Goal: Information Seeking & Learning: Learn about a topic

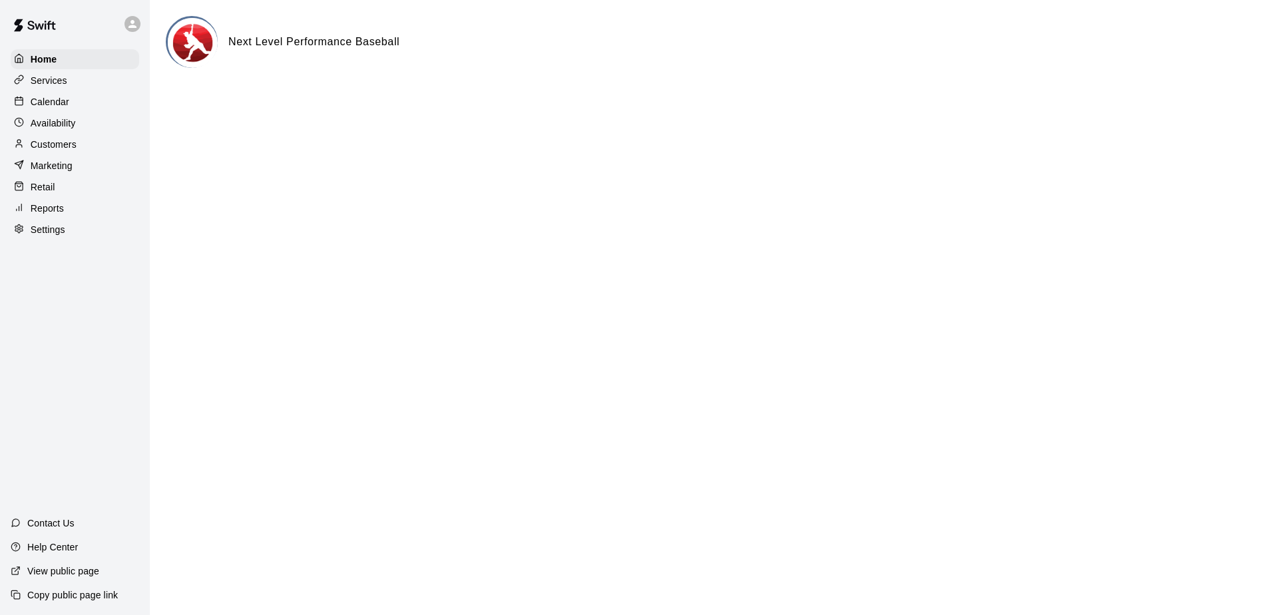
click at [63, 106] on p "Calendar" at bounding box center [50, 101] width 39 height 13
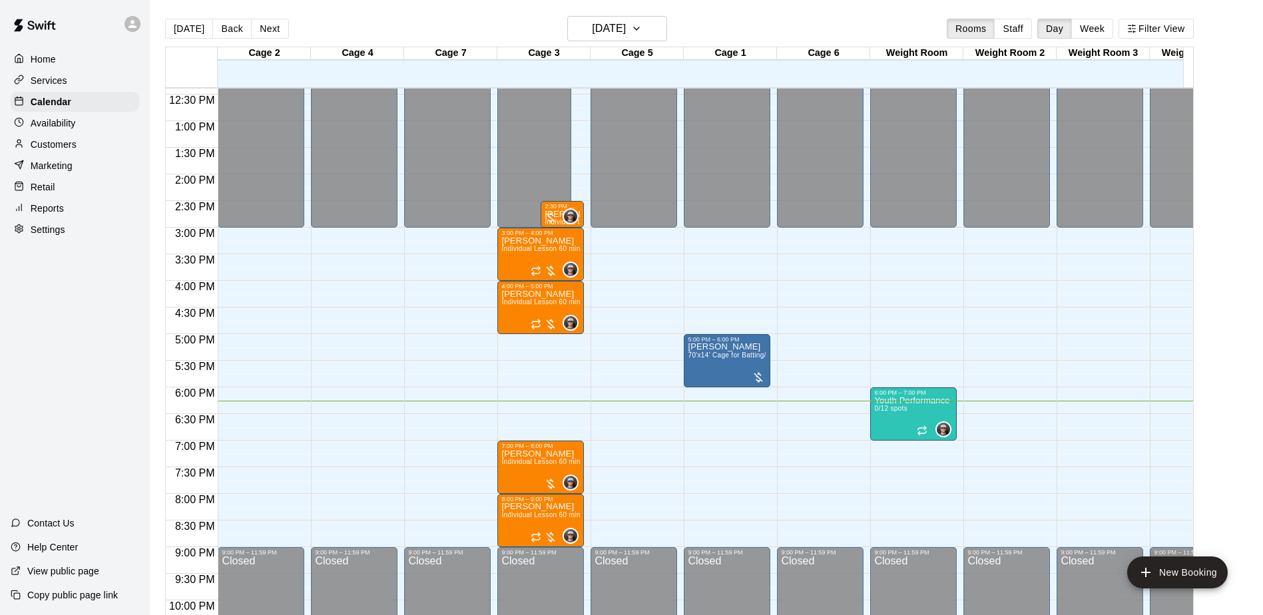
scroll to position [630, 0]
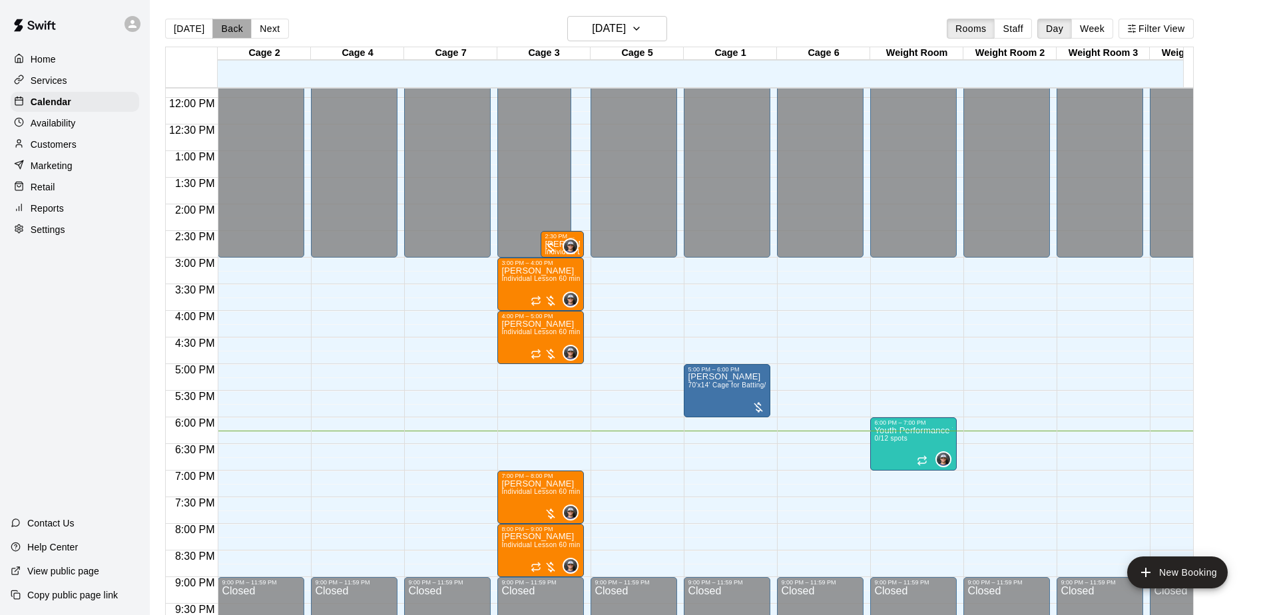
click at [232, 30] on button "Back" at bounding box center [231, 29] width 39 height 20
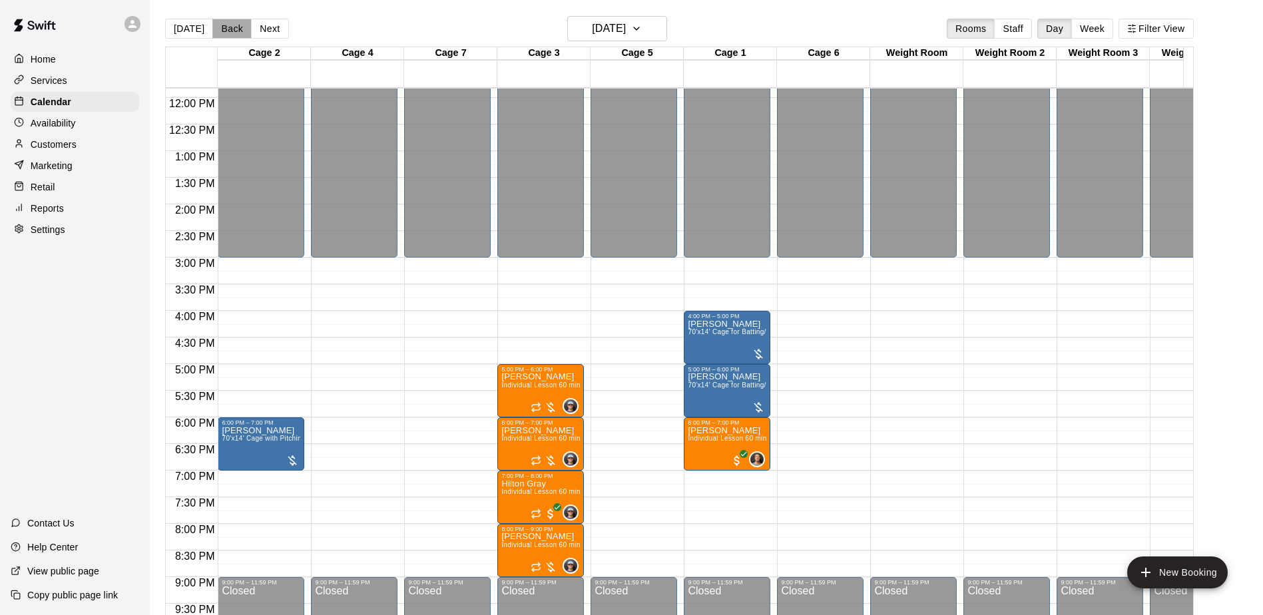
click at [232, 30] on button "Back" at bounding box center [231, 29] width 39 height 20
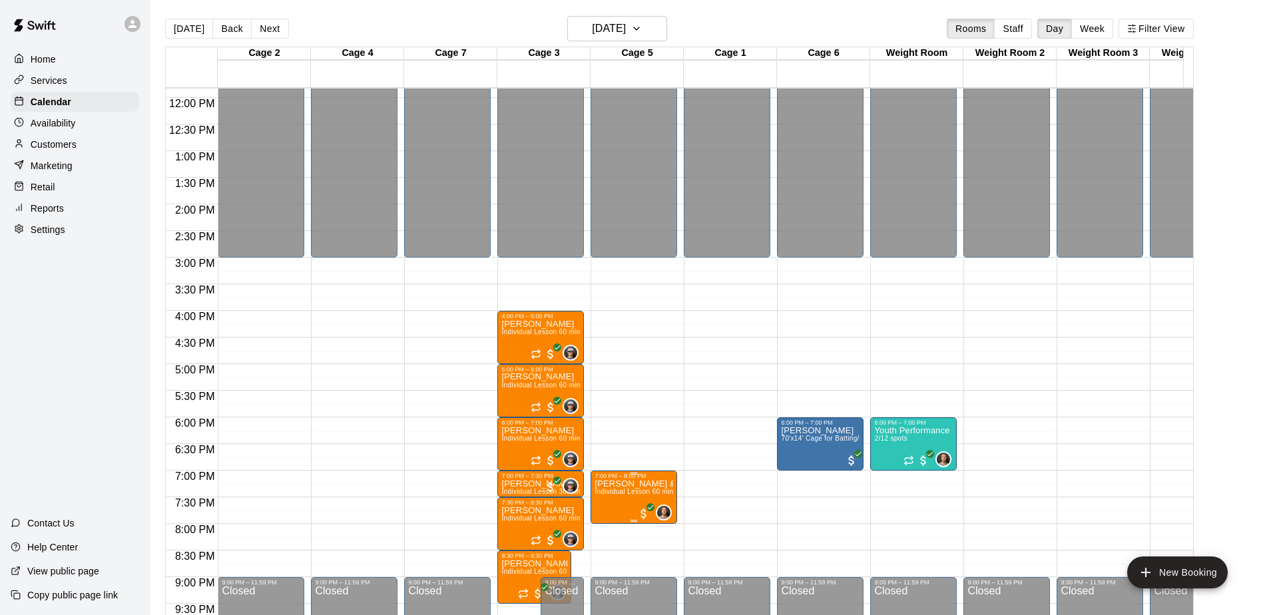
click at [632, 484] on p "[PERSON_NAME] & 1 other" at bounding box center [633, 484] width 79 height 0
click at [618, 484] on p "[PERSON_NAME] & 1 other" at bounding box center [633, 484] width 79 height 0
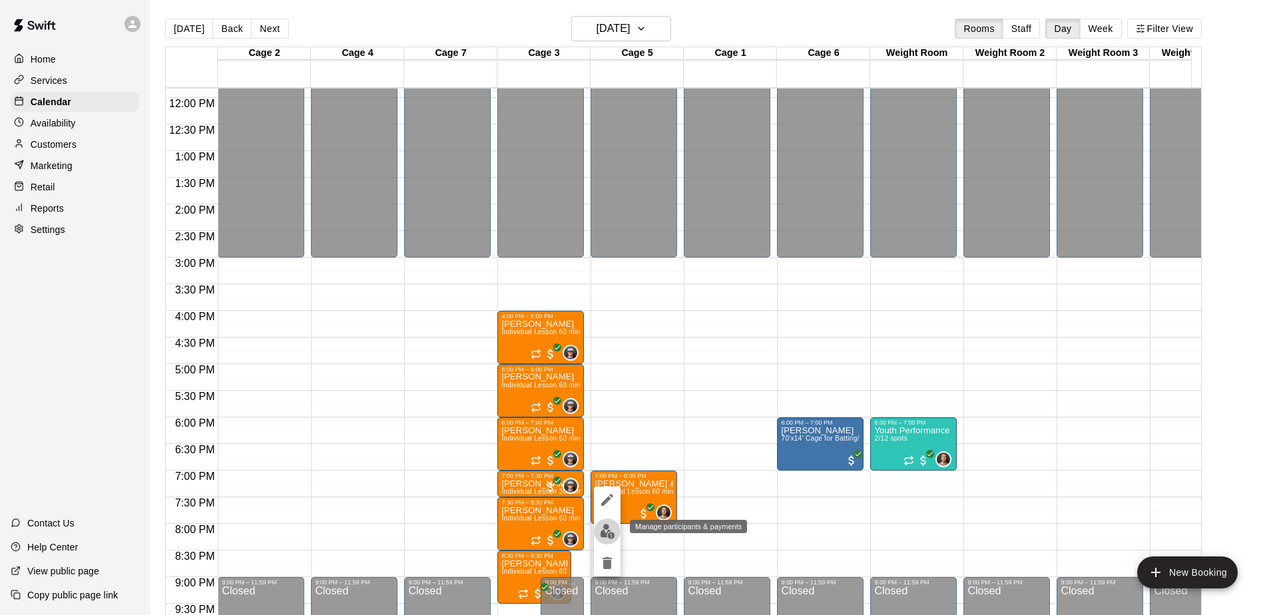
click at [608, 529] on img "edit" at bounding box center [607, 531] width 15 height 15
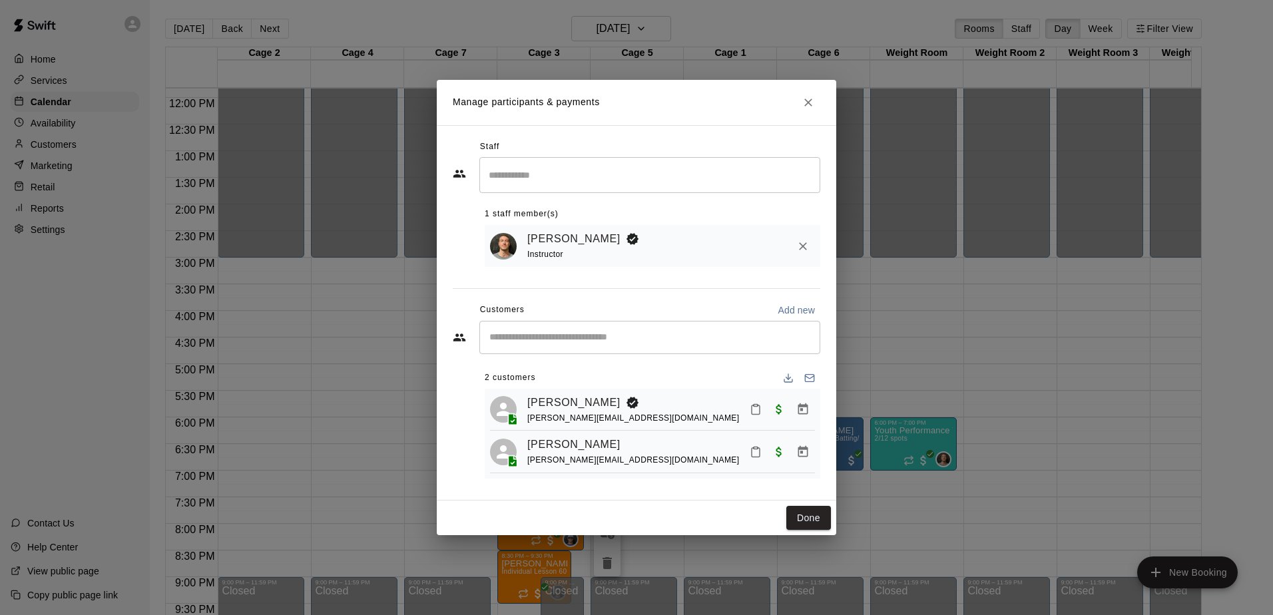
click at [810, 103] on icon "Close" at bounding box center [807, 102] width 13 height 13
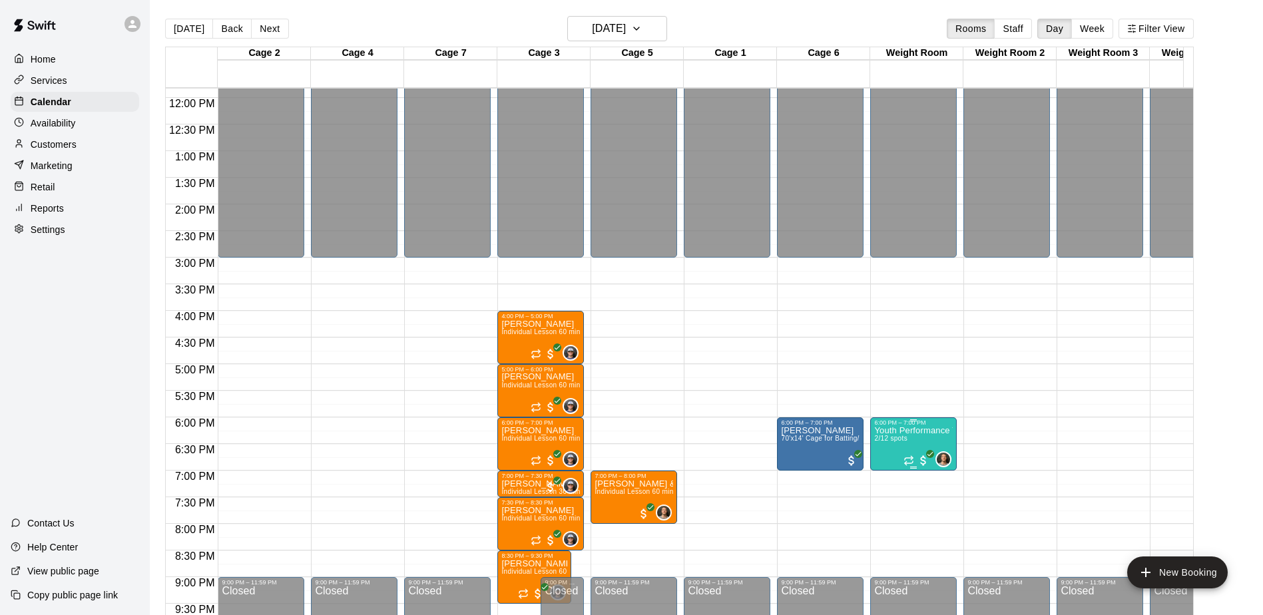
click at [931, 431] on p "Youth Performance Training" at bounding box center [913, 431] width 79 height 0
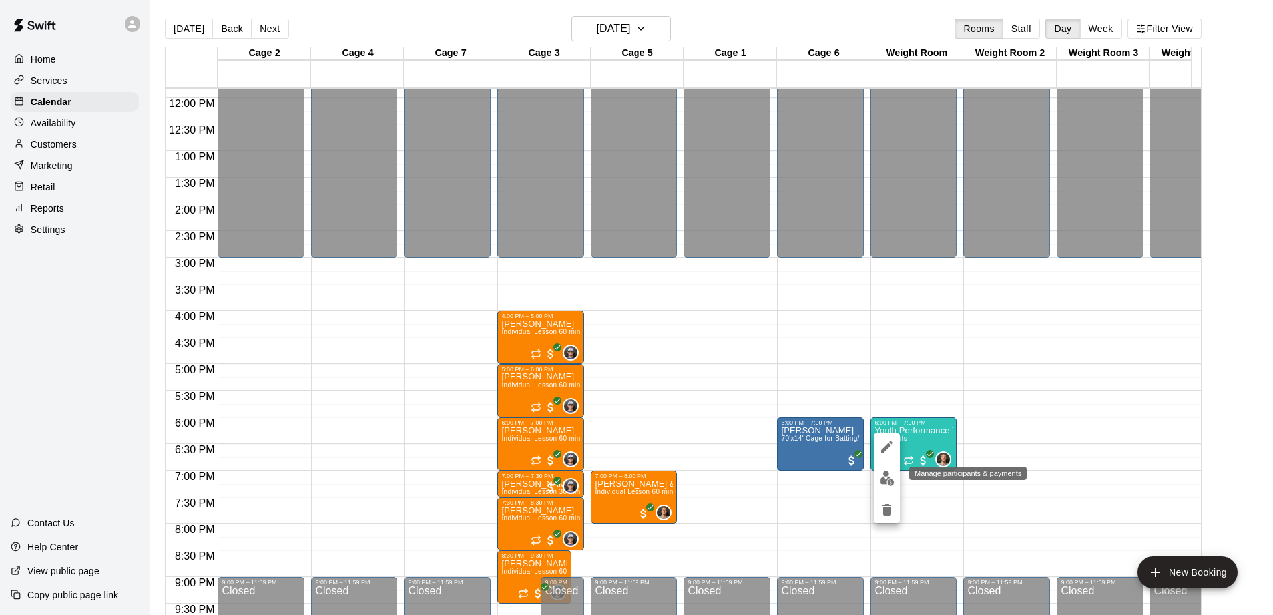
click at [884, 477] on img "edit" at bounding box center [886, 478] width 15 height 15
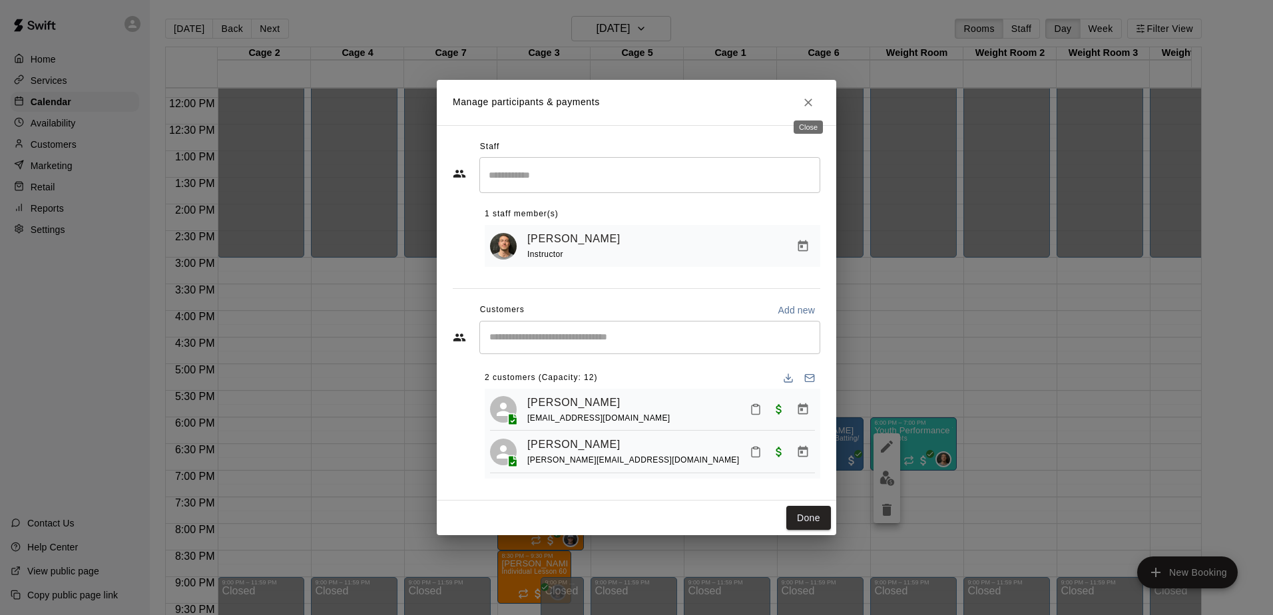
drag, startPoint x: 806, startPoint y: 104, endPoint x: 782, endPoint y: 92, distance: 26.8
click at [807, 104] on icon "Close" at bounding box center [807, 102] width 13 height 13
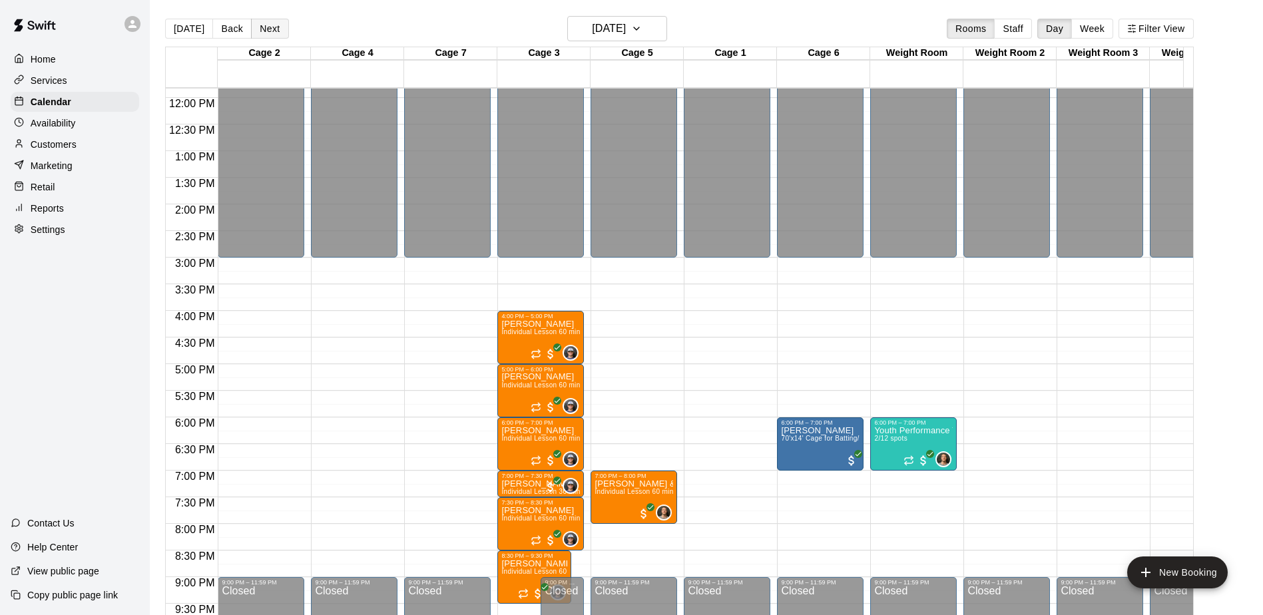
click at [266, 35] on button "Next" at bounding box center [269, 29] width 37 height 20
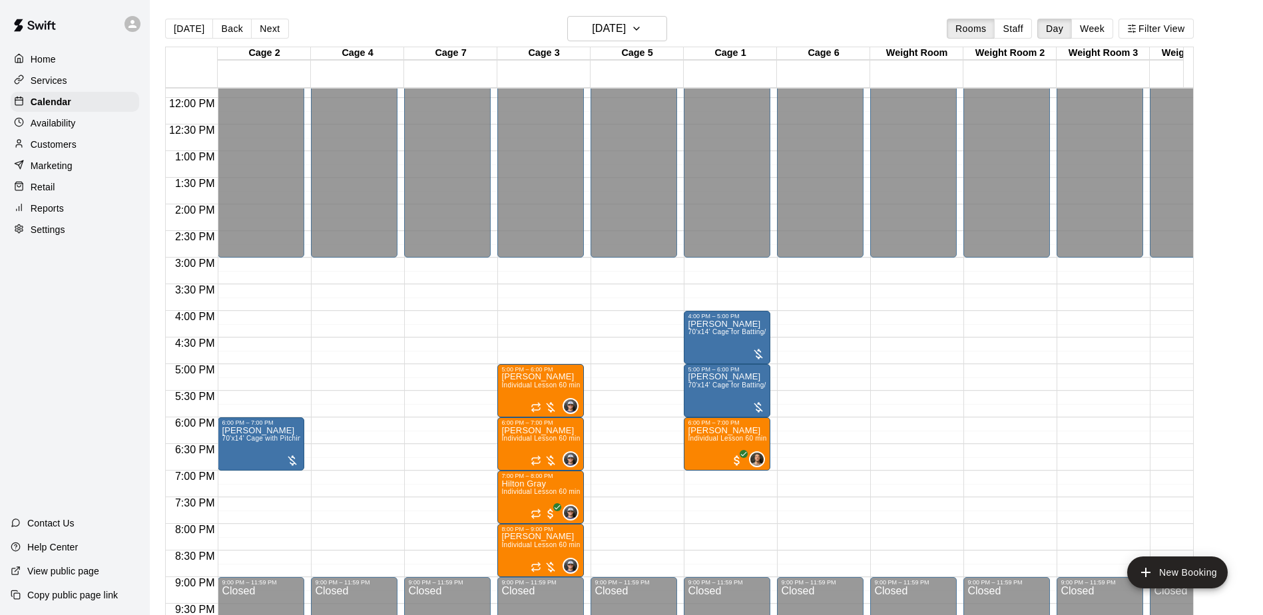
click at [272, 35] on button "Next" at bounding box center [269, 29] width 37 height 20
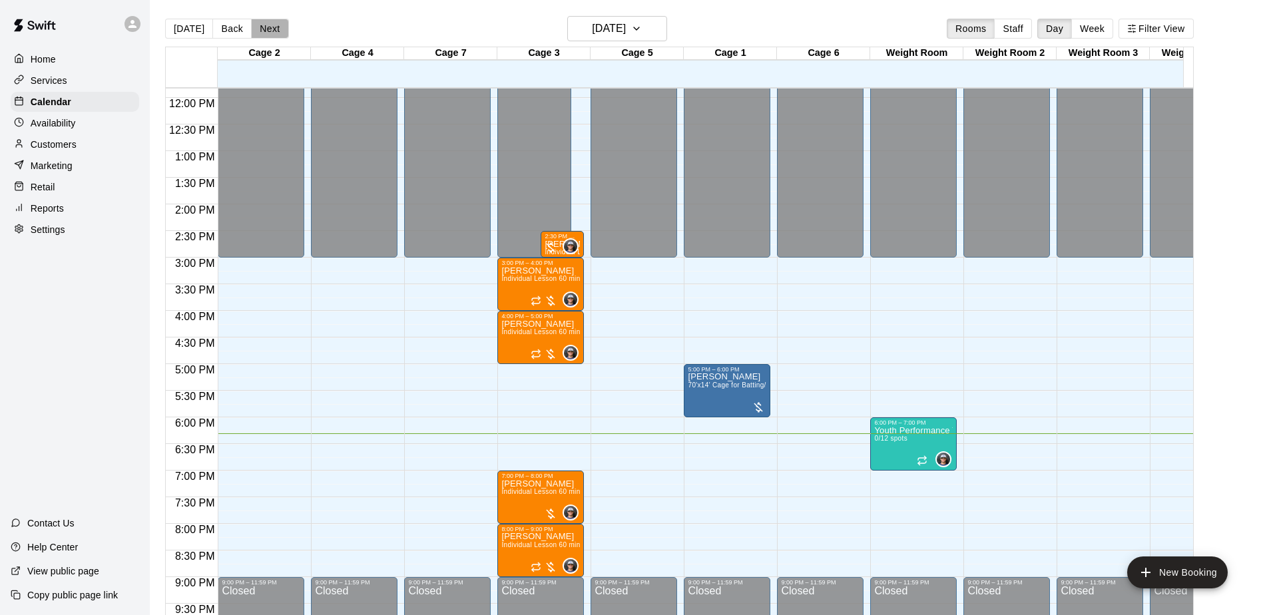
click at [270, 29] on button "Next" at bounding box center [269, 29] width 37 height 20
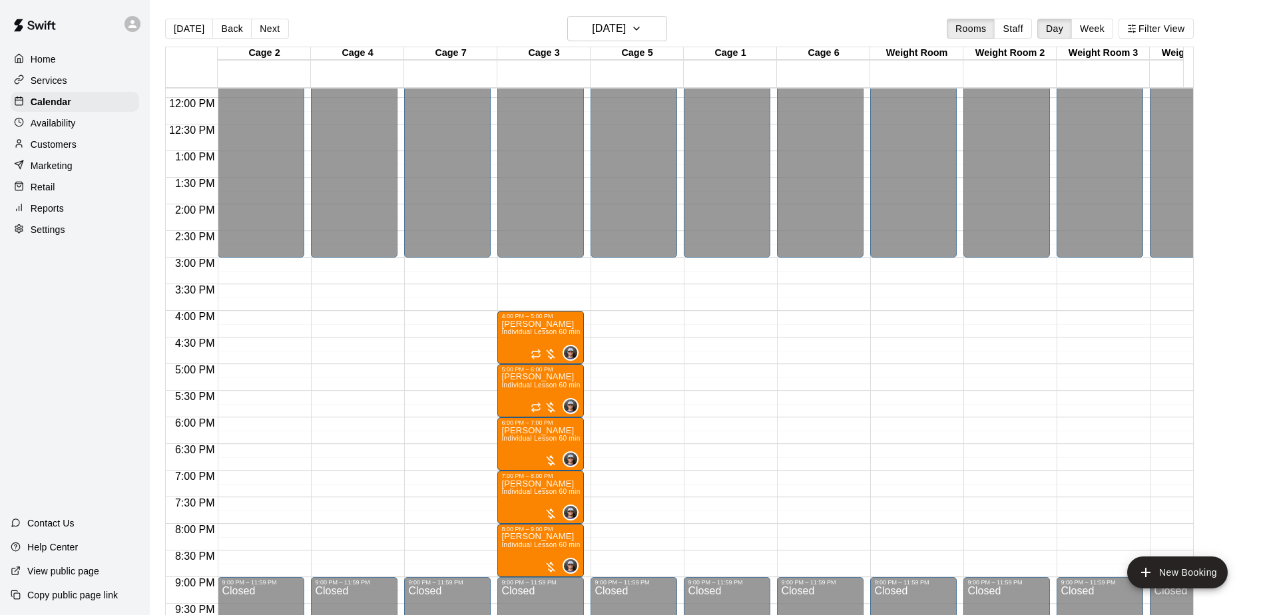
click at [271, 29] on button "Next" at bounding box center [269, 29] width 37 height 20
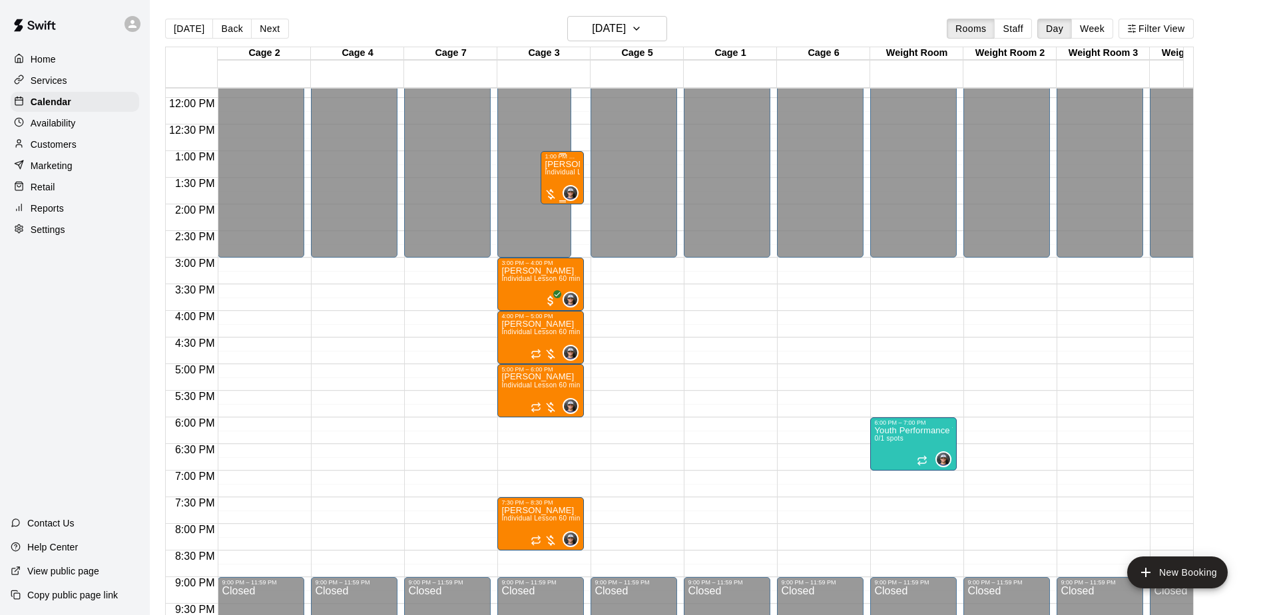
click at [551, 174] on span "Individual Lesson 60 min" at bounding box center [583, 171] width 79 height 7
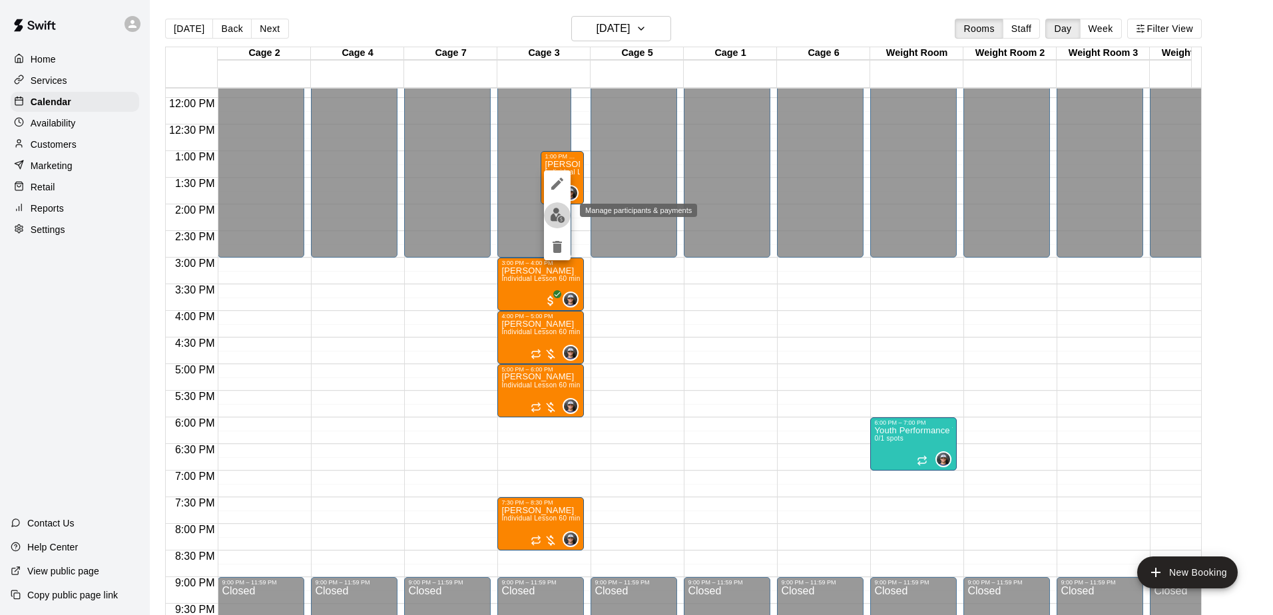
click at [562, 217] on img "edit" at bounding box center [557, 215] width 15 height 15
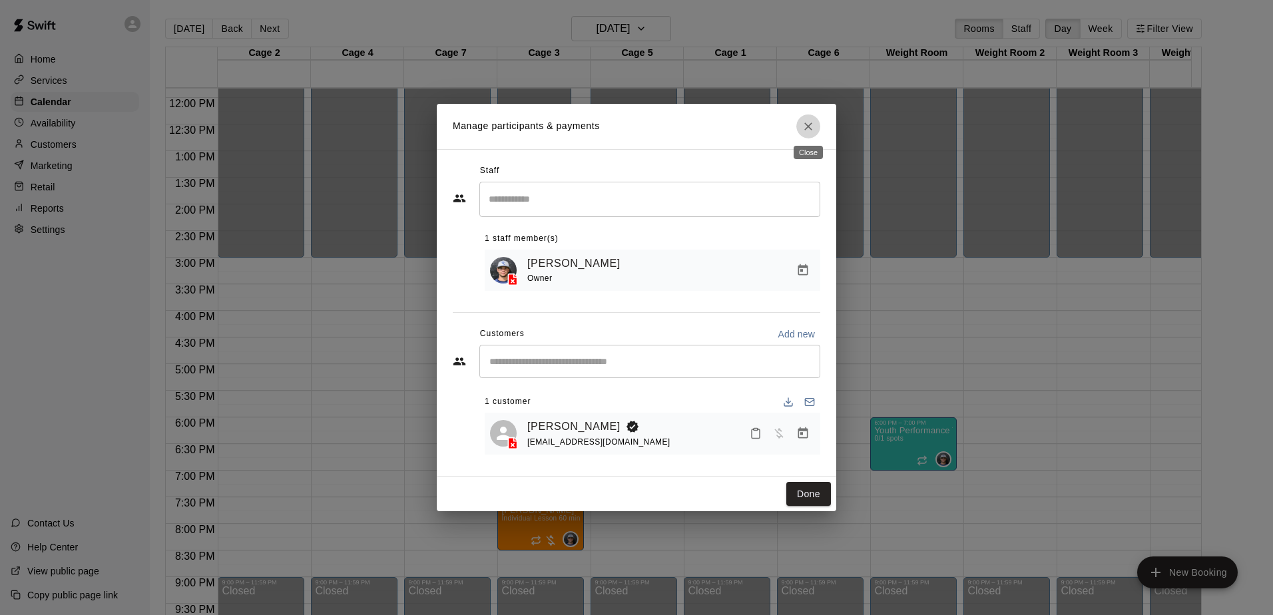
click at [805, 126] on icon "Close" at bounding box center [807, 126] width 13 height 13
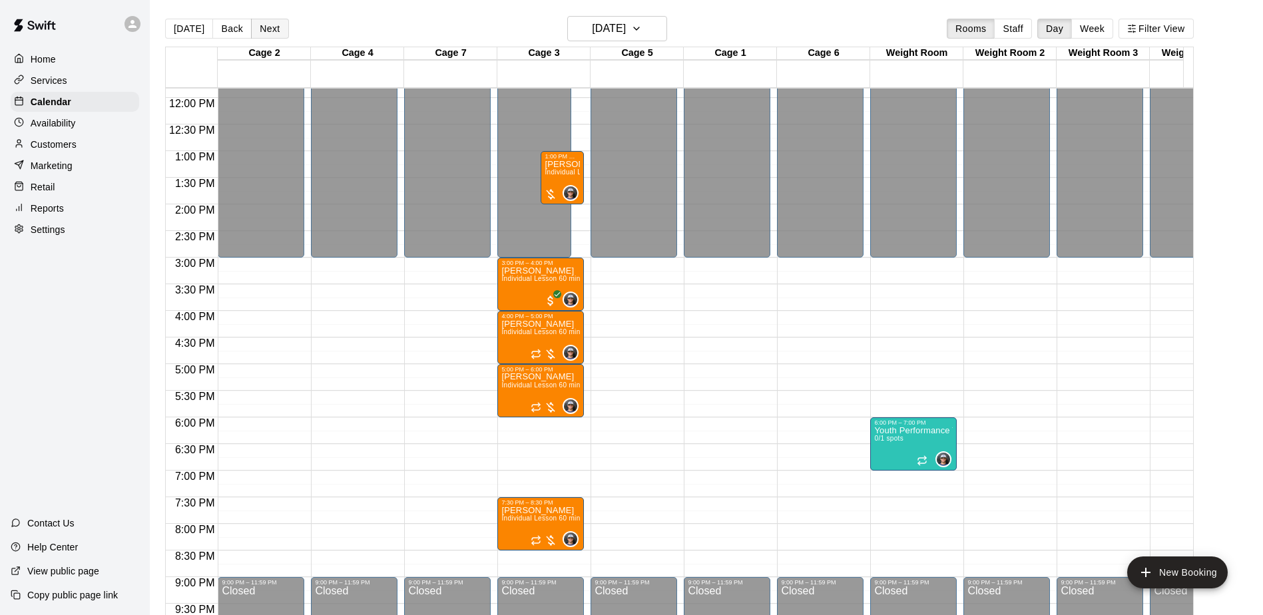
click at [270, 32] on button "Next" at bounding box center [269, 29] width 37 height 20
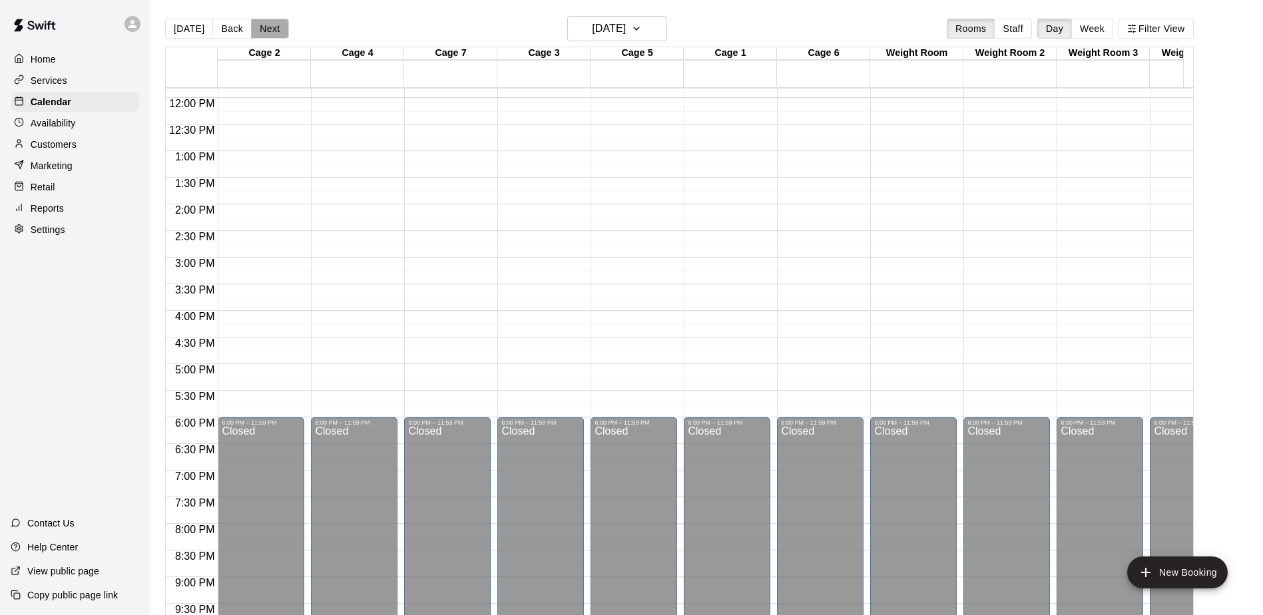
click at [270, 31] on button "Next" at bounding box center [269, 29] width 37 height 20
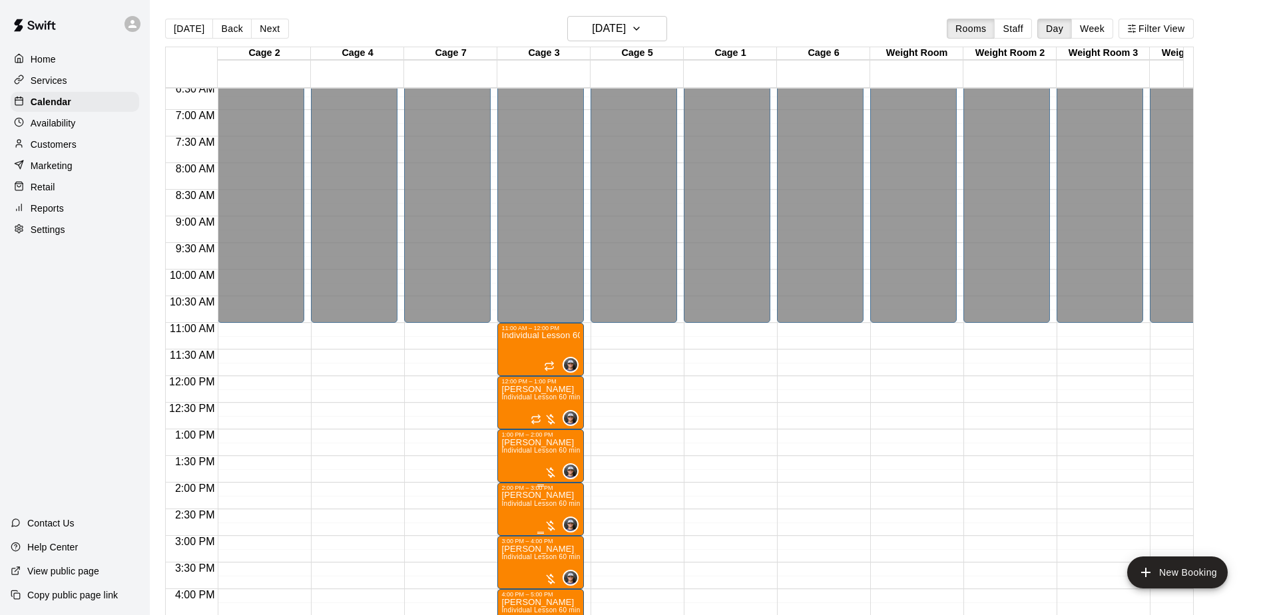
scroll to position [430, 0]
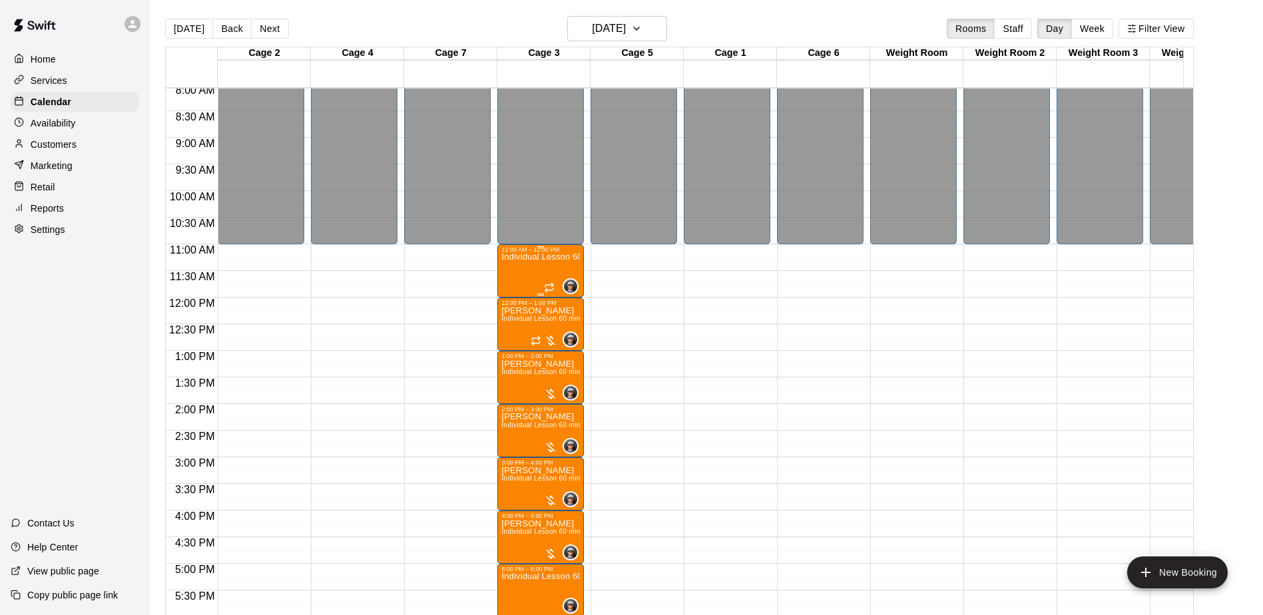
click at [536, 276] on div "Individual Lesson 60 min" at bounding box center [540, 560] width 79 height 615
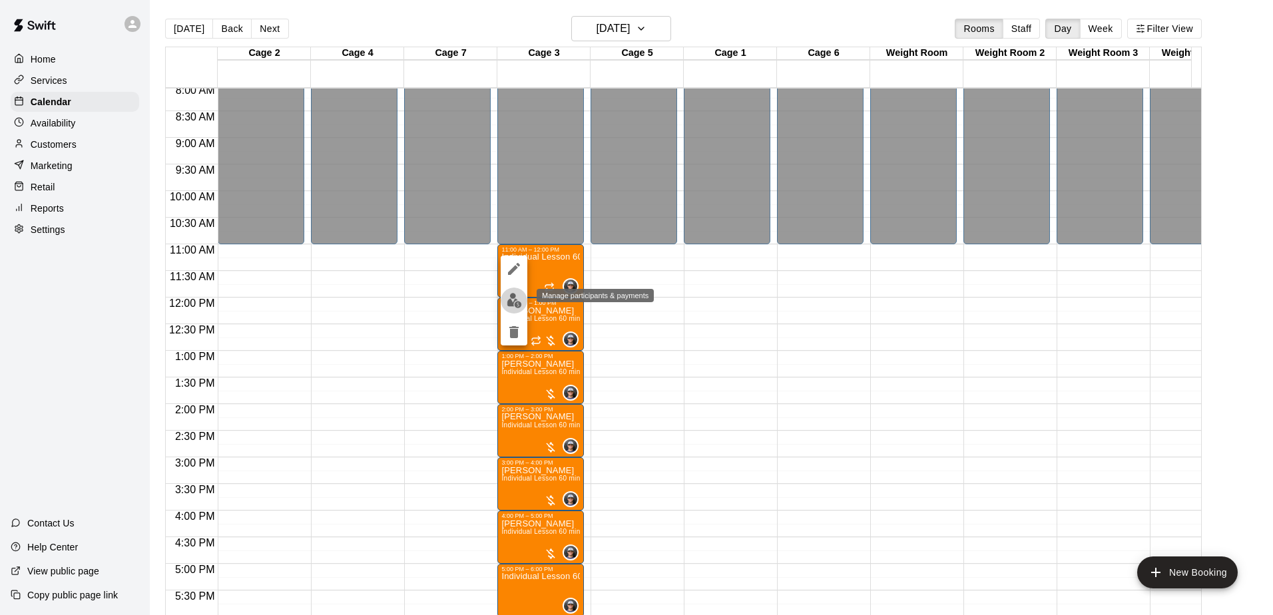
click at [511, 300] on img "edit" at bounding box center [513, 300] width 15 height 15
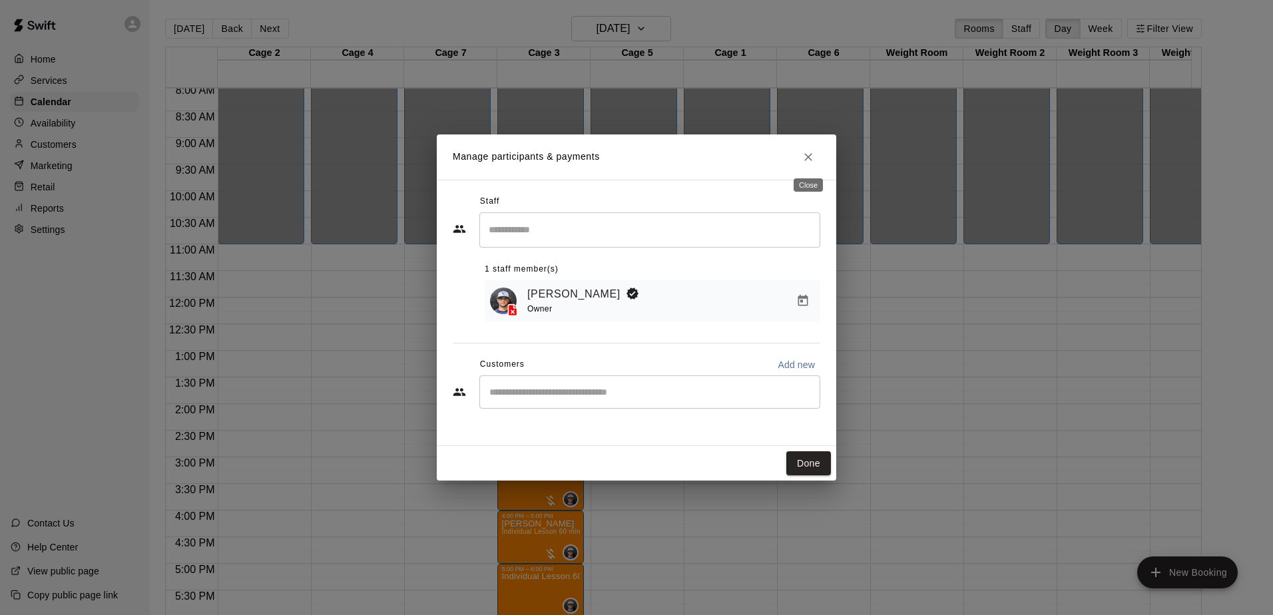
click at [813, 163] on icon "Close" at bounding box center [807, 156] width 13 height 13
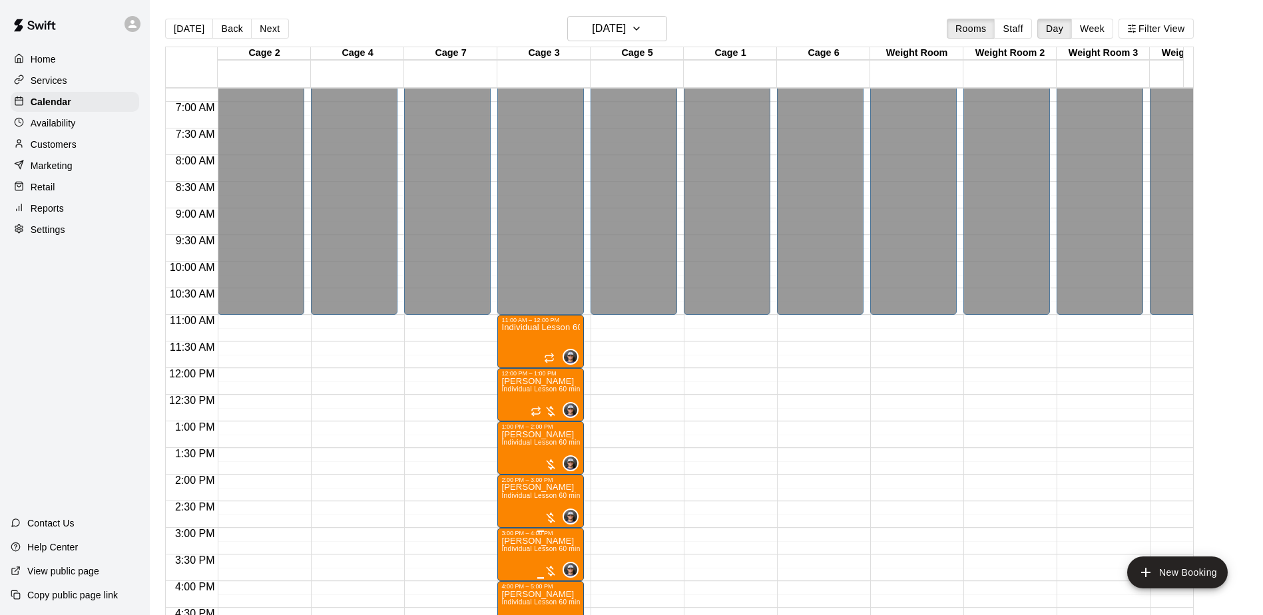
scroll to position [348, 0]
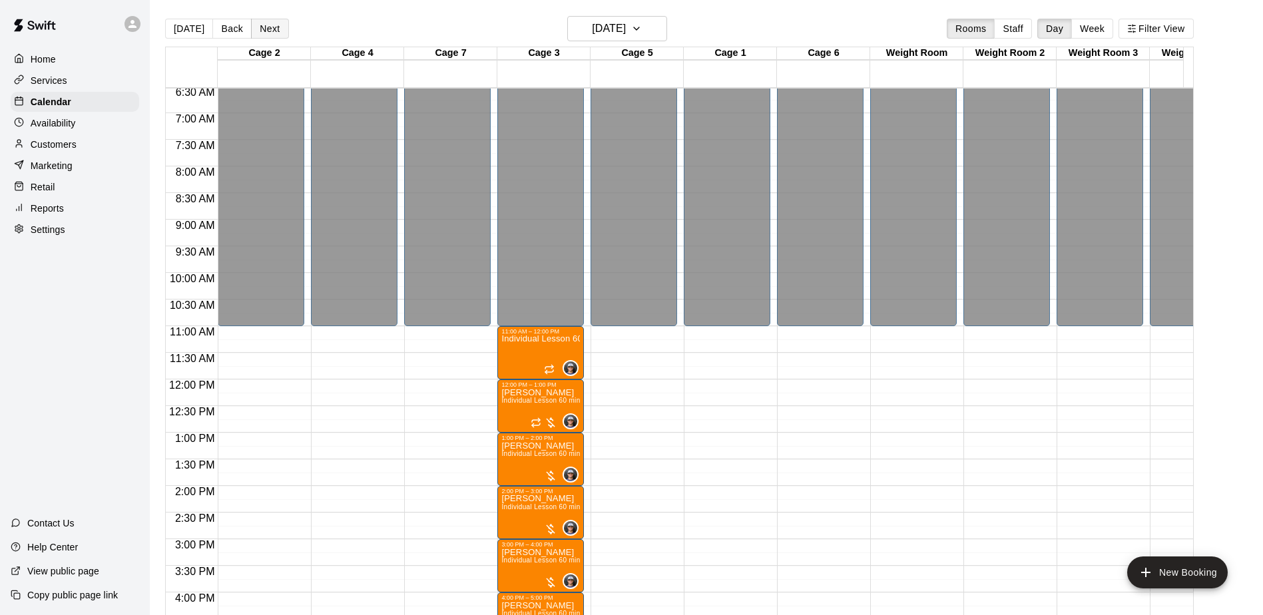
click at [271, 29] on button "Next" at bounding box center [269, 29] width 37 height 20
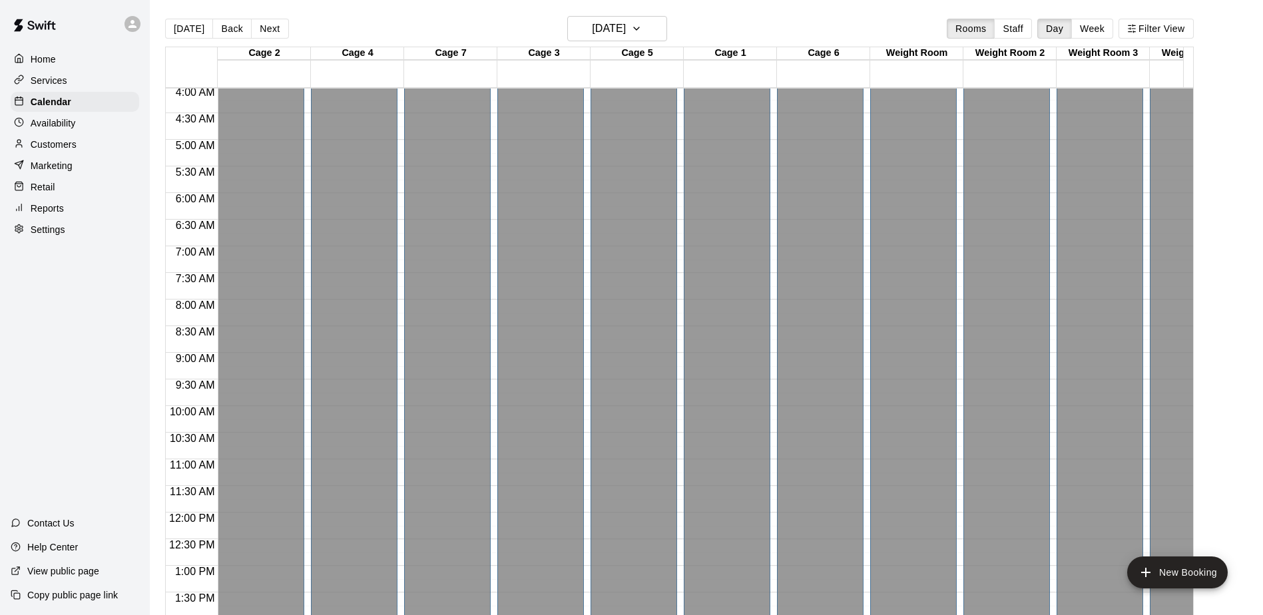
scroll to position [15, 0]
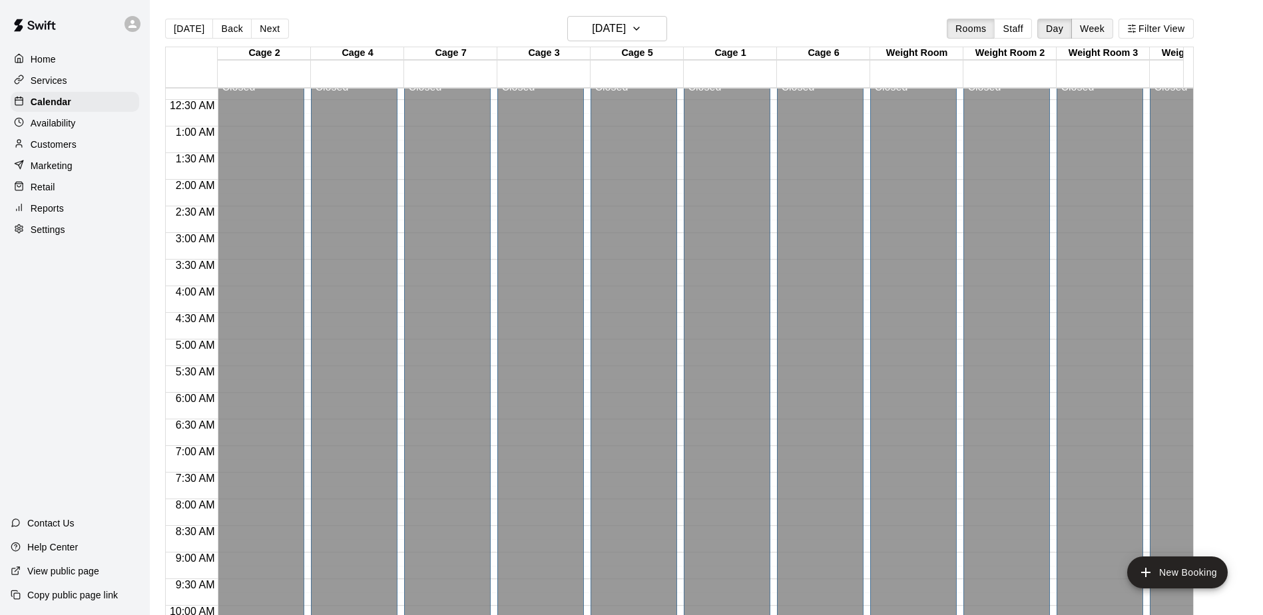
click at [1106, 30] on button "Week" at bounding box center [1092, 29] width 42 height 20
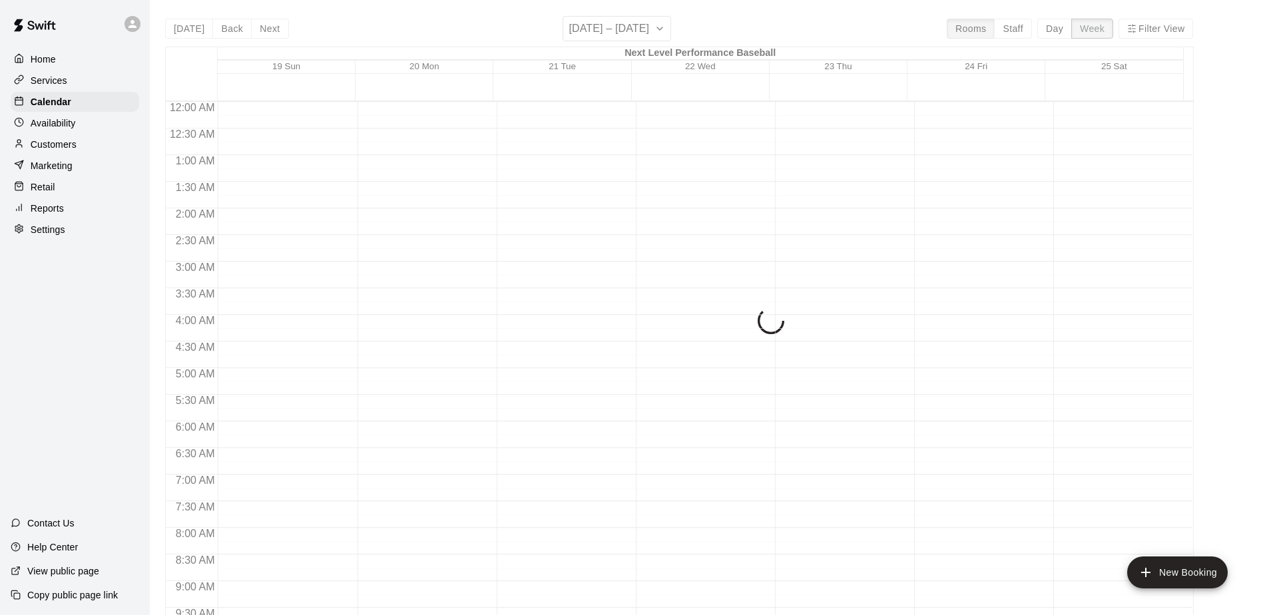
scroll to position [751, 0]
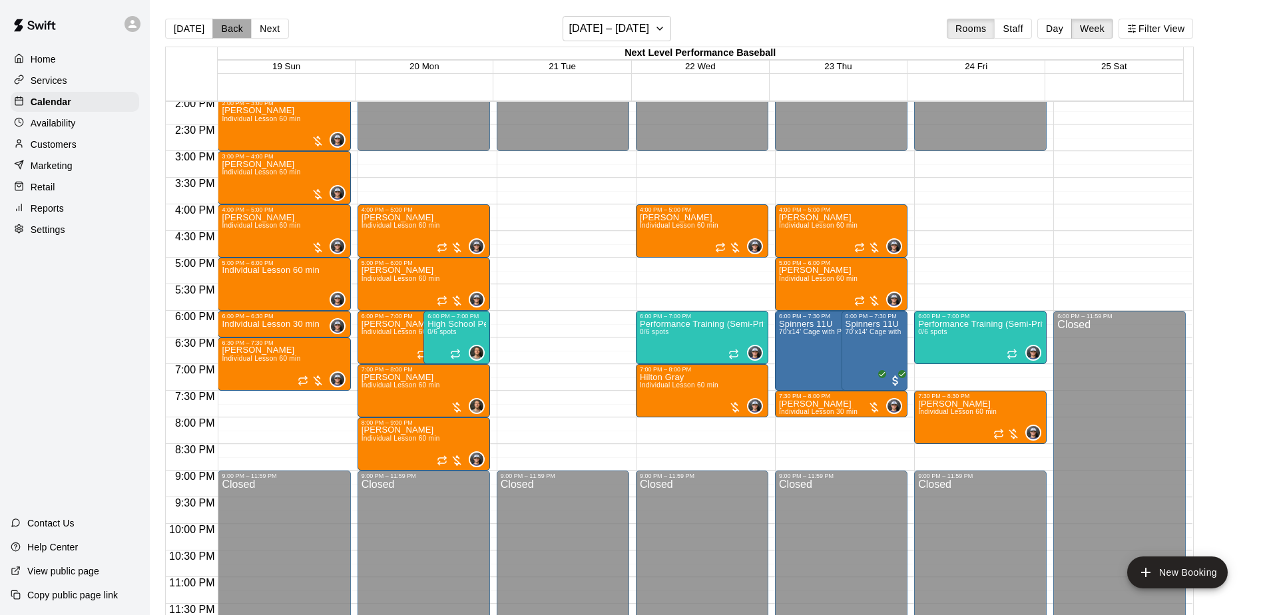
click at [222, 31] on button "Back" at bounding box center [231, 29] width 39 height 20
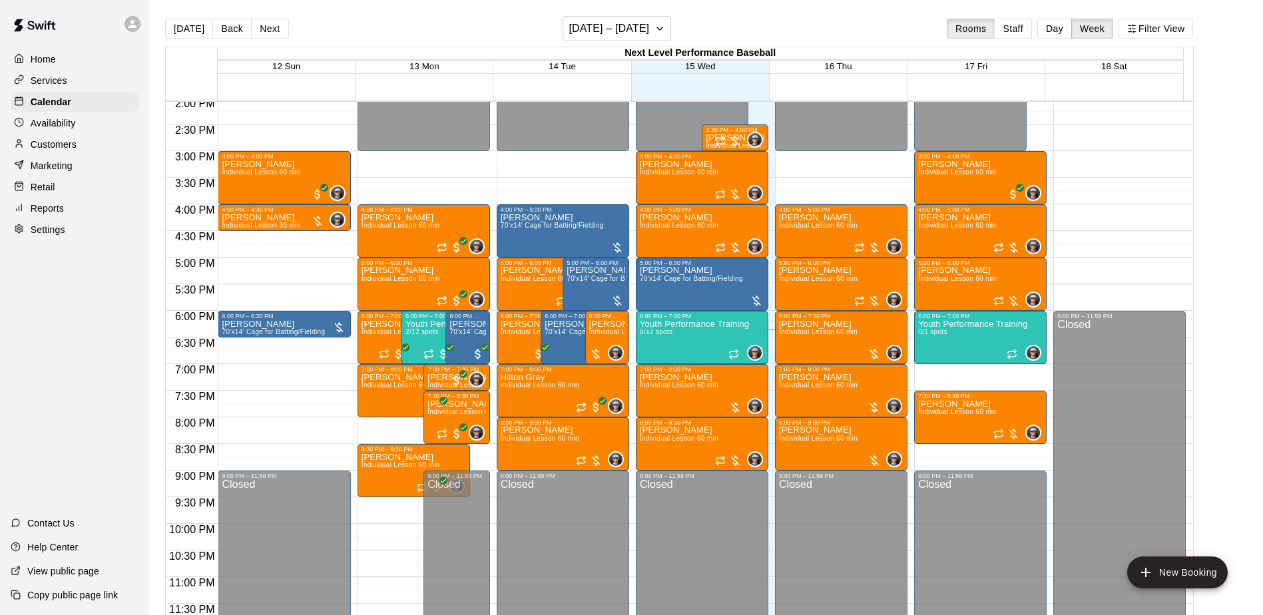
click at [222, 30] on button "Back" at bounding box center [231, 29] width 39 height 20
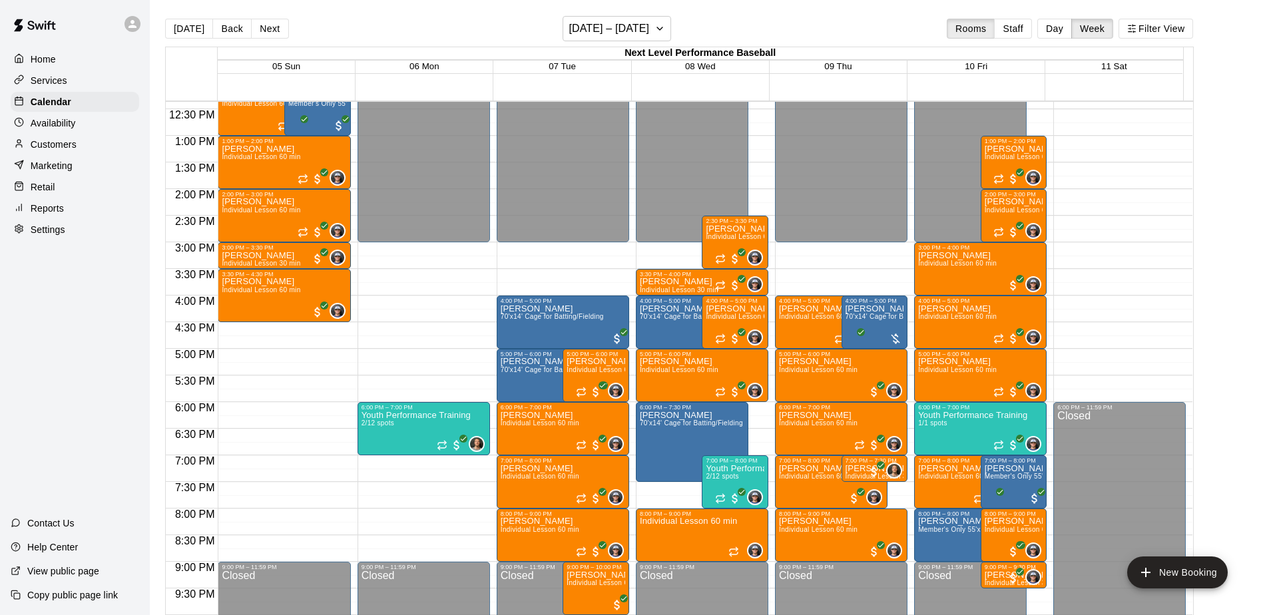
scroll to position [618, 0]
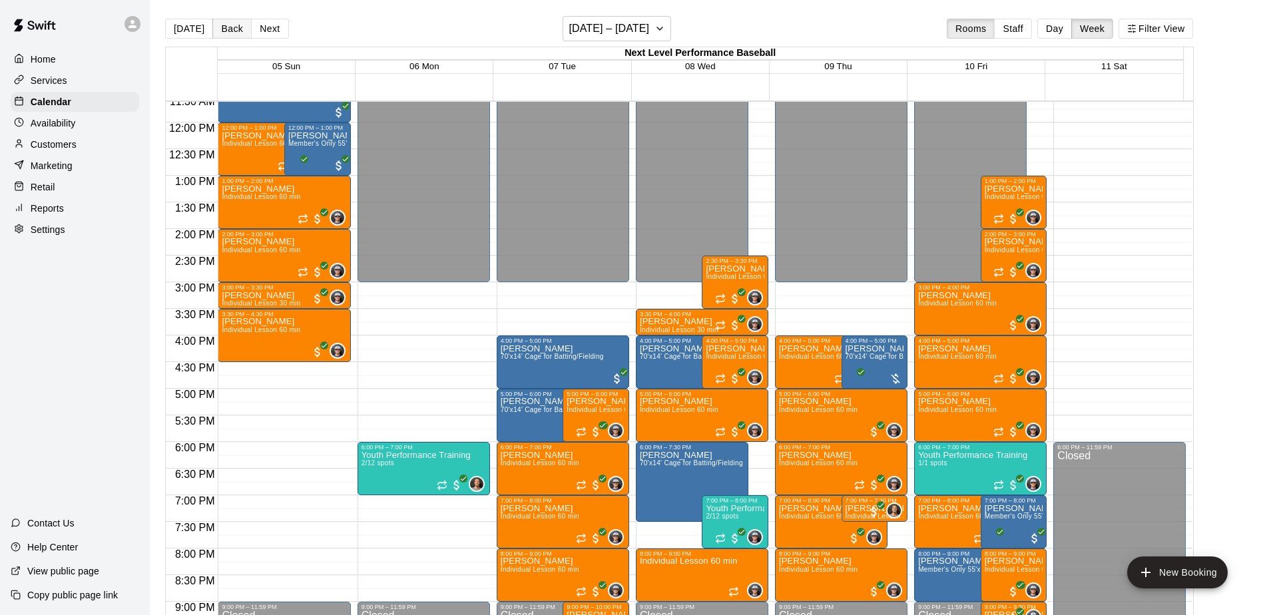
click at [234, 27] on button "Back" at bounding box center [231, 29] width 39 height 20
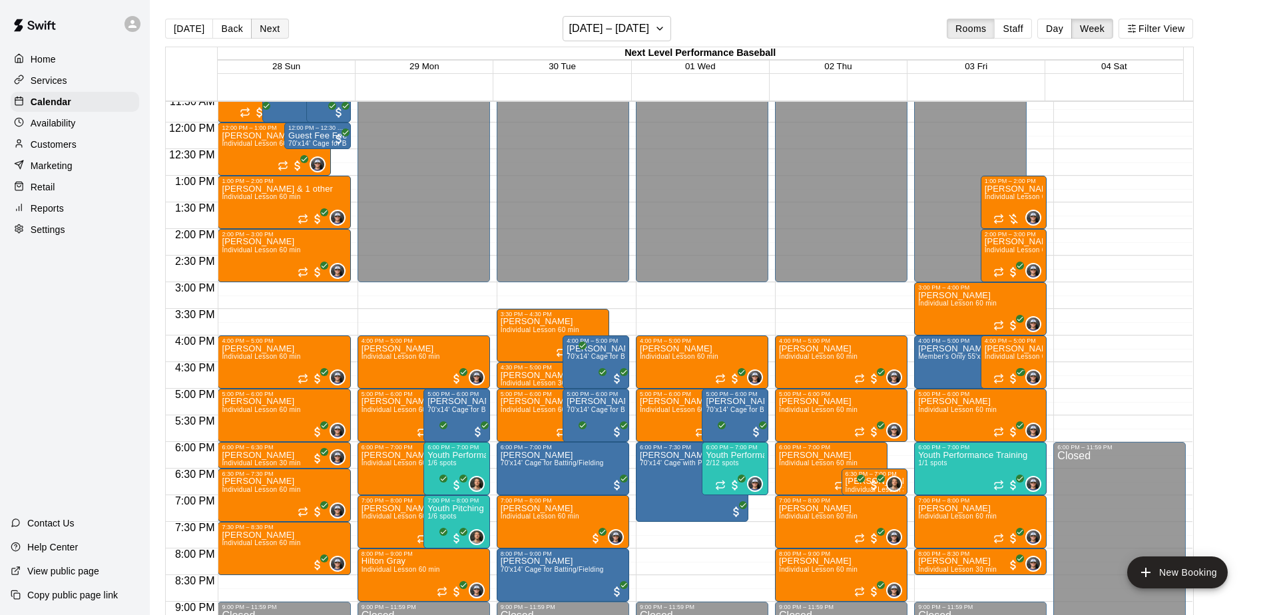
click at [270, 33] on button "Next" at bounding box center [269, 29] width 37 height 20
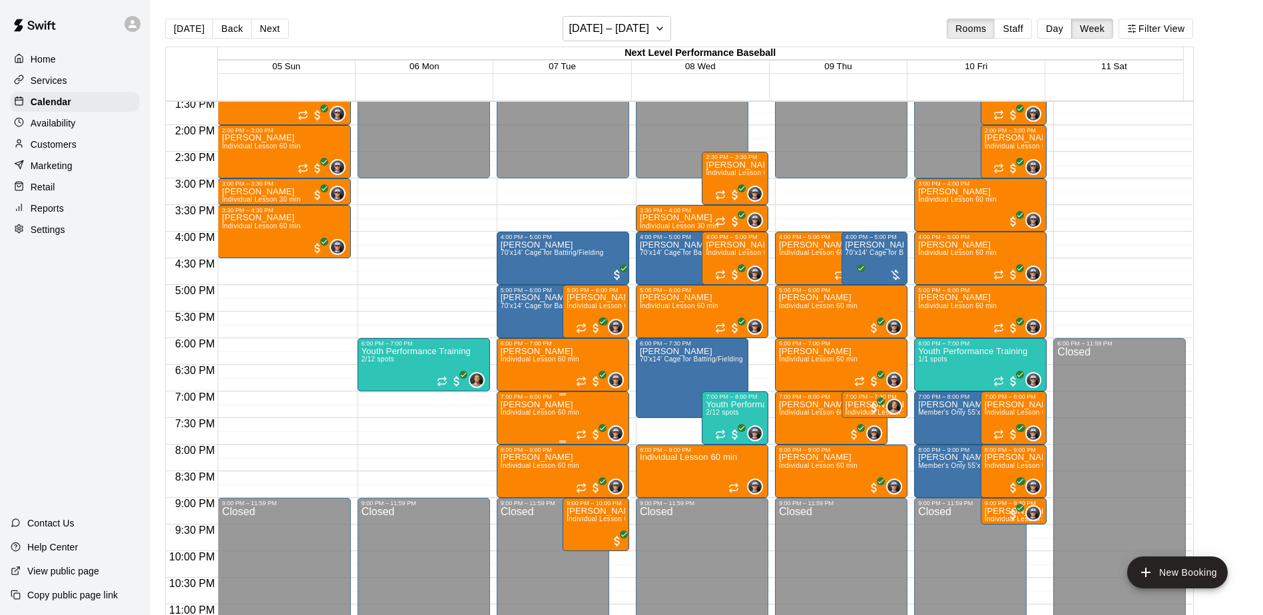
scroll to position [751, 0]
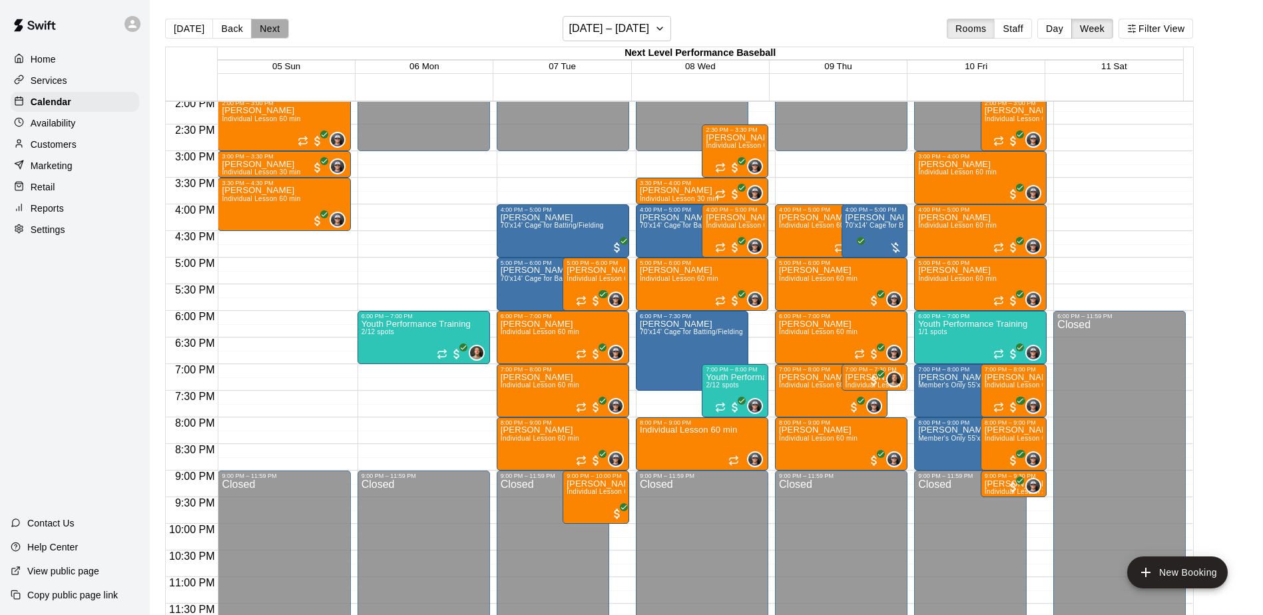
click at [279, 28] on button "Next" at bounding box center [269, 29] width 37 height 20
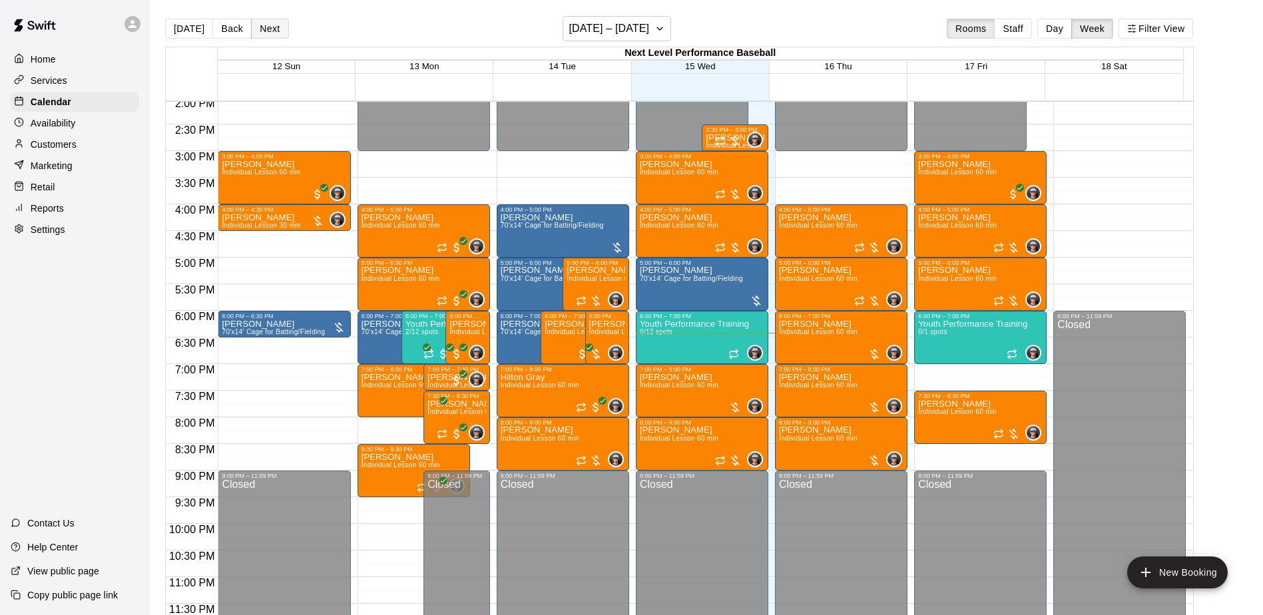
click at [272, 27] on button "Next" at bounding box center [269, 29] width 37 height 20
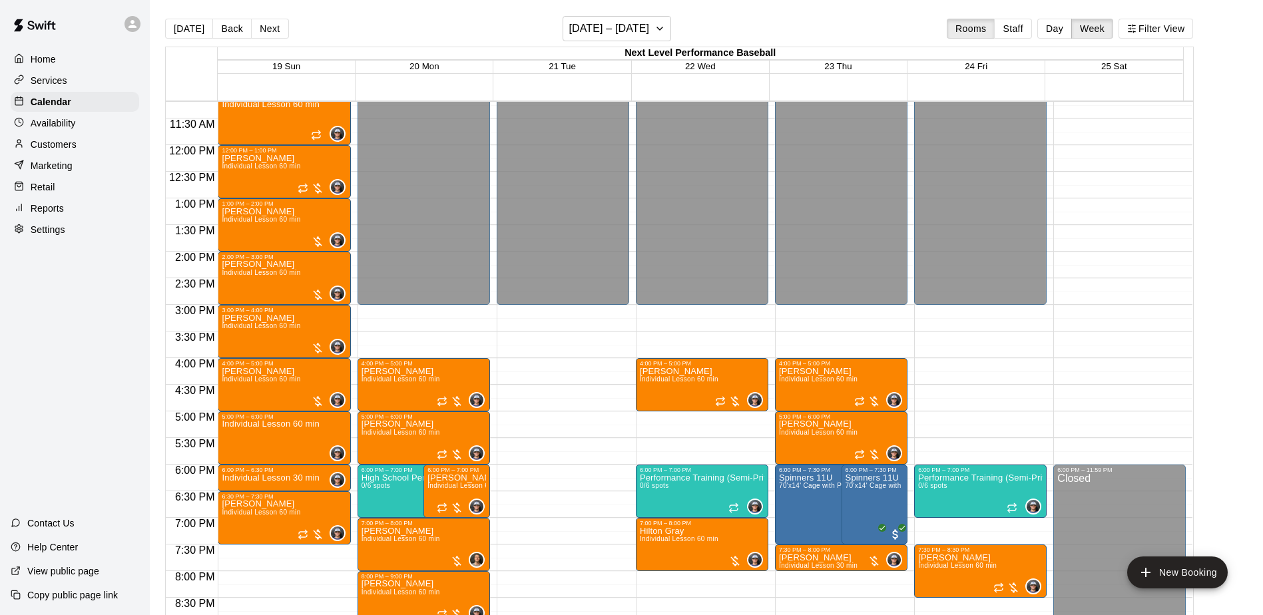
scroll to position [419, 0]
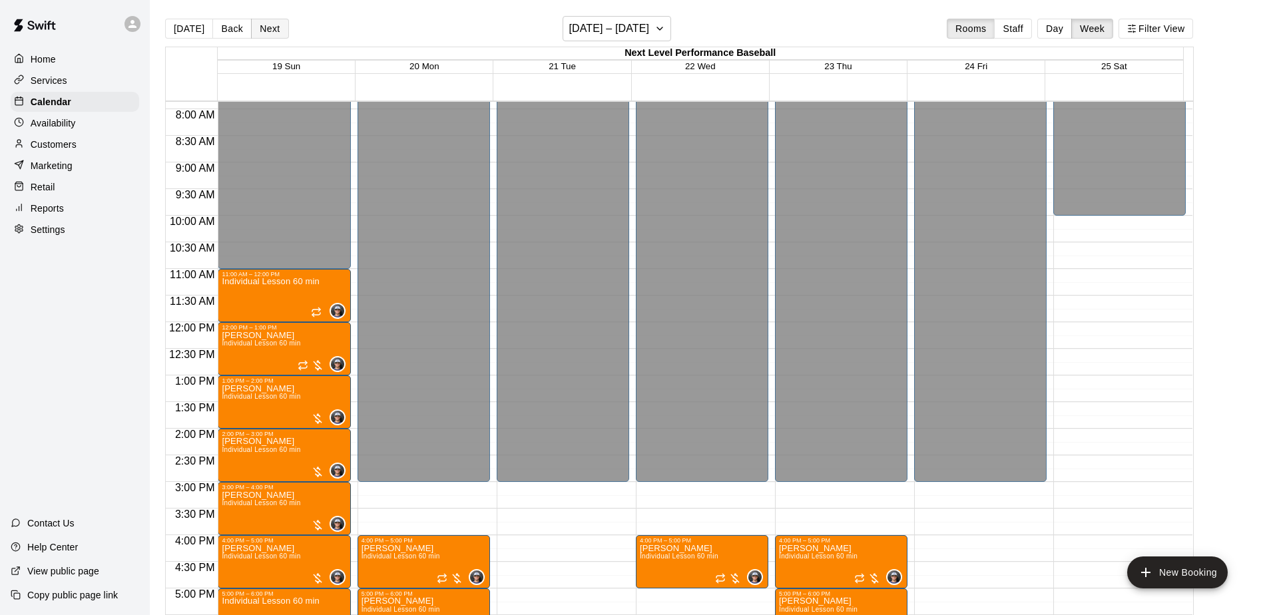
click at [278, 31] on button "Next" at bounding box center [269, 29] width 37 height 20
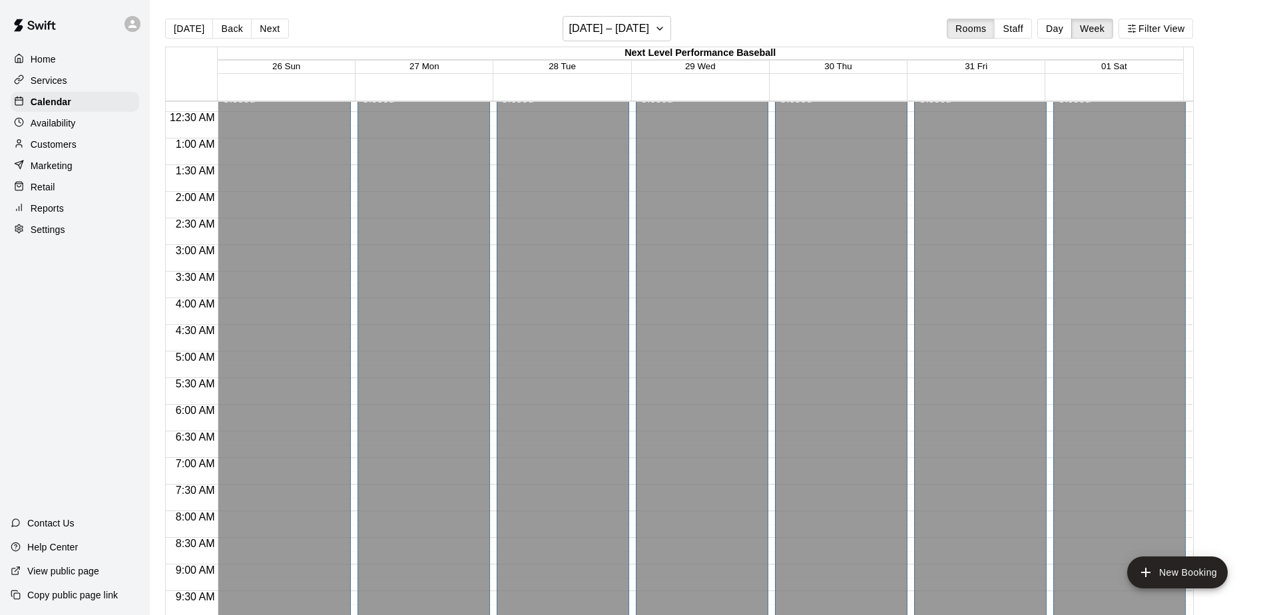
scroll to position [0, 0]
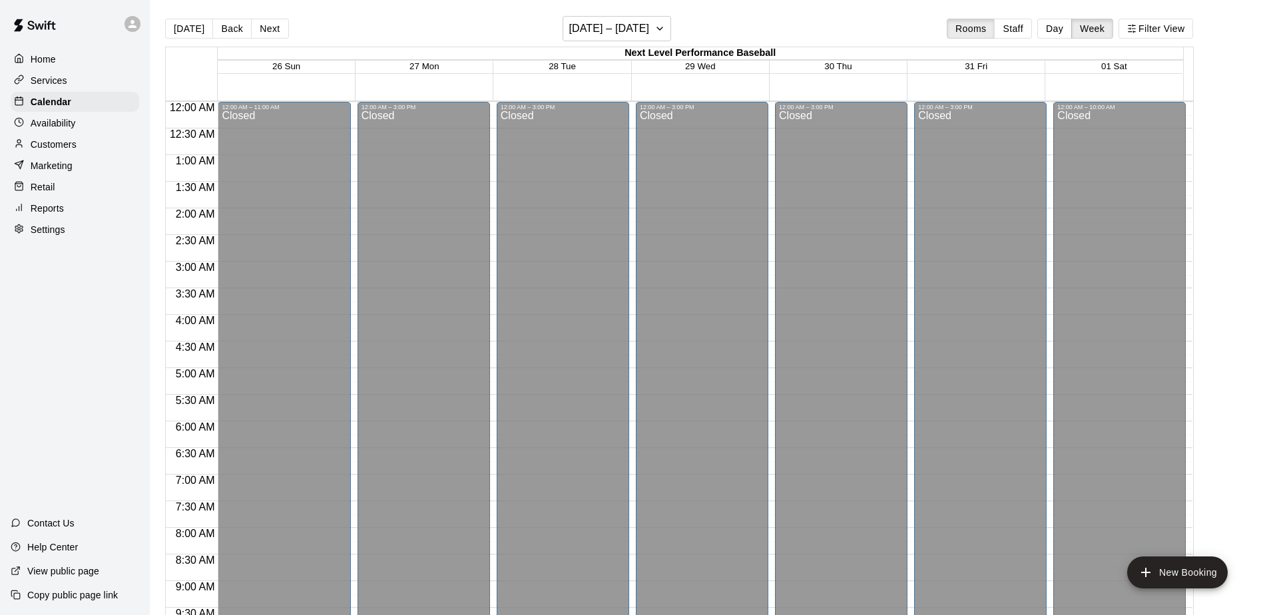
click at [54, 212] on p "Reports" at bounding box center [47, 208] width 33 height 13
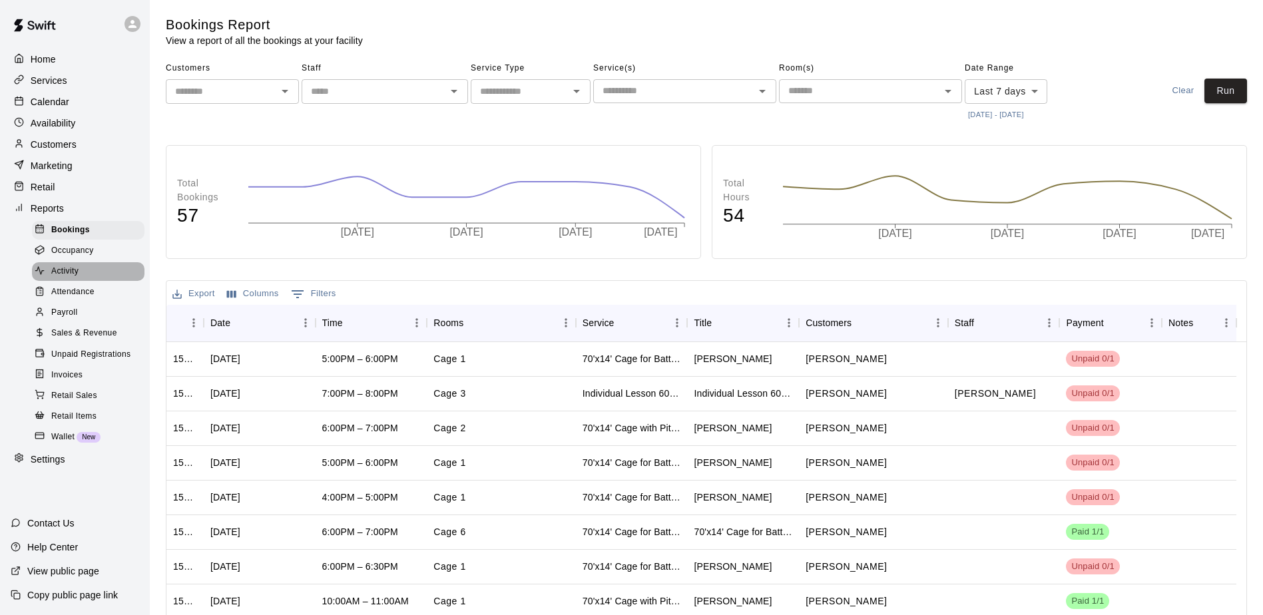
click at [95, 277] on div "Activity" at bounding box center [88, 271] width 112 height 19
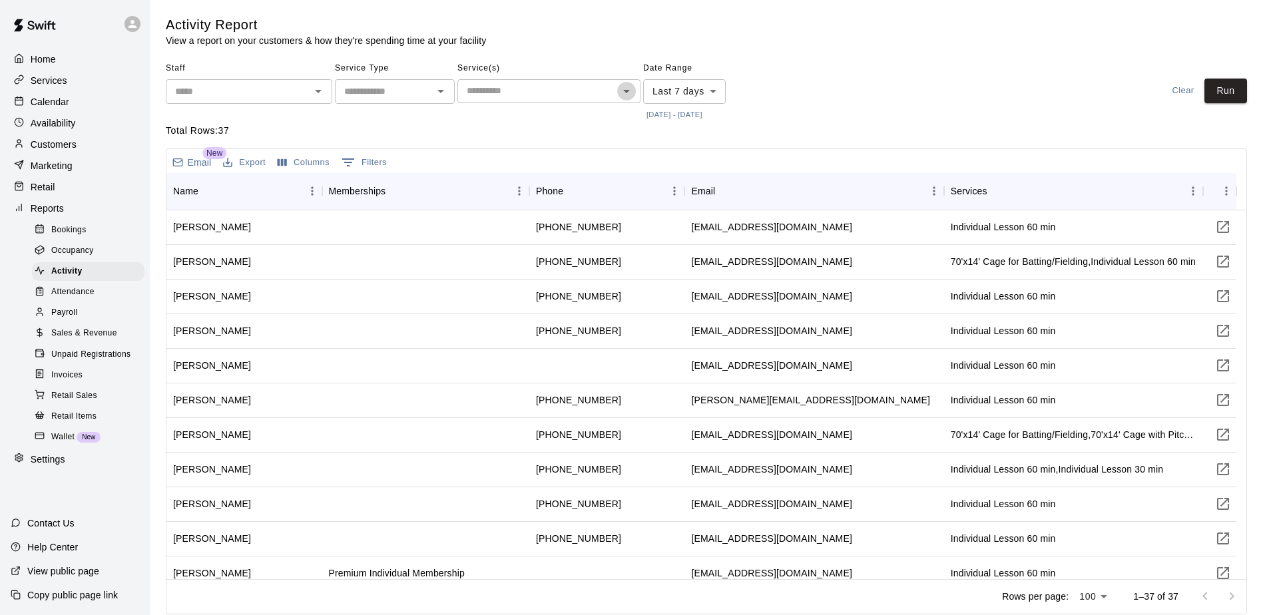
click at [630, 91] on icon "Open" at bounding box center [626, 91] width 16 height 16
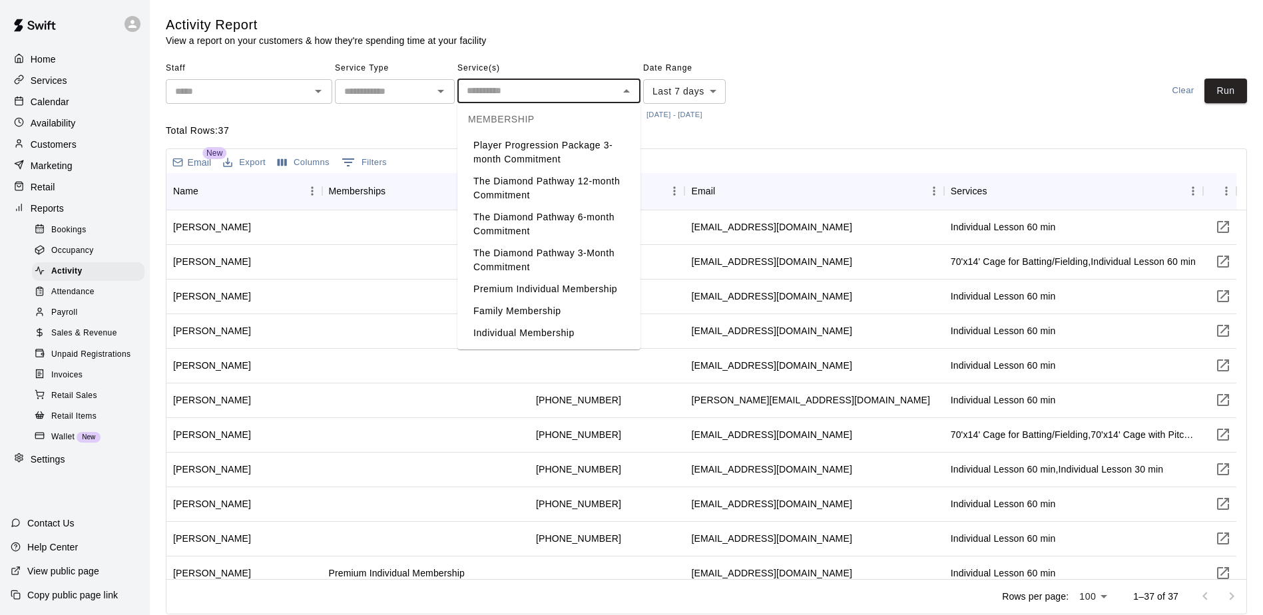
scroll to position [2380, 0]
click at [577, 333] on li "Individual Membership" at bounding box center [548, 333] width 183 height 22
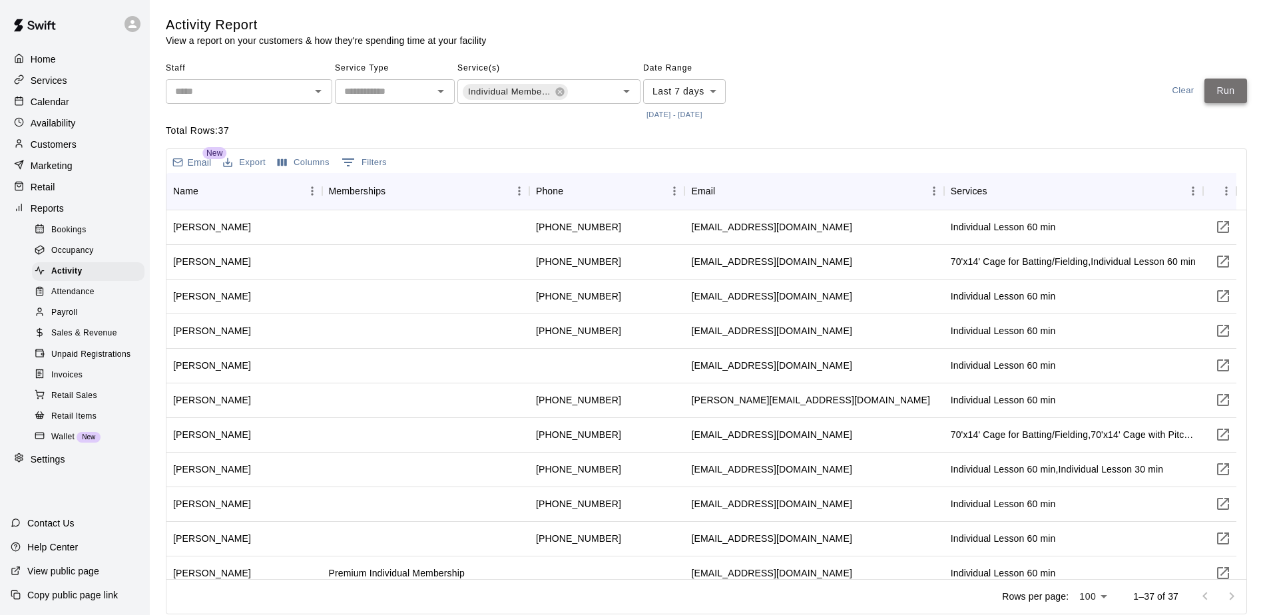
click at [1223, 93] on button "Run" at bounding box center [1225, 91] width 43 height 25
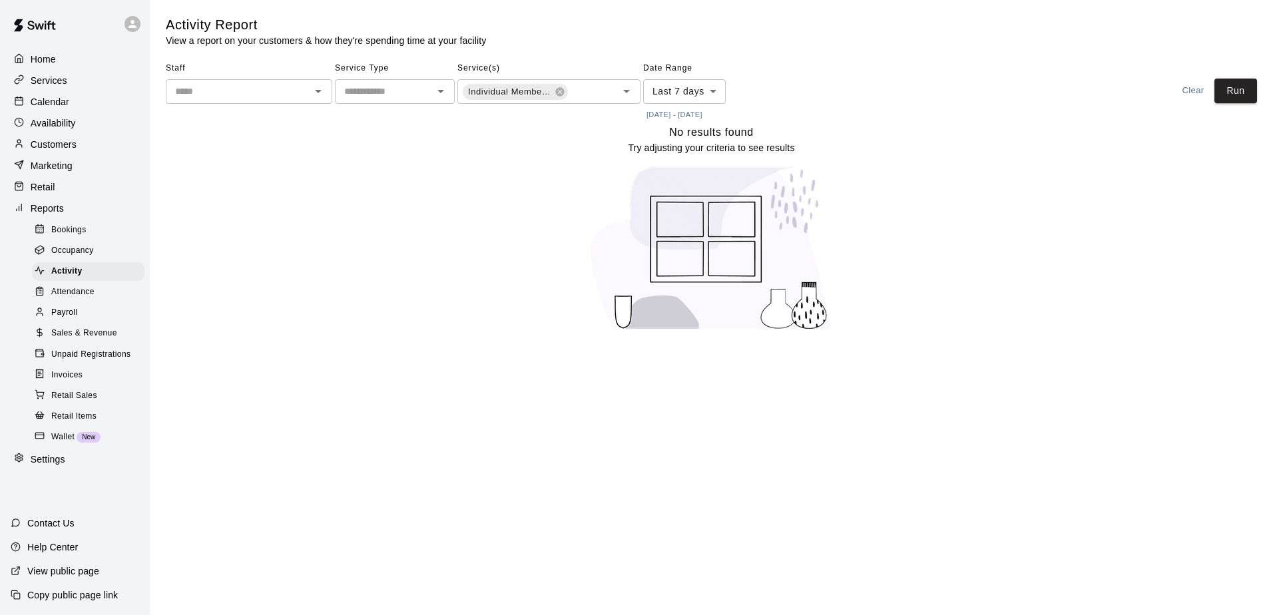
click at [58, 78] on p "Services" at bounding box center [49, 80] width 37 height 13
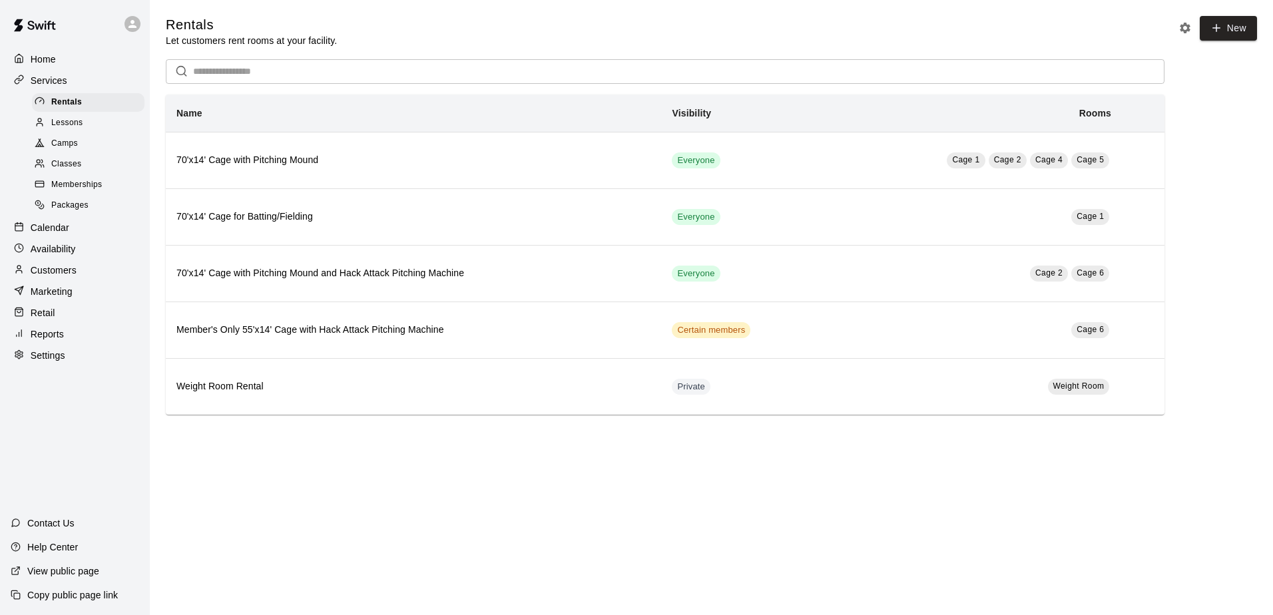
click at [99, 186] on span "Memberships" at bounding box center [76, 184] width 51 height 13
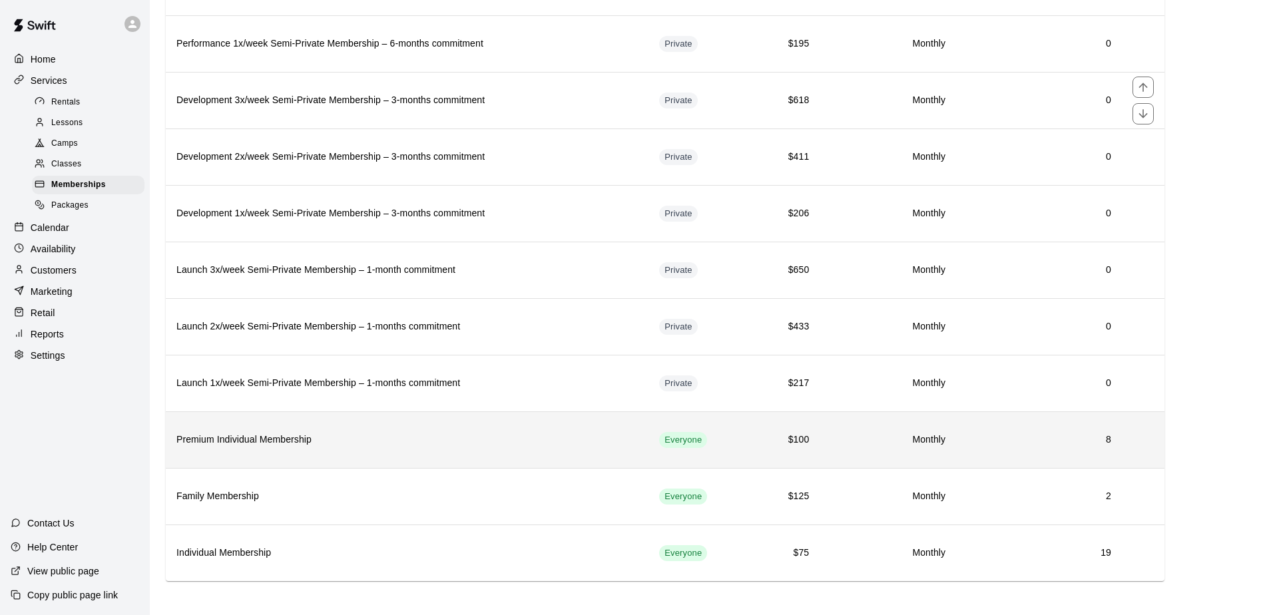
scroll to position [1423, 0]
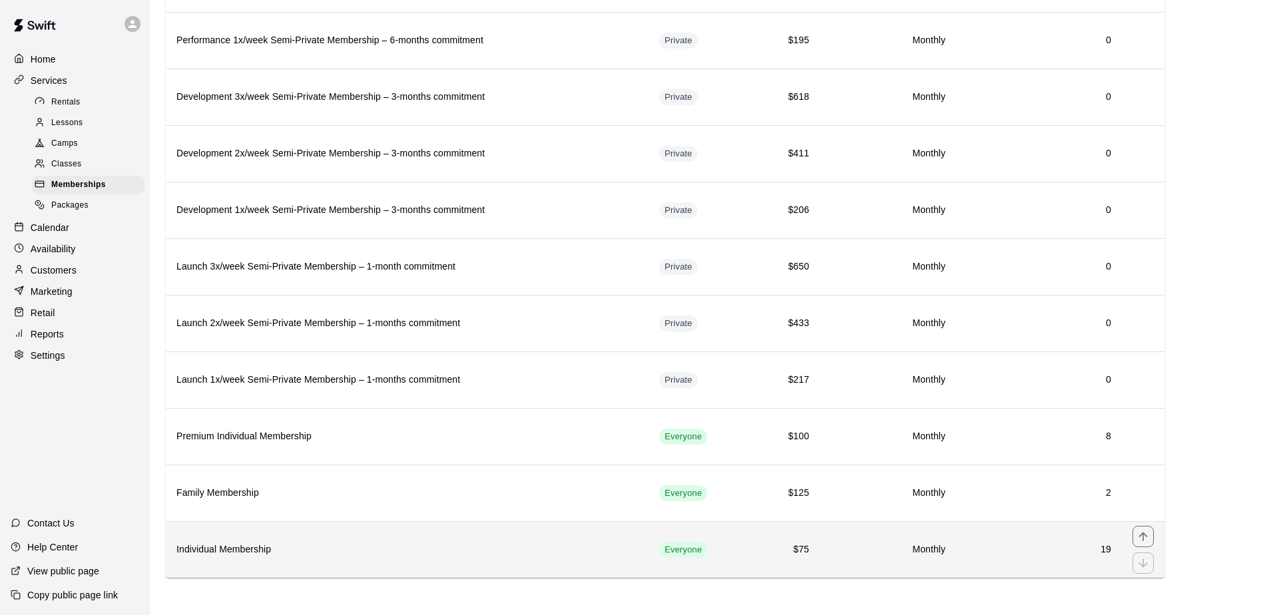
click at [285, 558] on th "Individual Membership" at bounding box center [407, 549] width 483 height 57
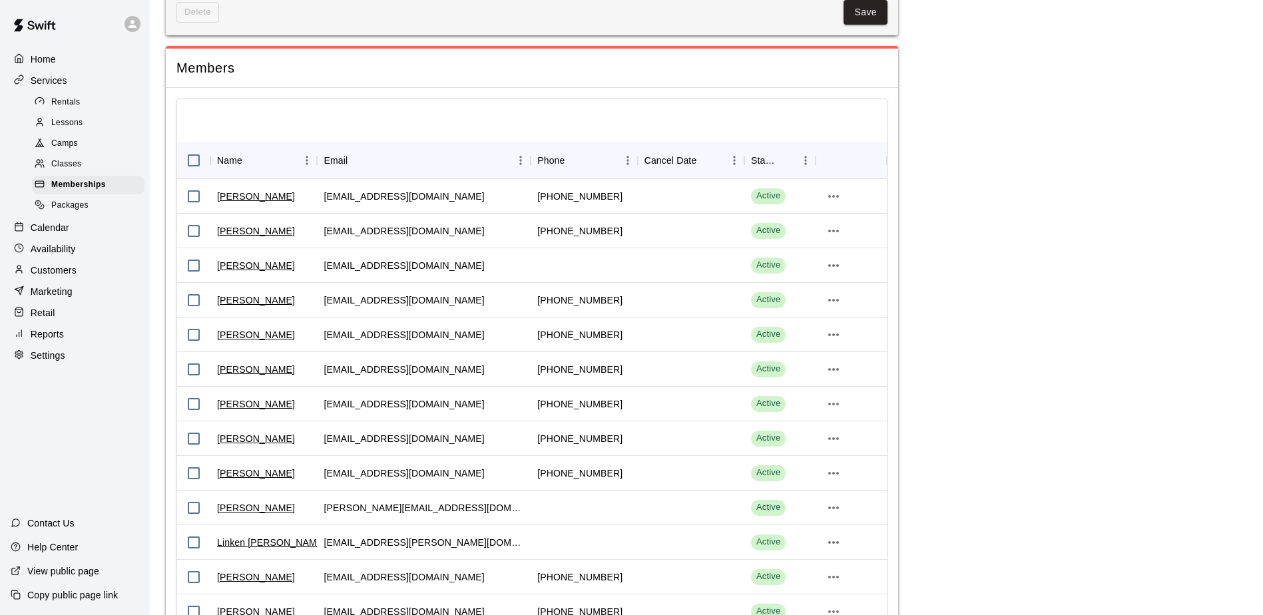
scroll to position [1664, 0]
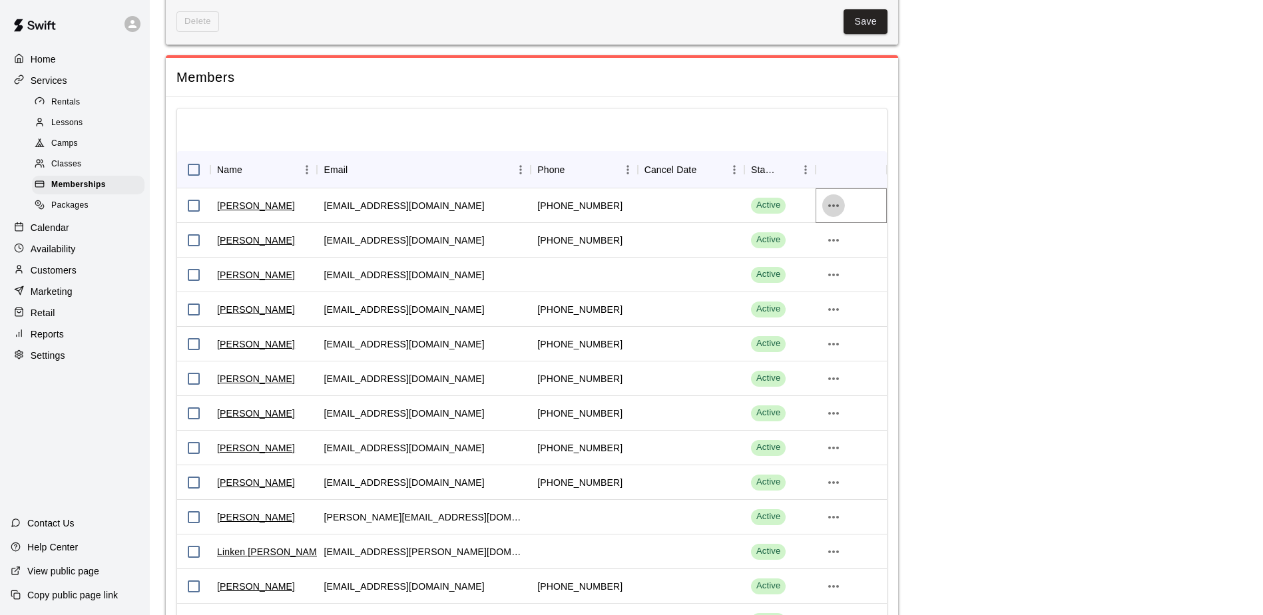
click at [837, 207] on icon "more actions" at bounding box center [833, 205] width 11 height 3
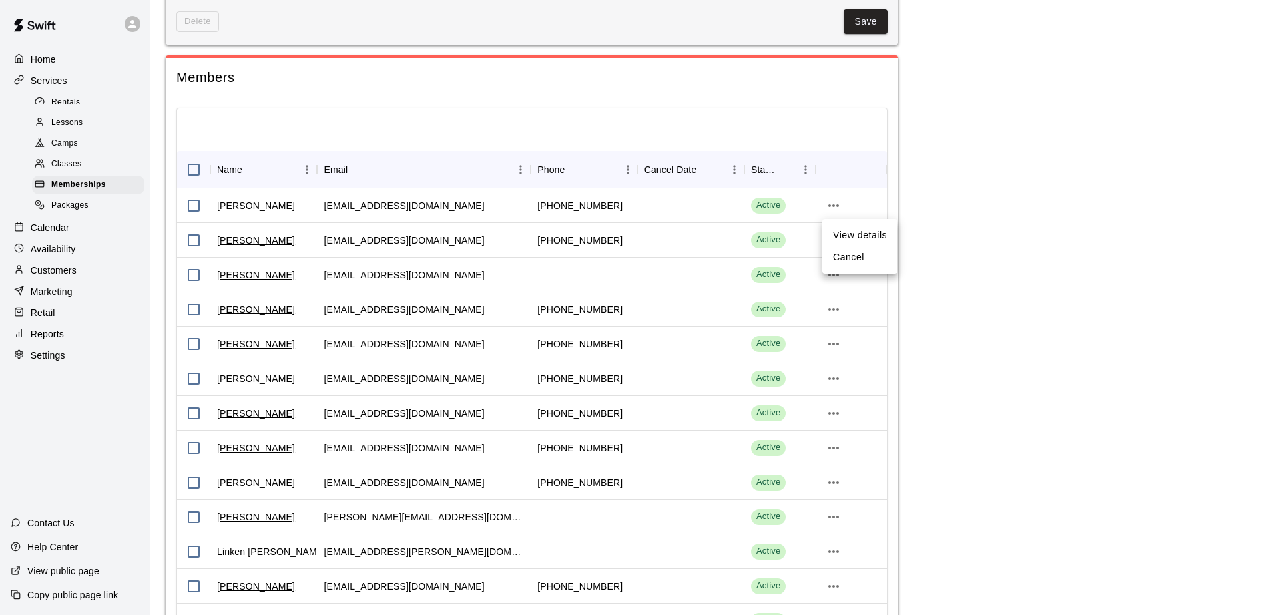
click at [877, 232] on li "View details" at bounding box center [859, 235] width 75 height 22
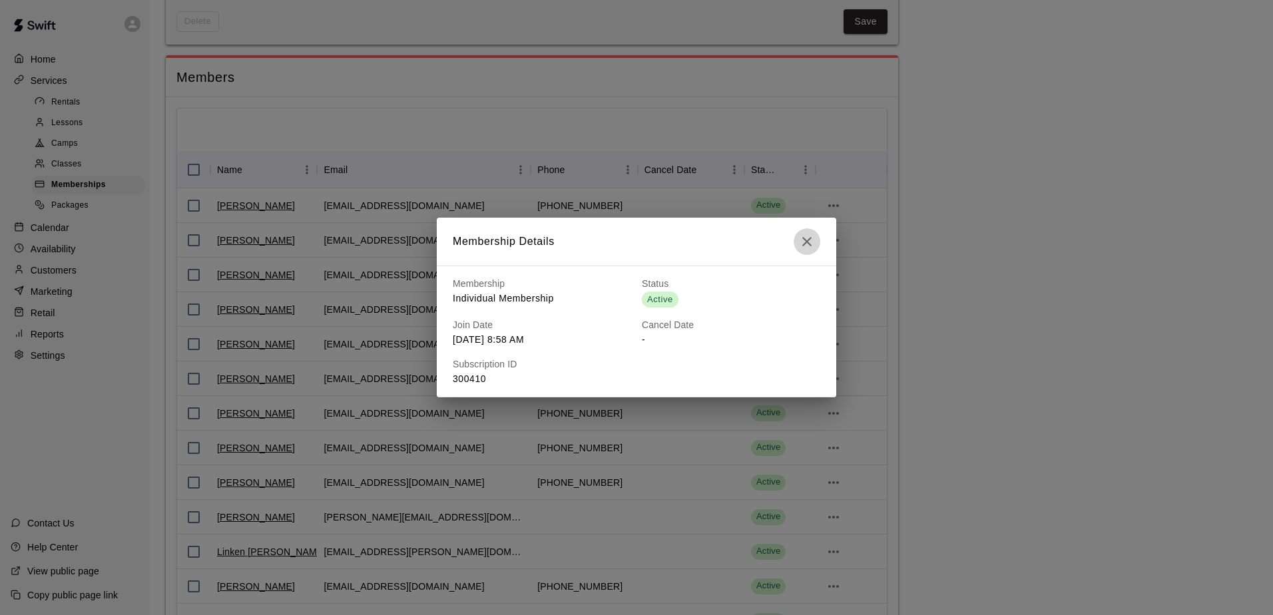
click at [805, 237] on icon "button" at bounding box center [807, 242] width 16 height 16
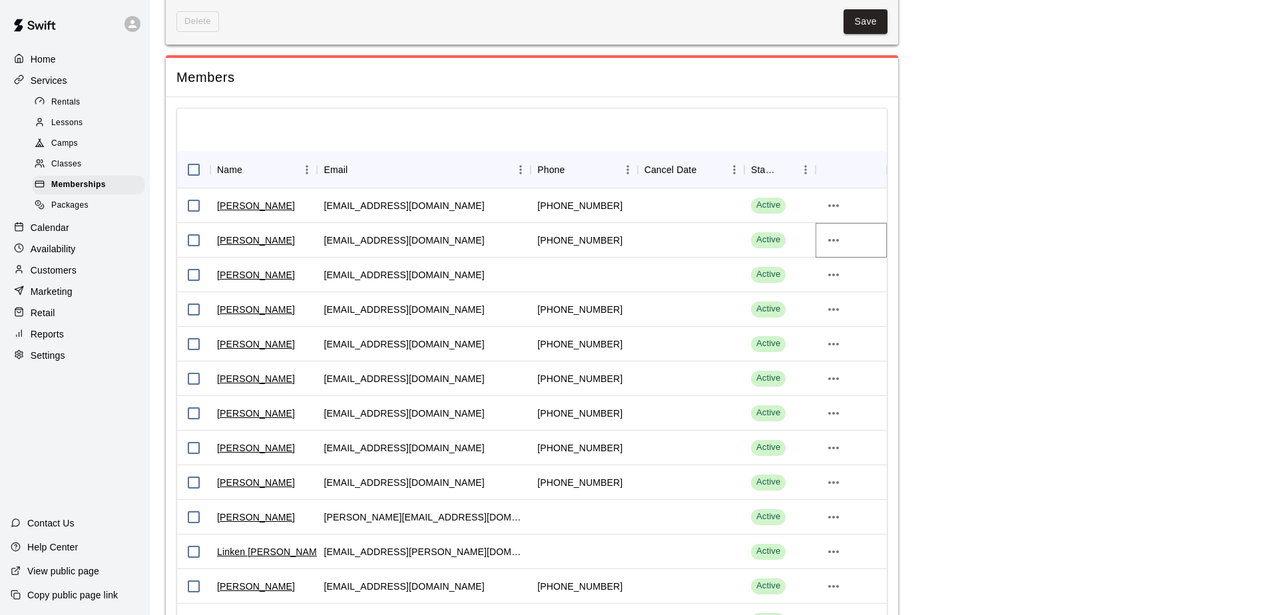
click at [839, 243] on icon "more actions" at bounding box center [833, 240] width 16 height 16
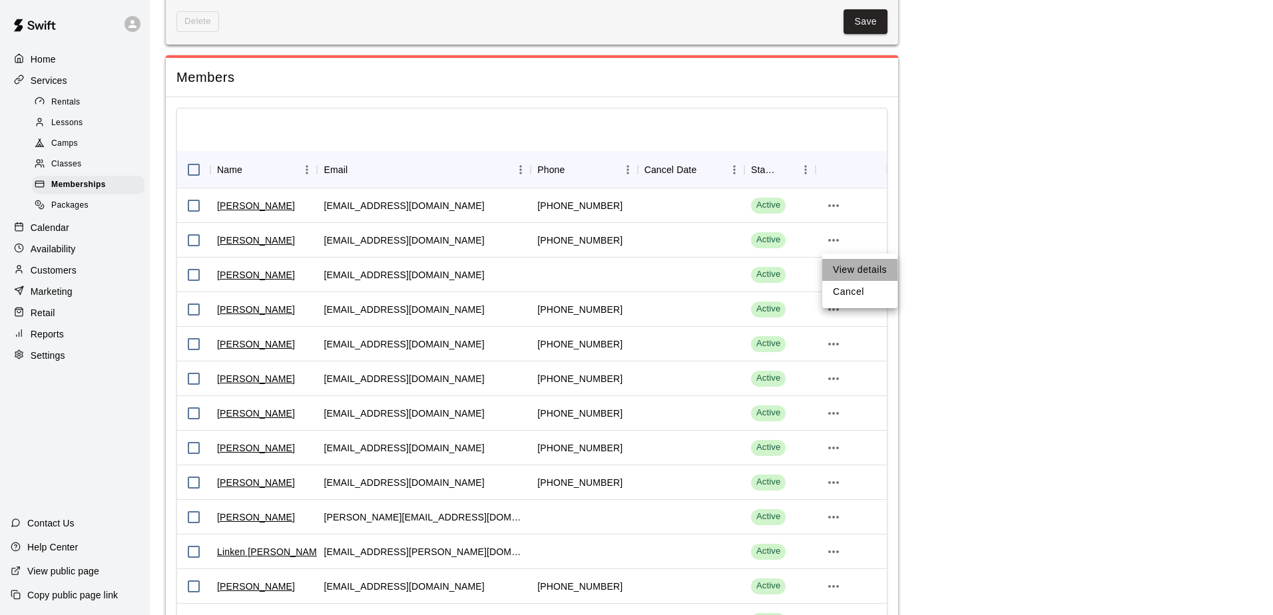
click at [853, 267] on li "View details" at bounding box center [859, 270] width 75 height 22
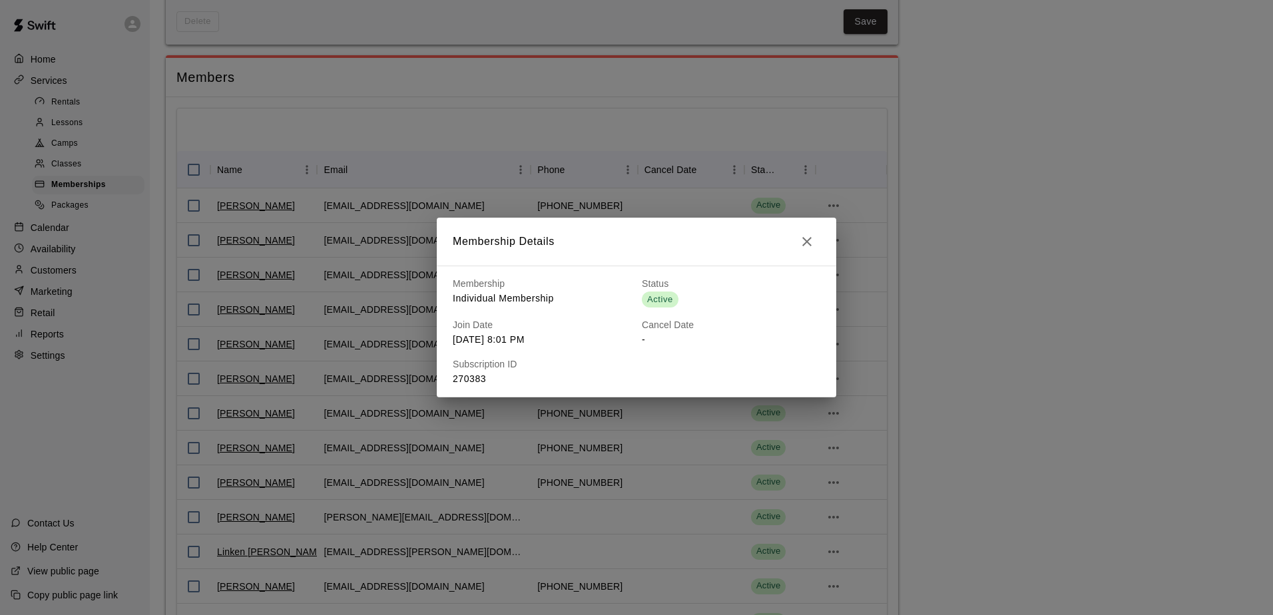
click at [804, 242] on icon "button" at bounding box center [807, 242] width 16 height 16
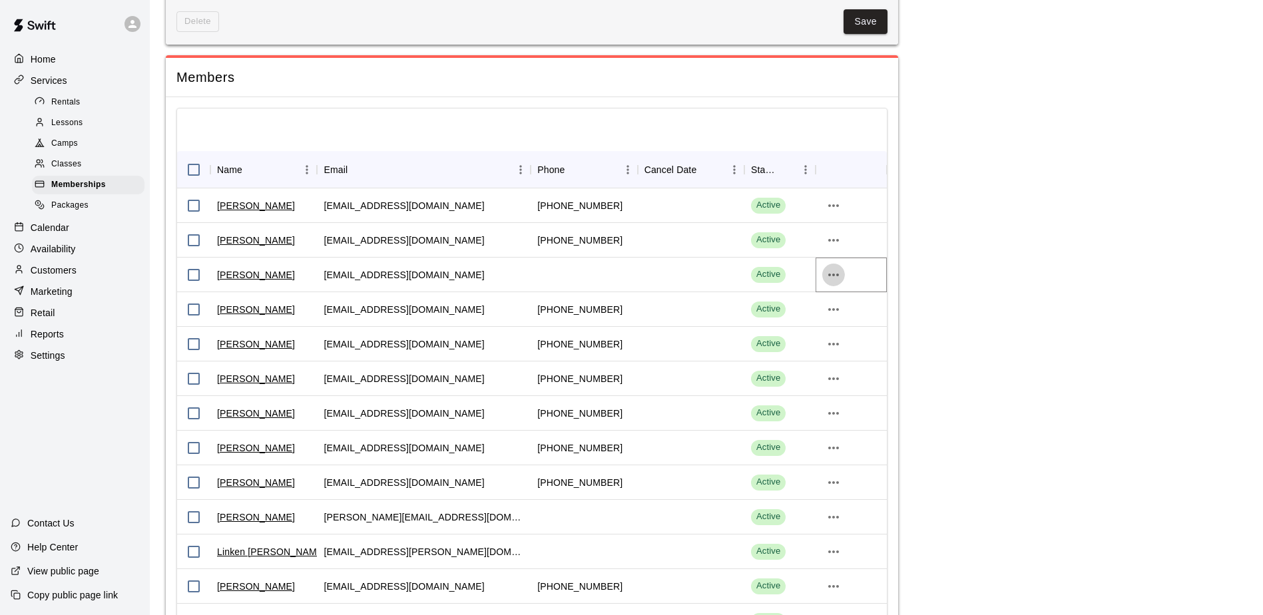
click at [837, 274] on icon "more actions" at bounding box center [833, 275] width 16 height 16
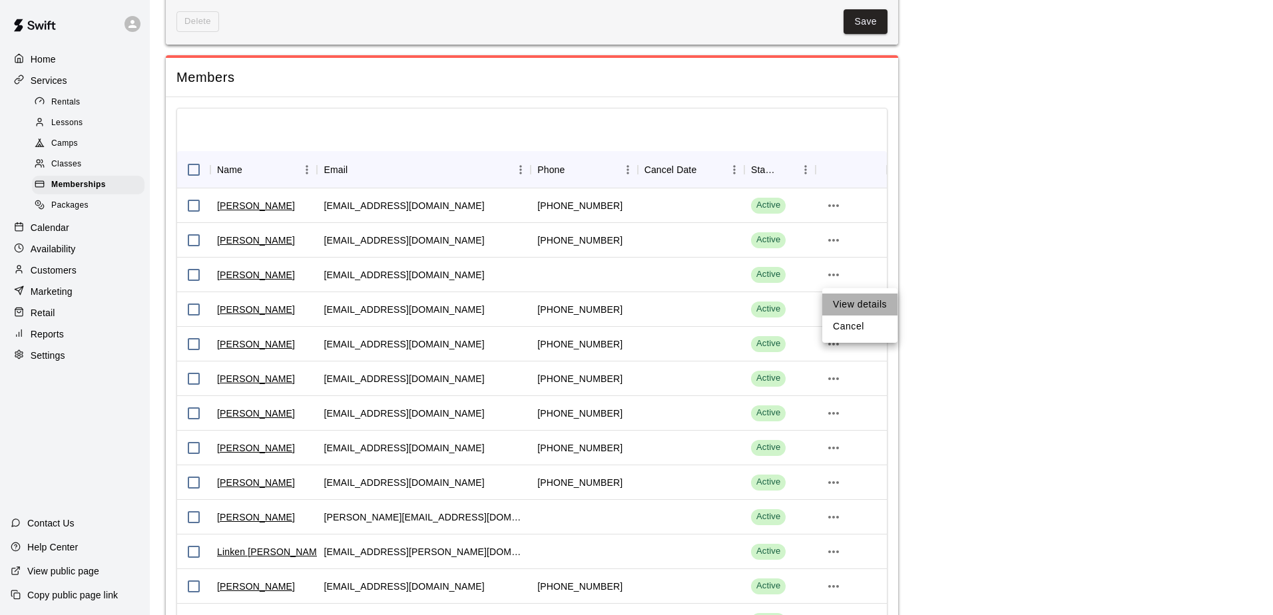
click at [851, 301] on li "View details" at bounding box center [859, 305] width 75 height 22
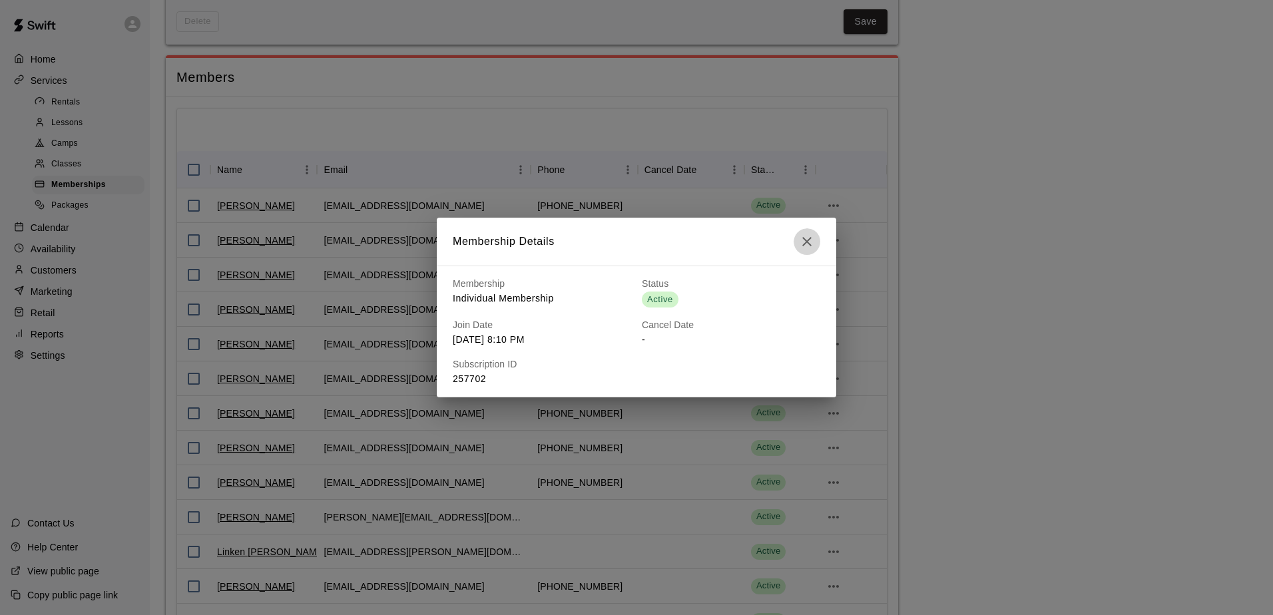
click at [810, 243] on icon "button" at bounding box center [807, 242] width 16 height 16
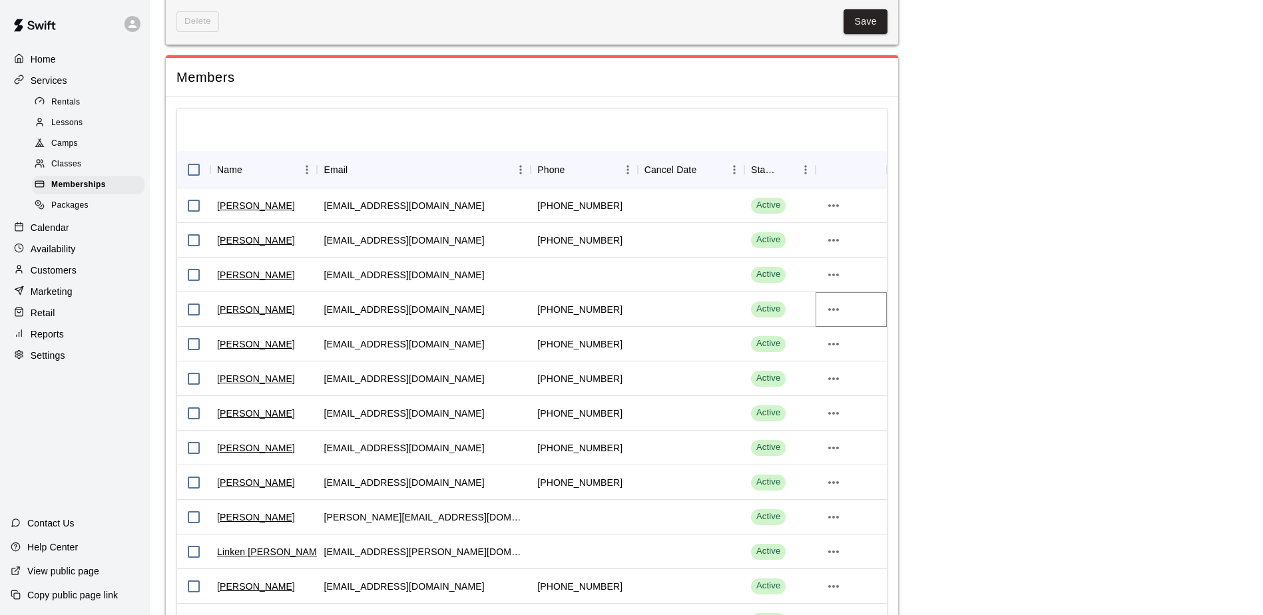
click at [832, 313] on icon "more actions" at bounding box center [833, 309] width 16 height 16
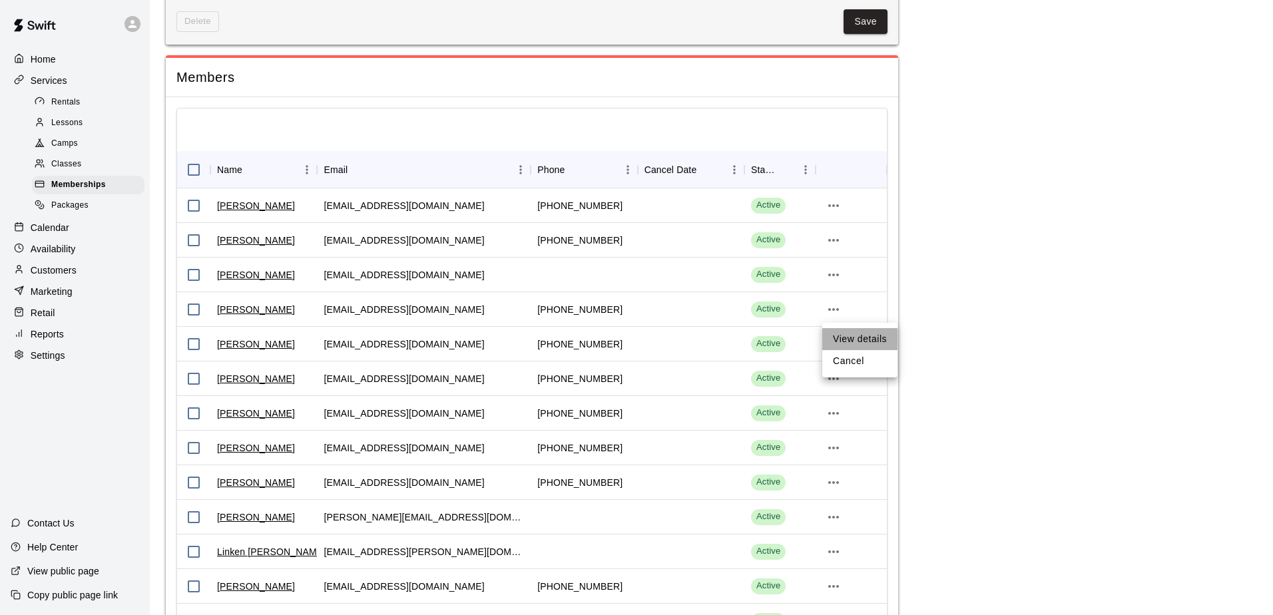
click at [855, 338] on li "View details" at bounding box center [859, 339] width 75 height 22
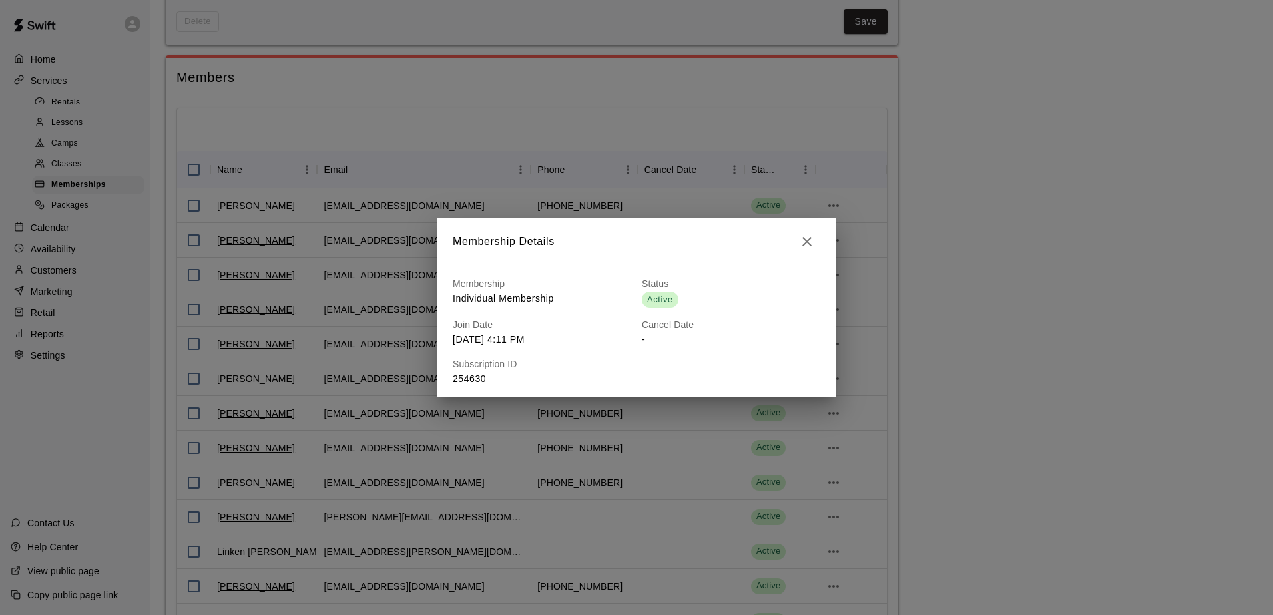
click at [805, 245] on icon "button" at bounding box center [807, 242] width 16 height 16
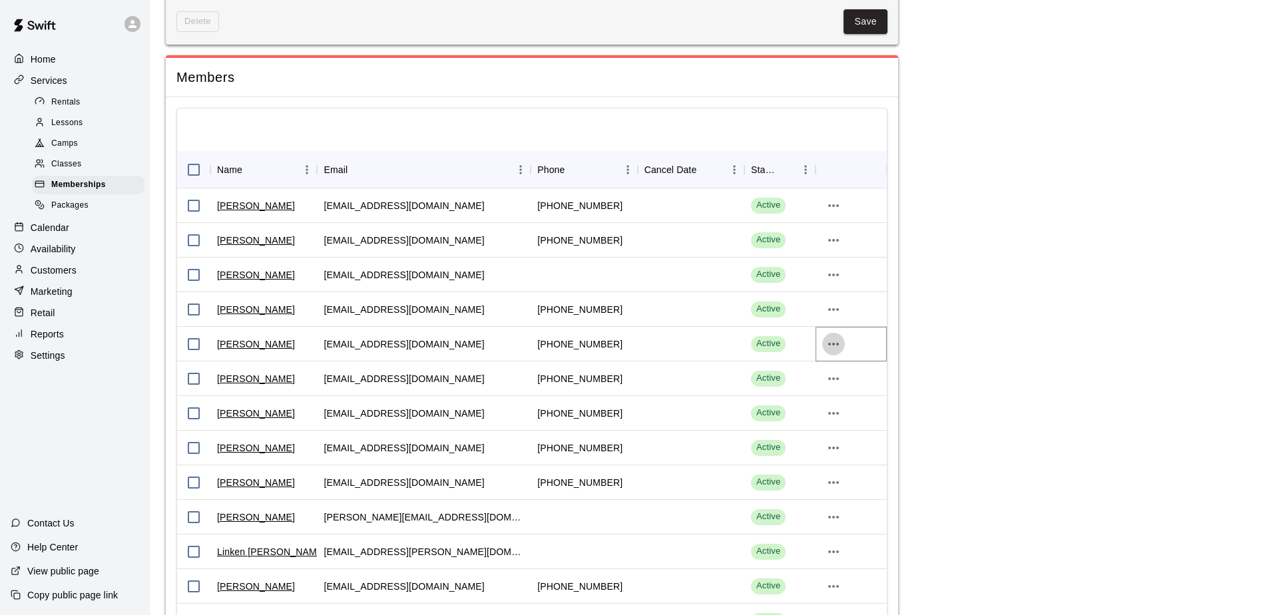
click at [841, 347] on icon "more actions" at bounding box center [833, 344] width 16 height 16
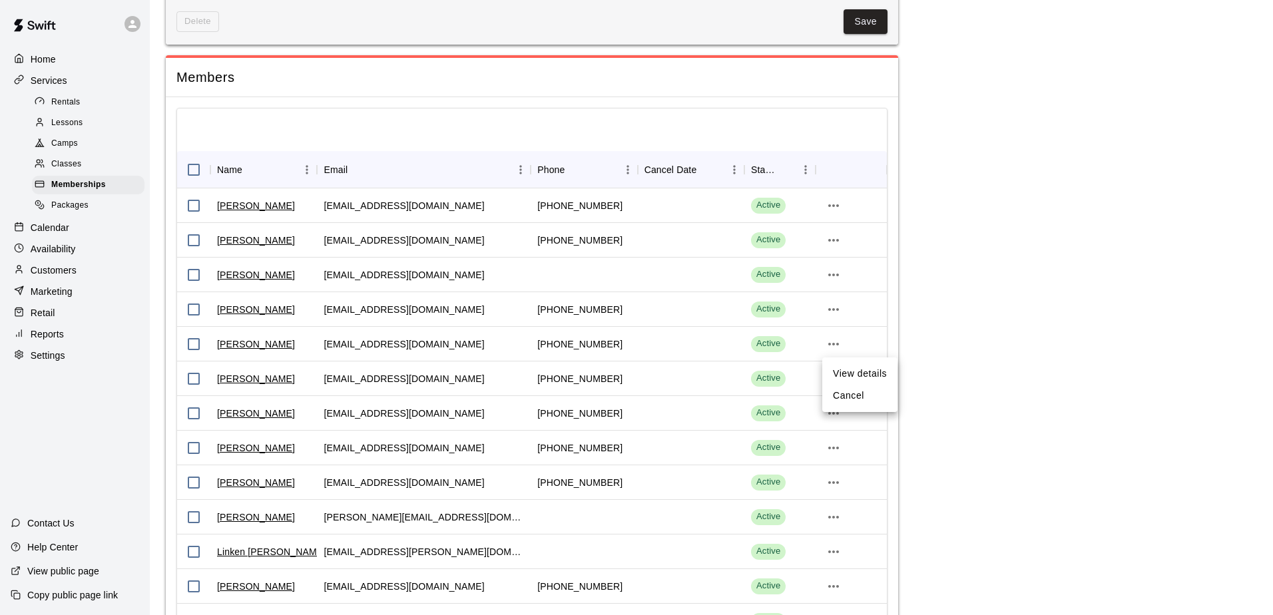
click at [861, 371] on li "View details" at bounding box center [859, 374] width 75 height 22
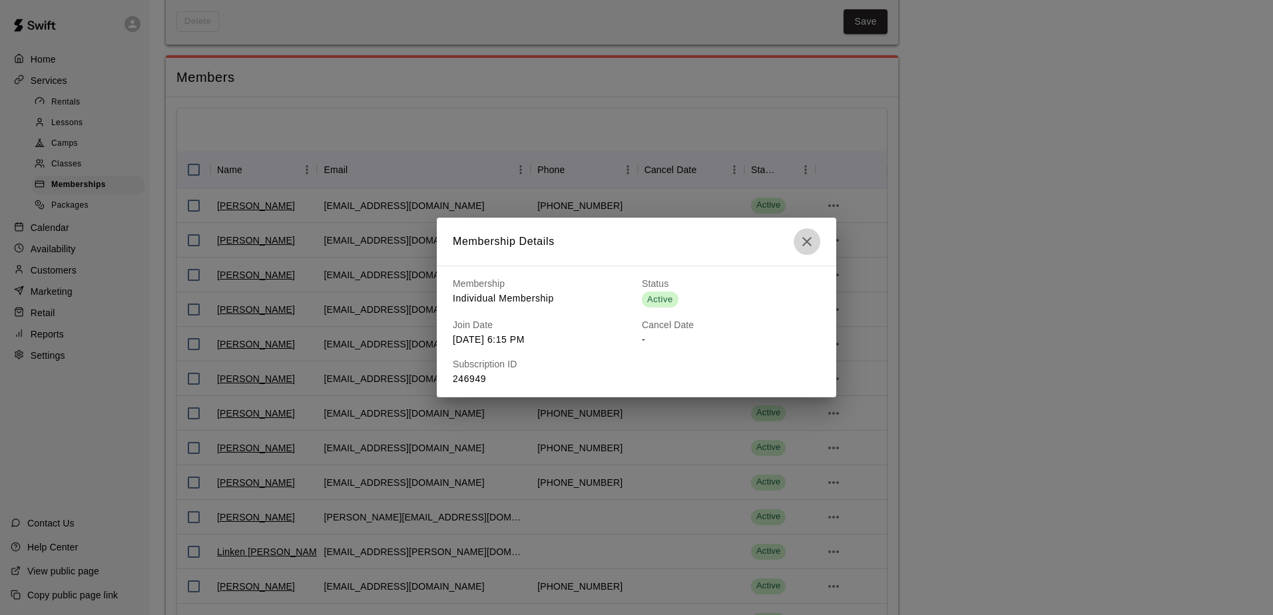
click at [807, 242] on icon "button" at bounding box center [806, 241] width 9 height 9
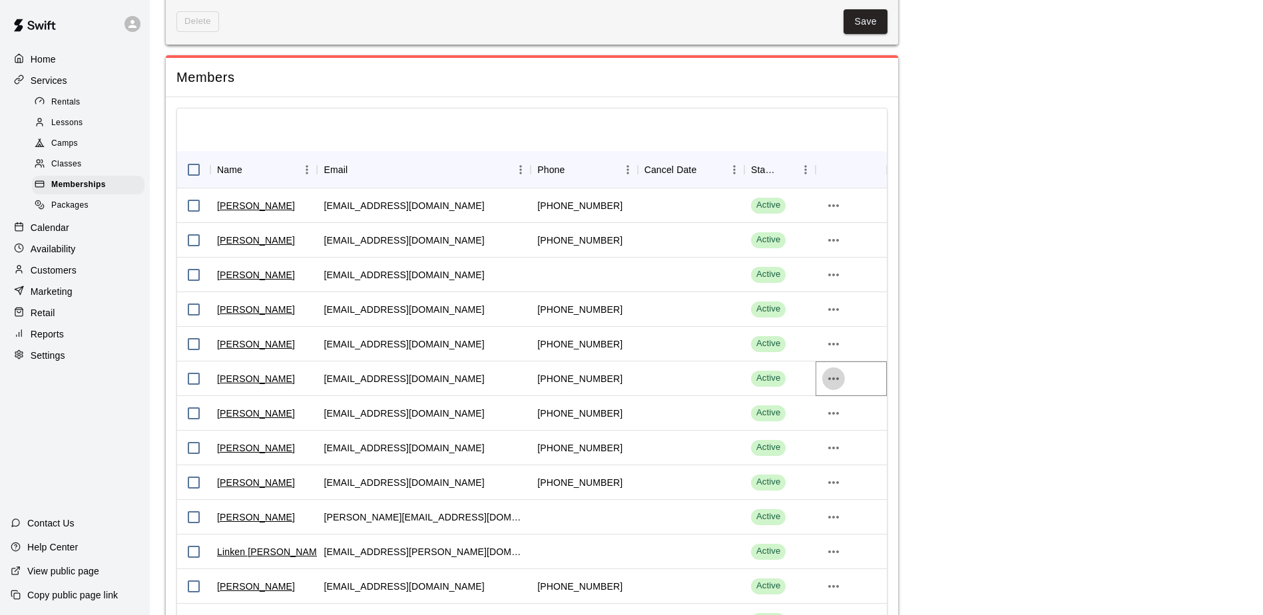
click at [835, 380] on icon "more actions" at bounding box center [833, 379] width 16 height 16
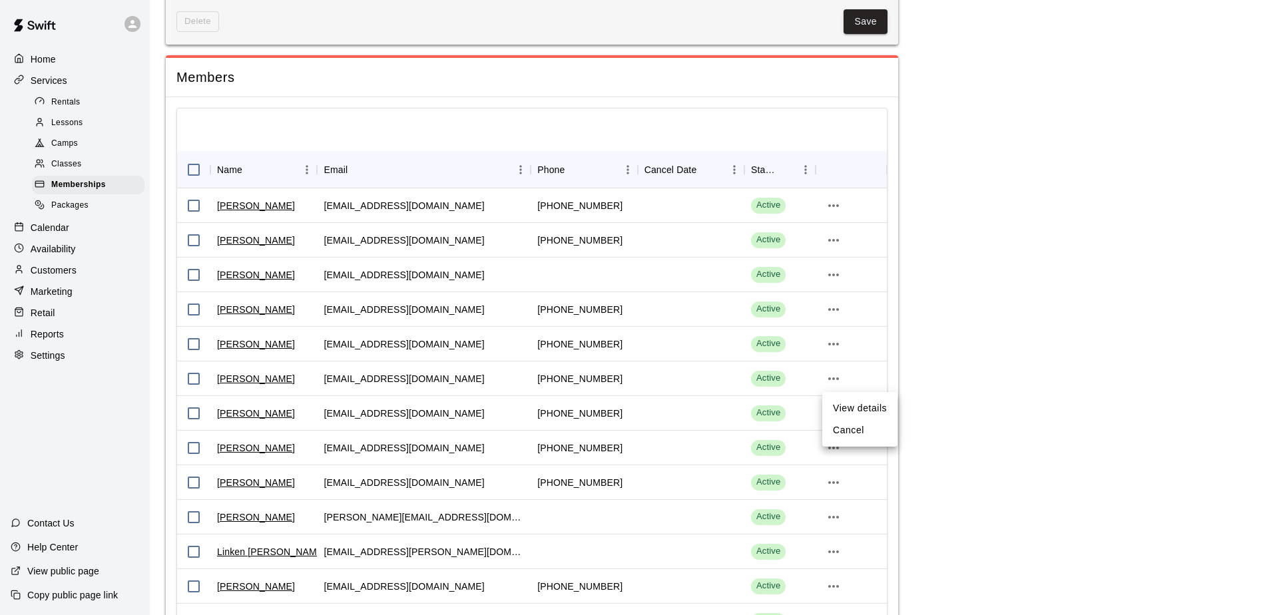
click at [841, 404] on li "View details" at bounding box center [859, 408] width 75 height 22
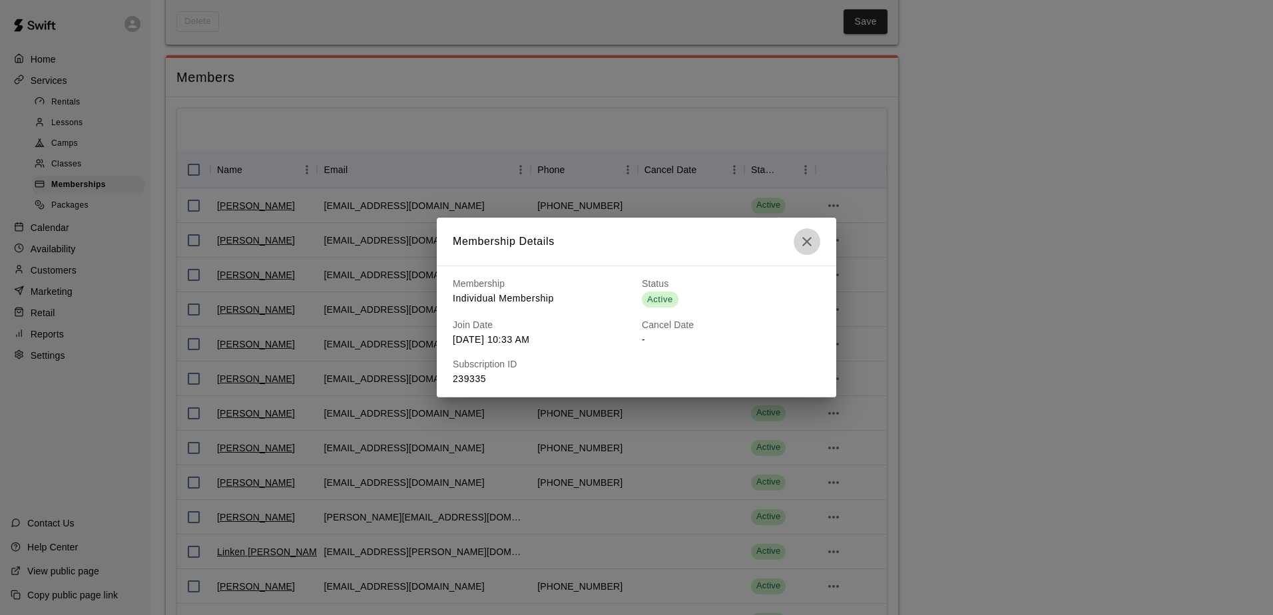
click at [803, 244] on icon "button" at bounding box center [806, 241] width 9 height 9
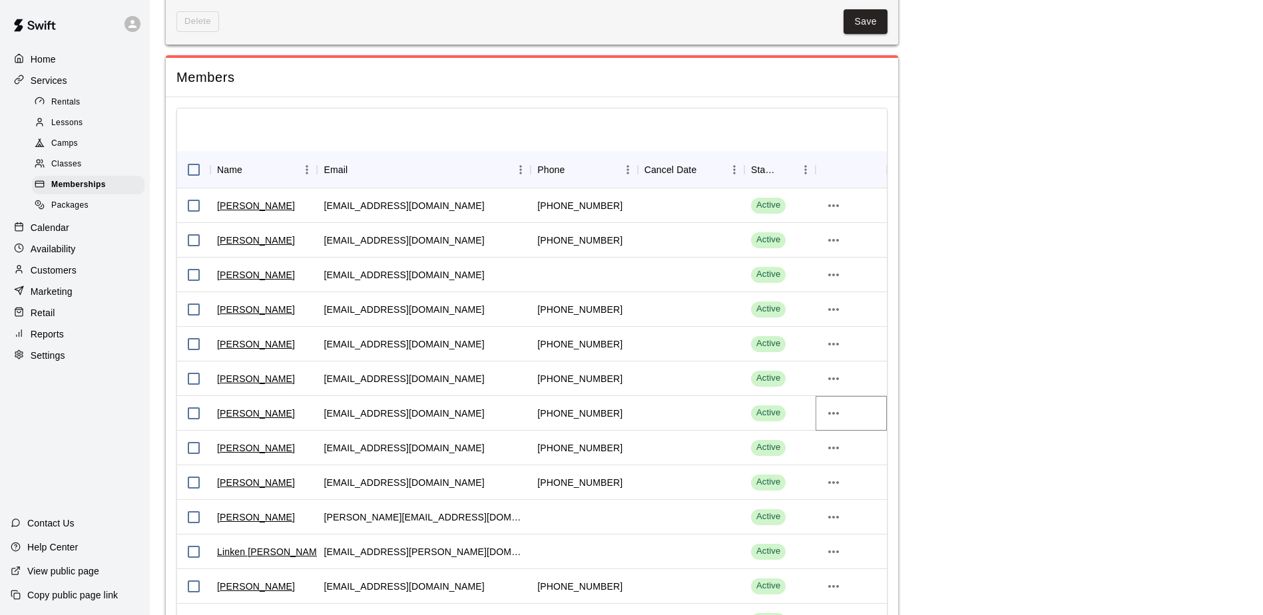
click at [836, 413] on icon "more actions" at bounding box center [833, 413] width 16 height 16
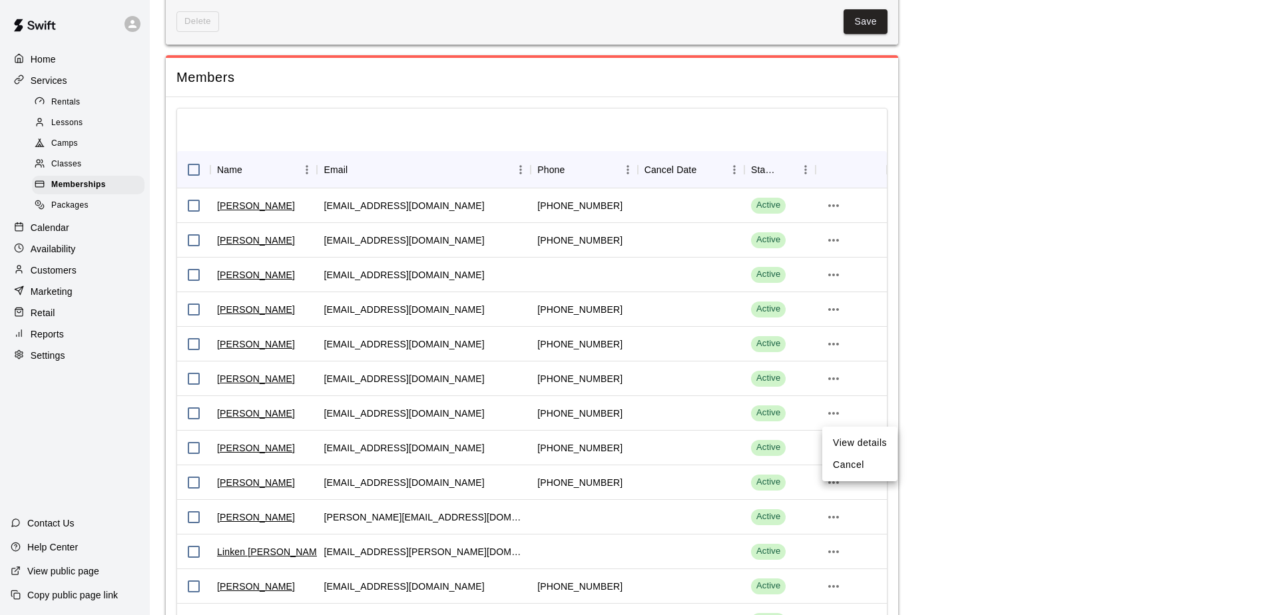
click at [859, 443] on li "View details" at bounding box center [859, 443] width 75 height 22
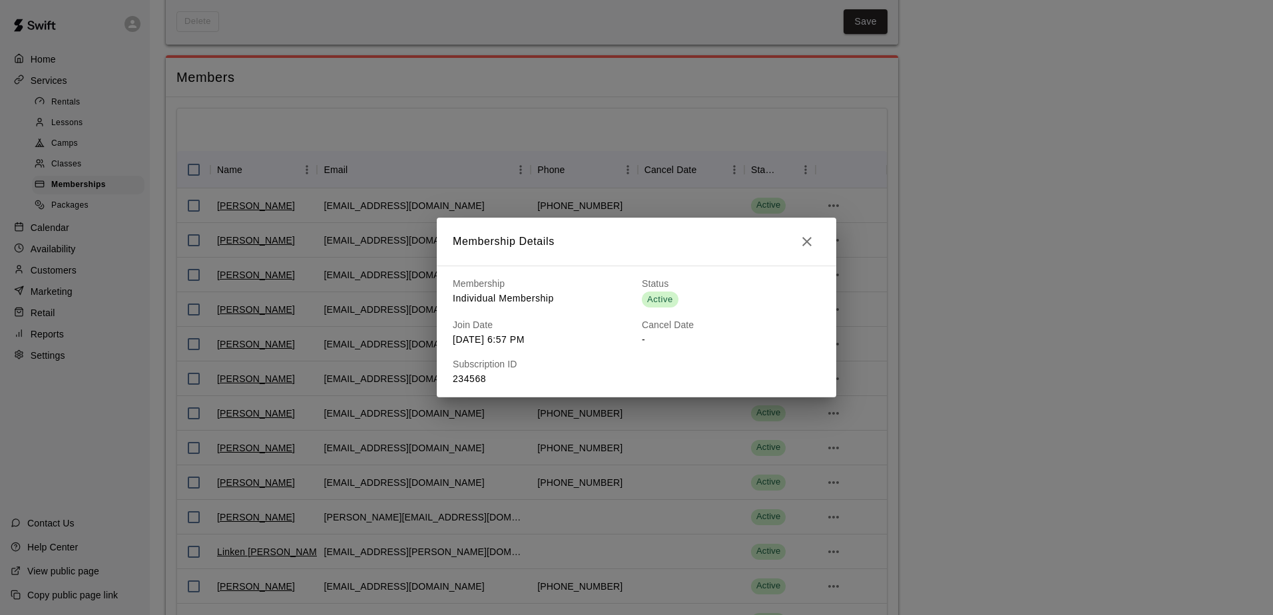
click at [807, 242] on icon "button" at bounding box center [806, 241] width 9 height 9
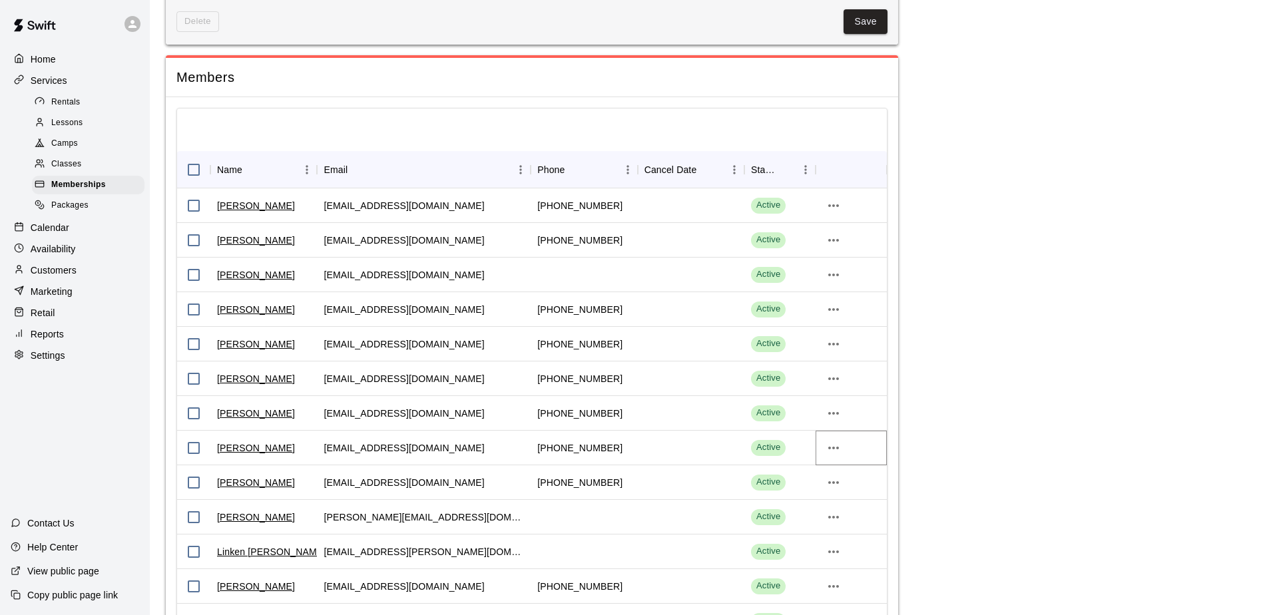
click at [834, 449] on icon "more actions" at bounding box center [833, 448] width 11 height 3
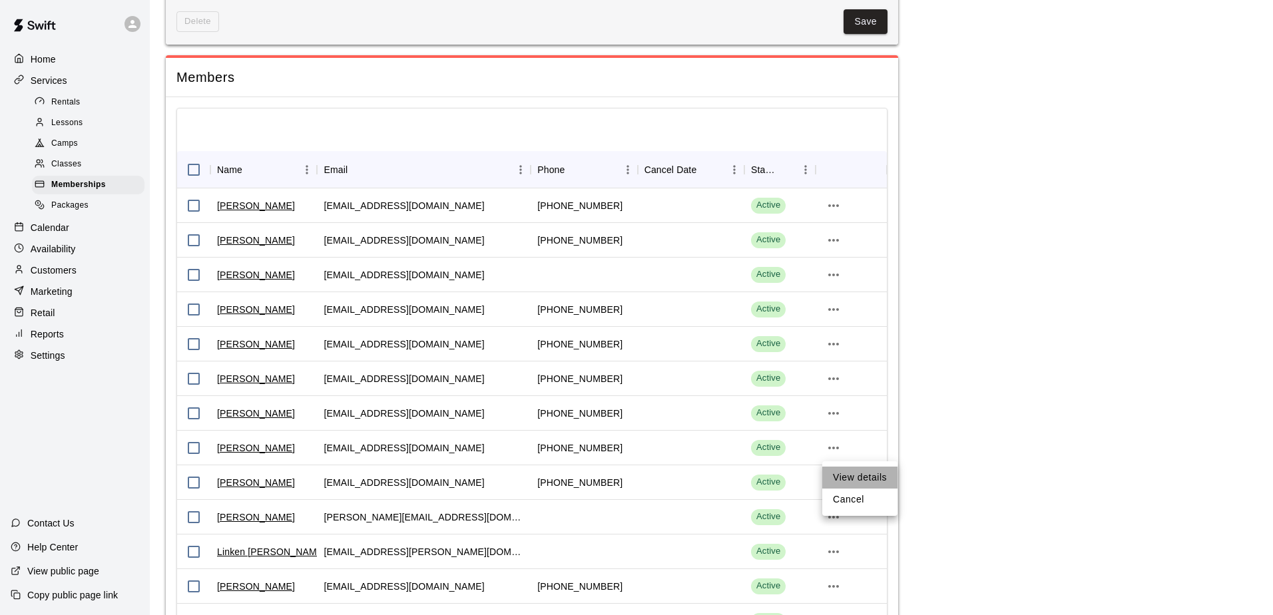
click at [851, 477] on li "View details" at bounding box center [859, 478] width 75 height 22
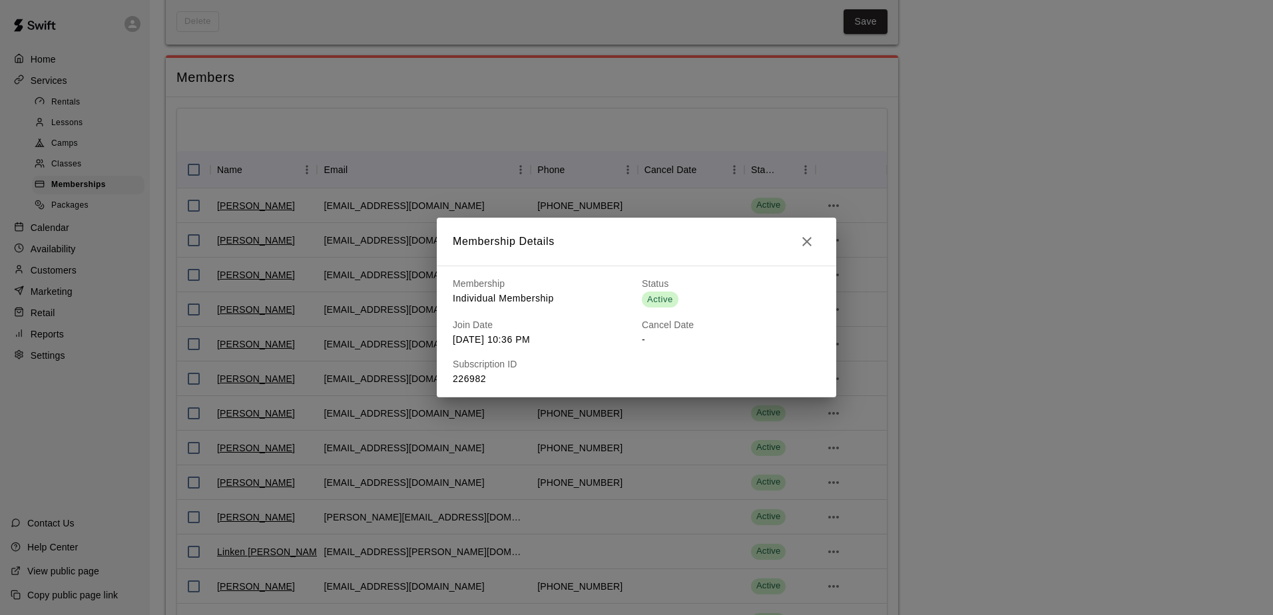
click at [807, 243] on icon "button" at bounding box center [807, 242] width 16 height 16
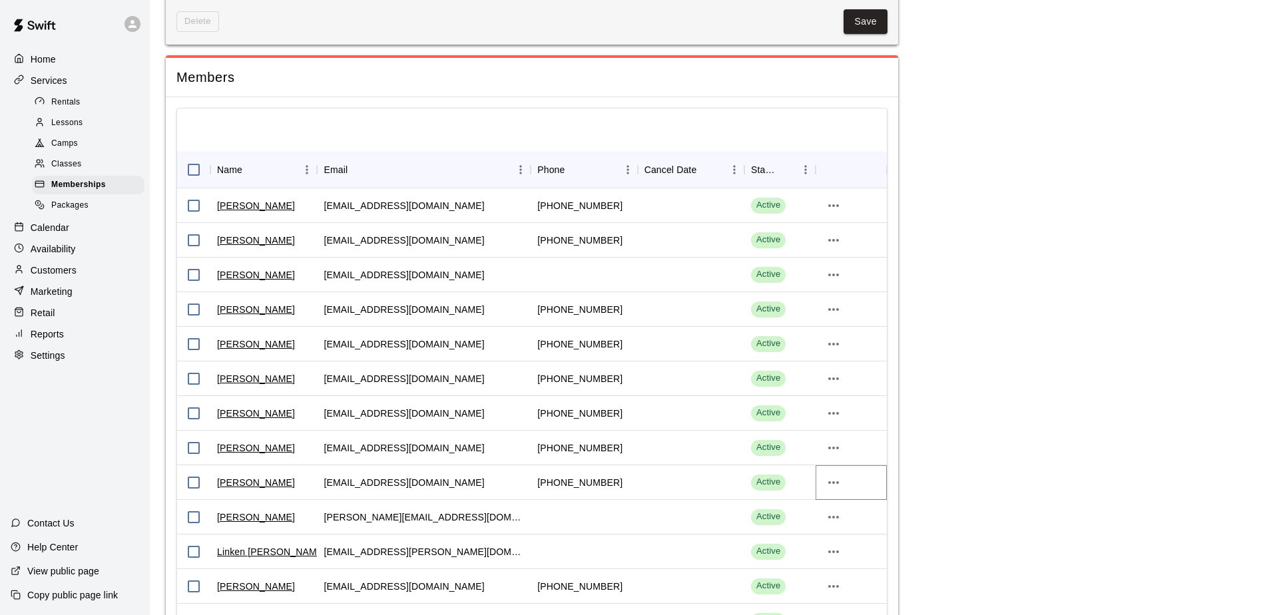
click at [833, 484] on icon "more actions" at bounding box center [833, 482] width 11 height 3
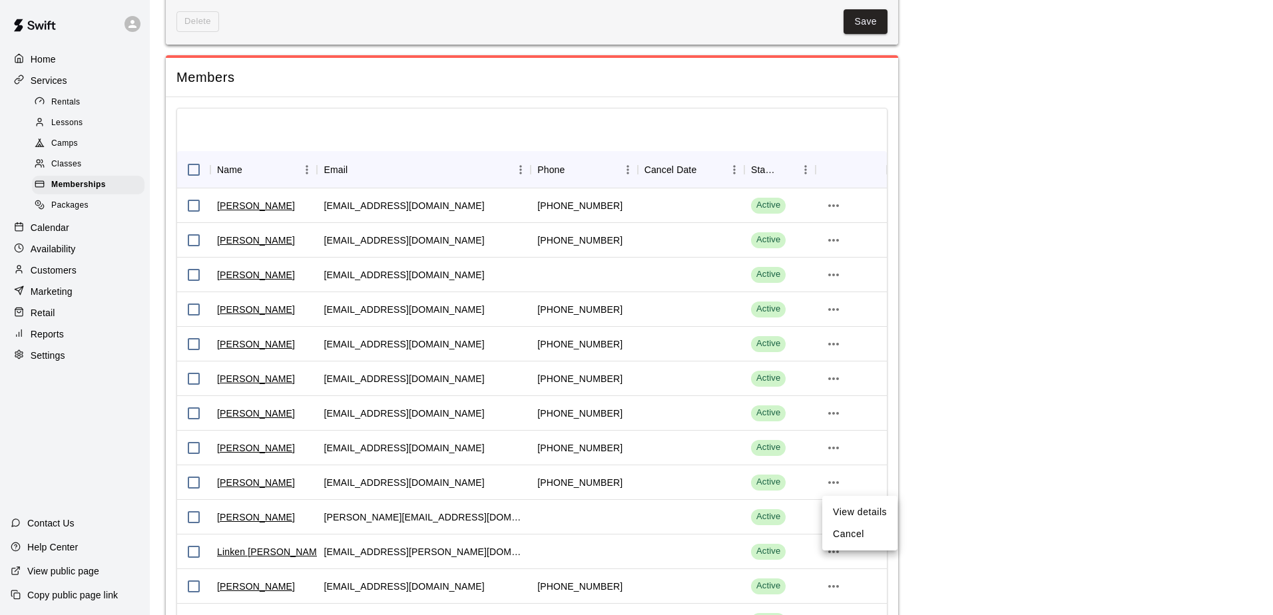
click at [857, 510] on li "View details" at bounding box center [859, 512] width 75 height 22
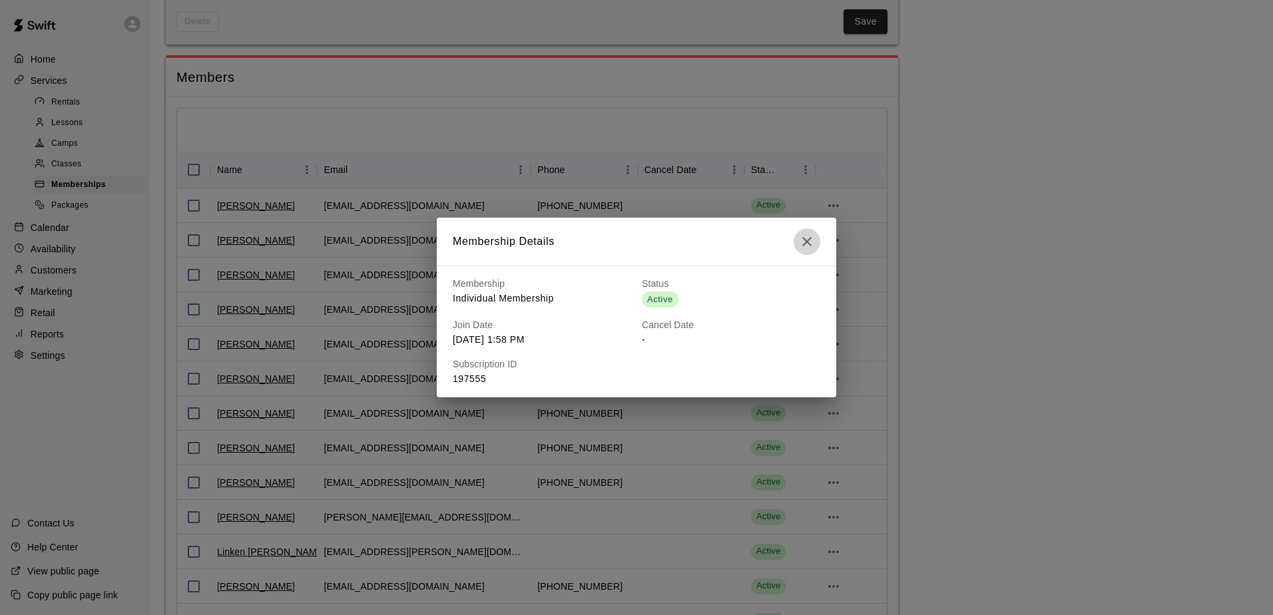
click at [811, 243] on icon "button" at bounding box center [807, 242] width 16 height 16
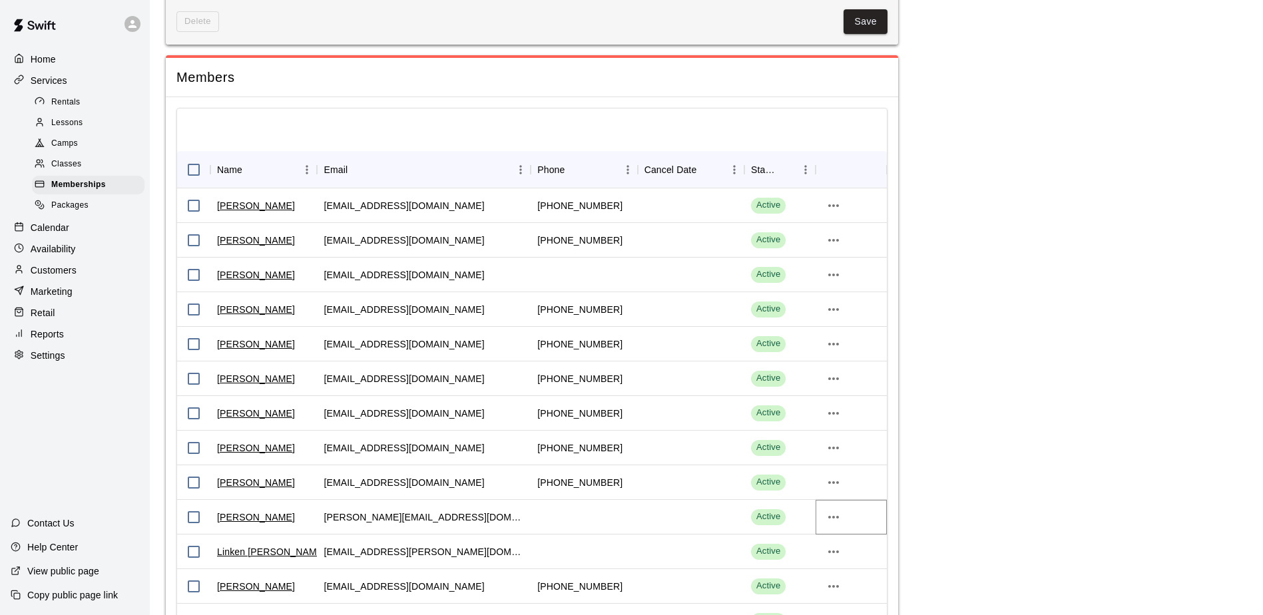
click at [839, 524] on icon "more actions" at bounding box center [833, 517] width 16 height 16
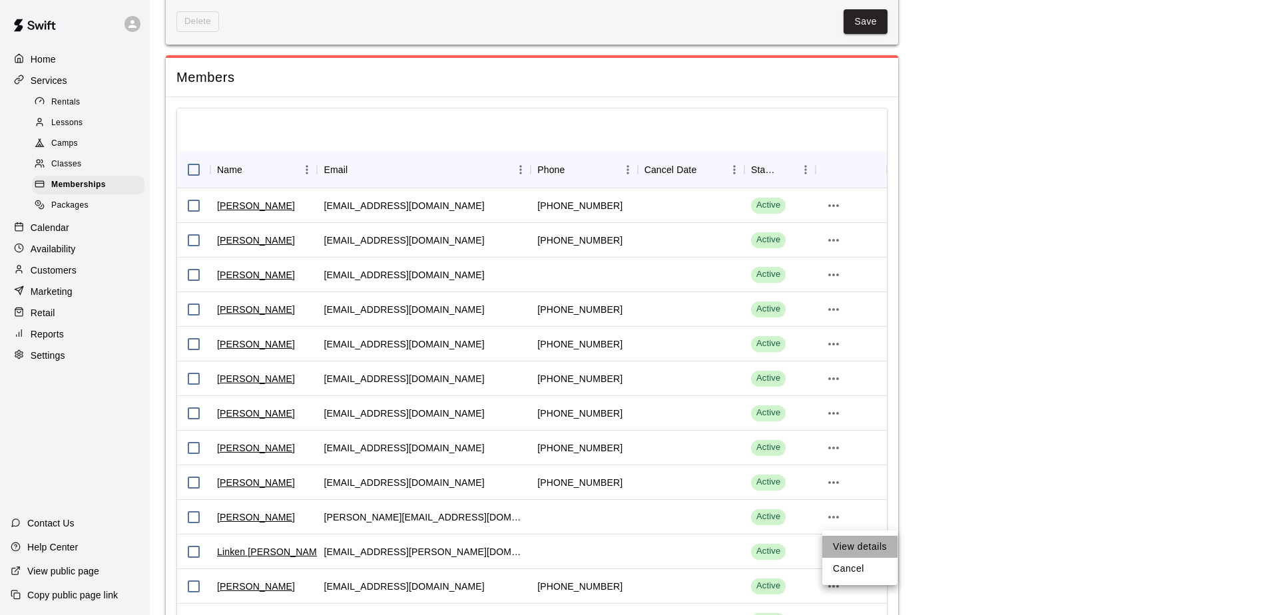
click at [875, 549] on li "View details" at bounding box center [859, 547] width 75 height 22
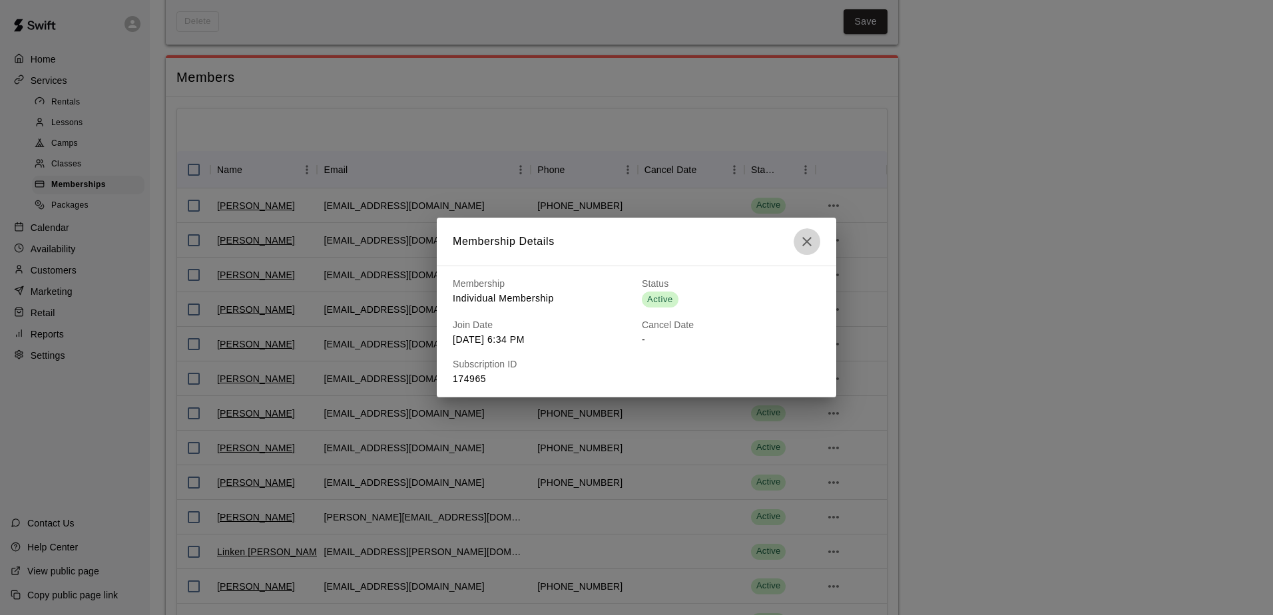
click at [808, 243] on icon "button" at bounding box center [806, 241] width 9 height 9
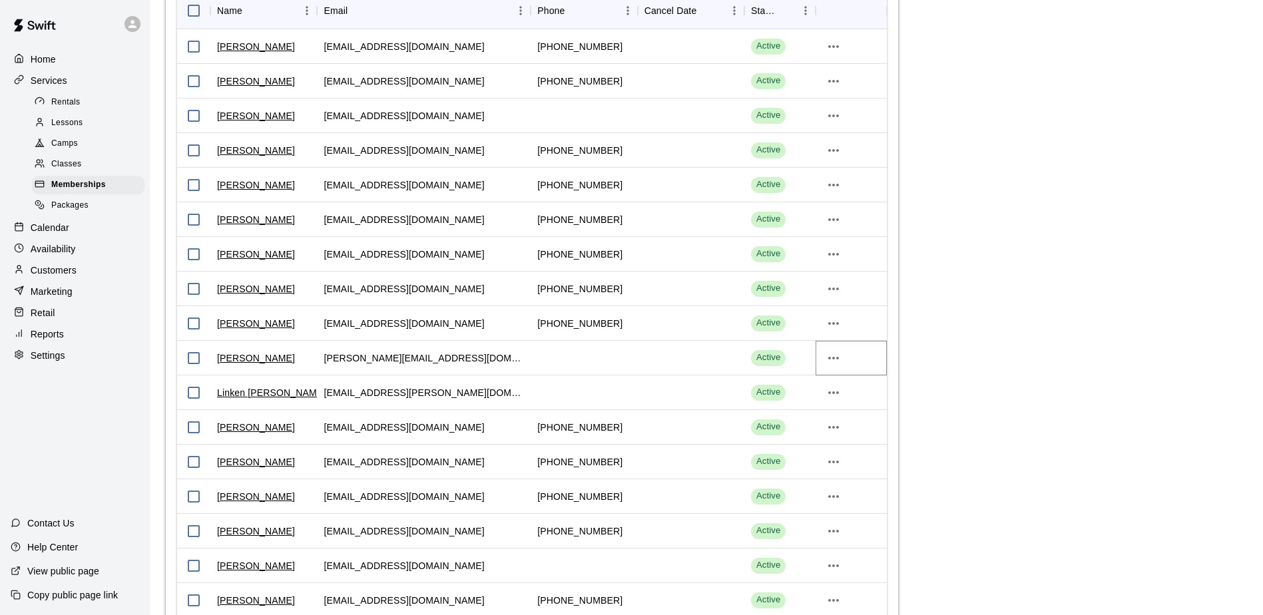
scroll to position [1864, 0]
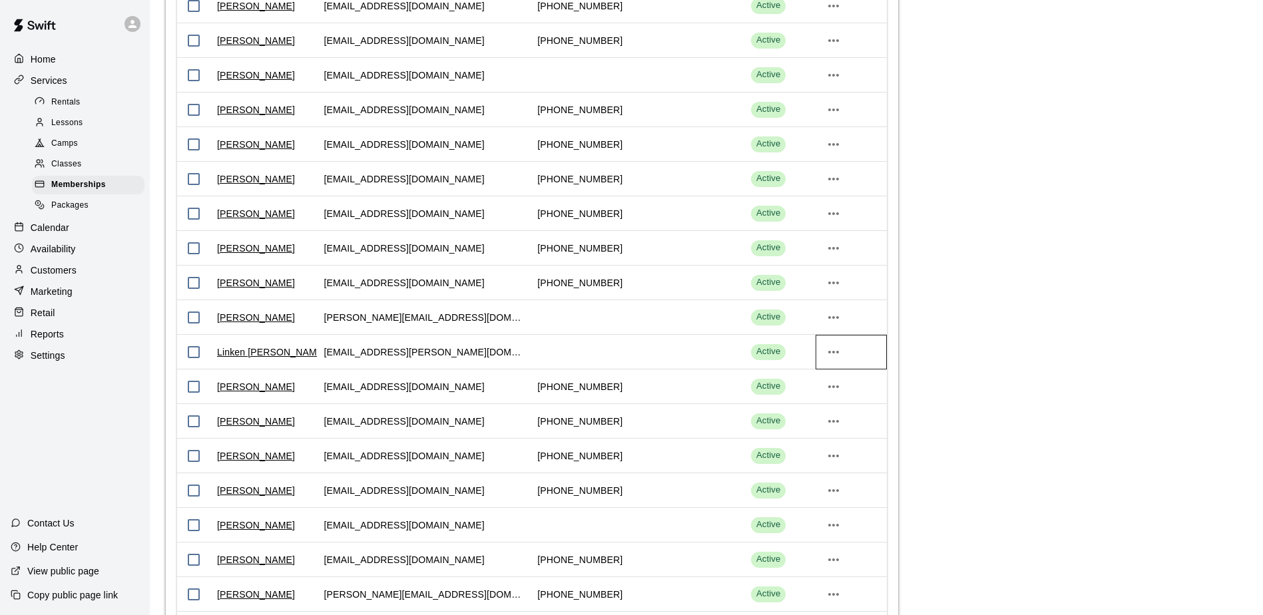
click at [845, 356] on div at bounding box center [850, 352] width 71 height 35
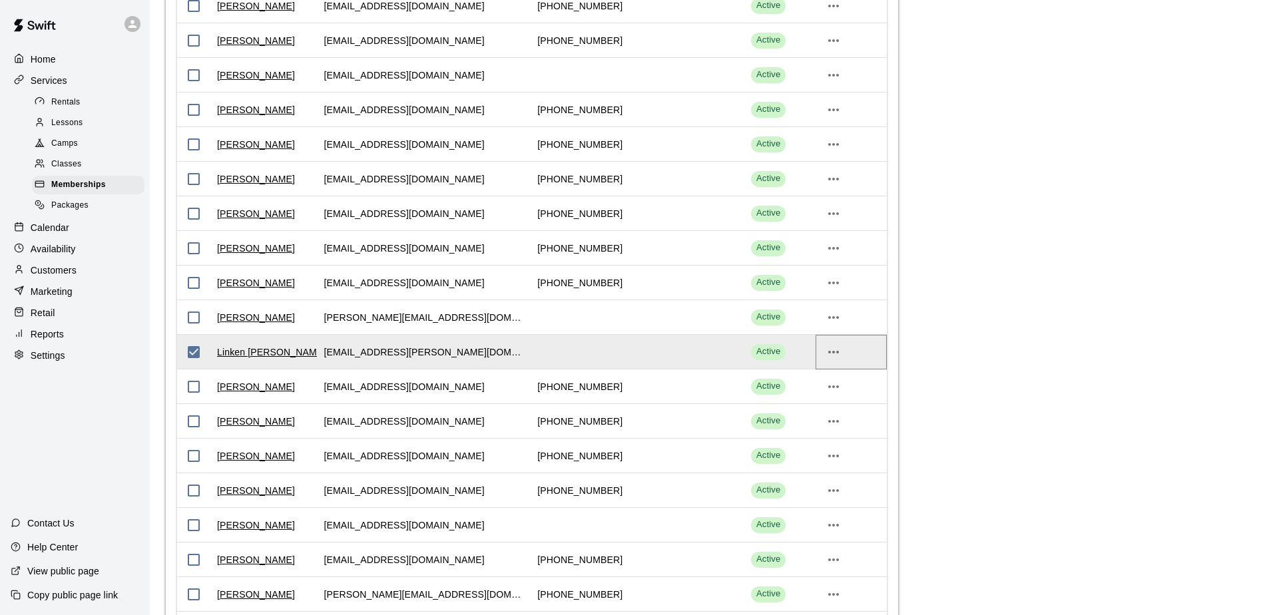
click at [839, 355] on icon "more actions" at bounding box center [833, 352] width 16 height 16
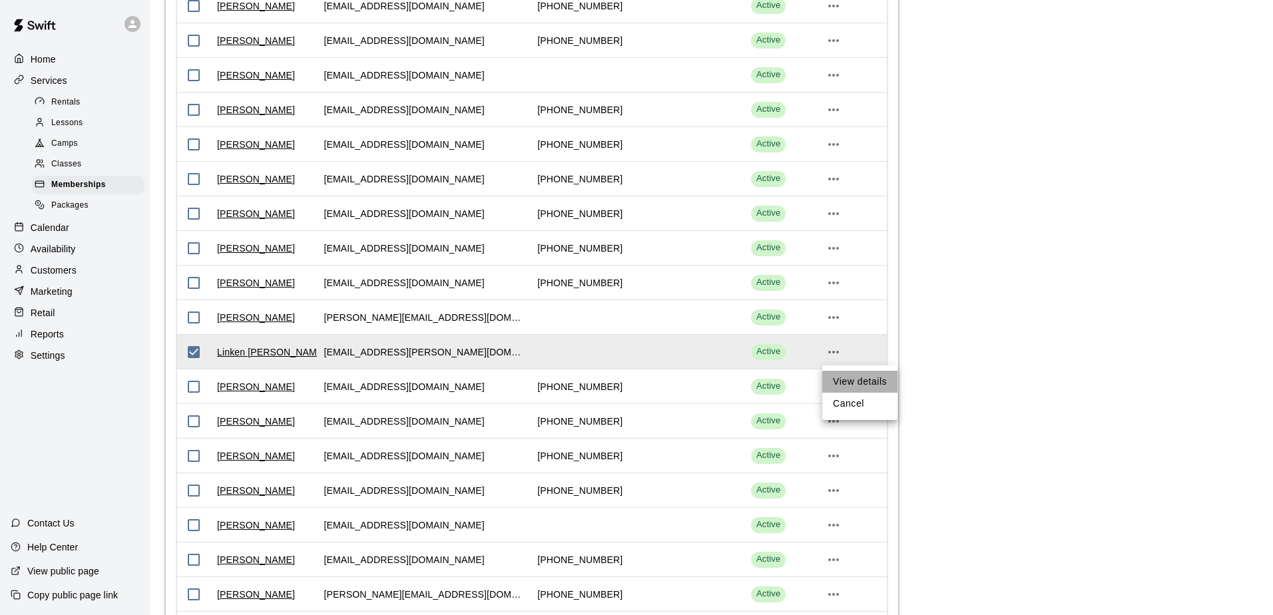
click at [860, 378] on li "View details" at bounding box center [859, 382] width 75 height 22
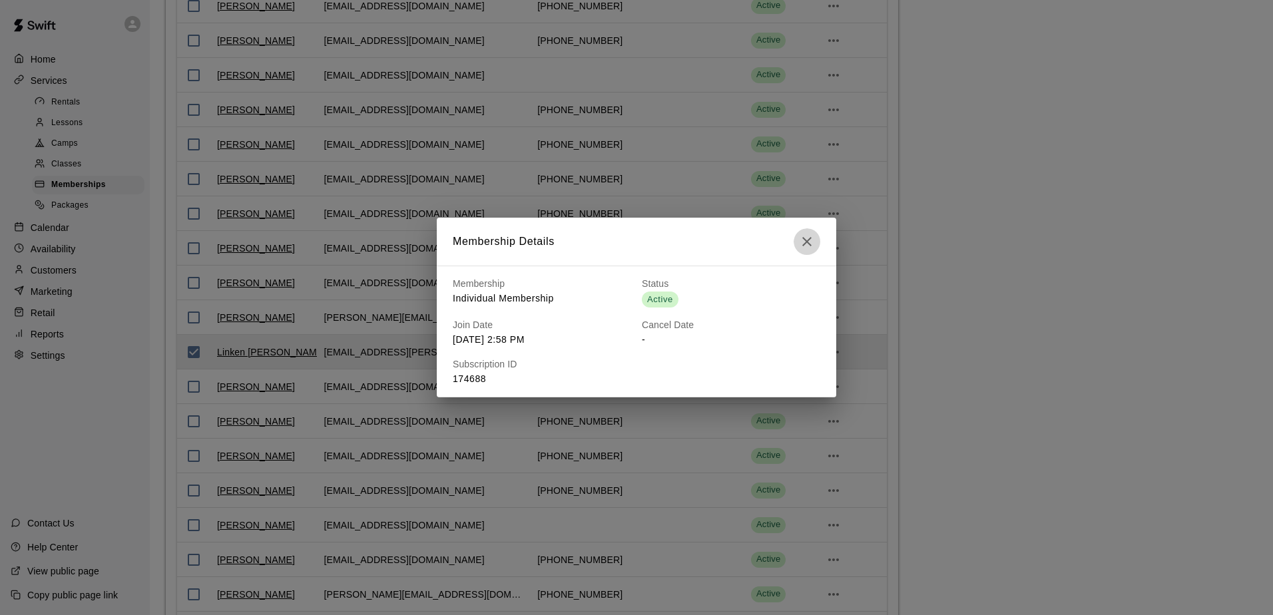
click at [809, 240] on icon "button" at bounding box center [806, 241] width 9 height 9
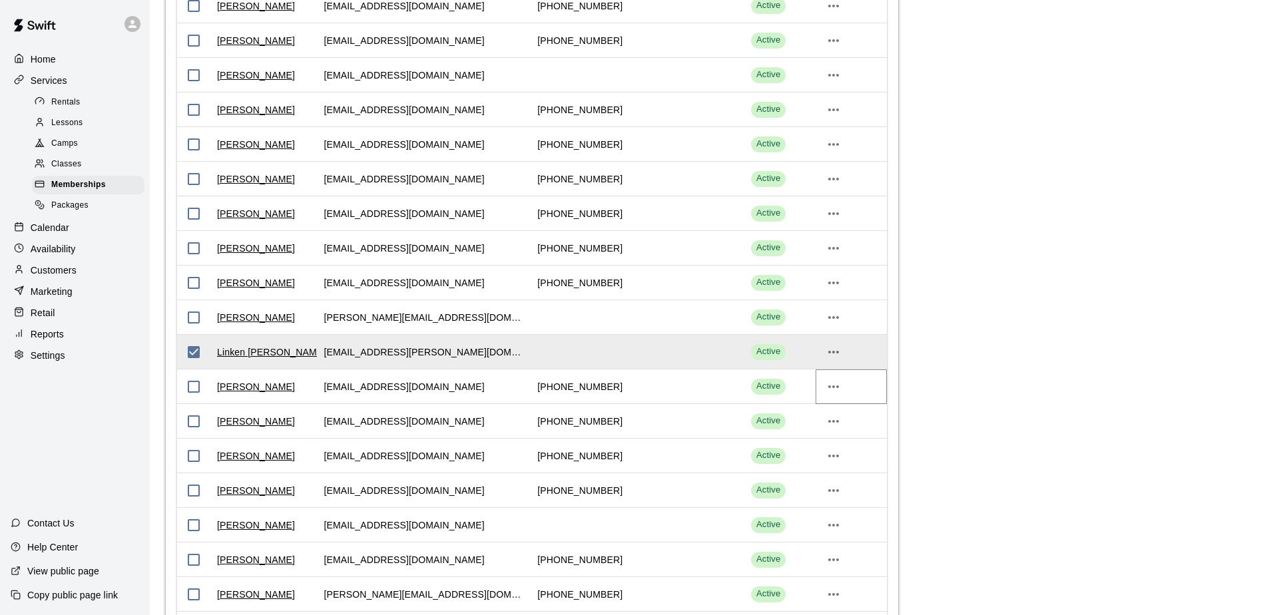
click at [835, 391] on icon "more actions" at bounding box center [833, 387] width 16 height 16
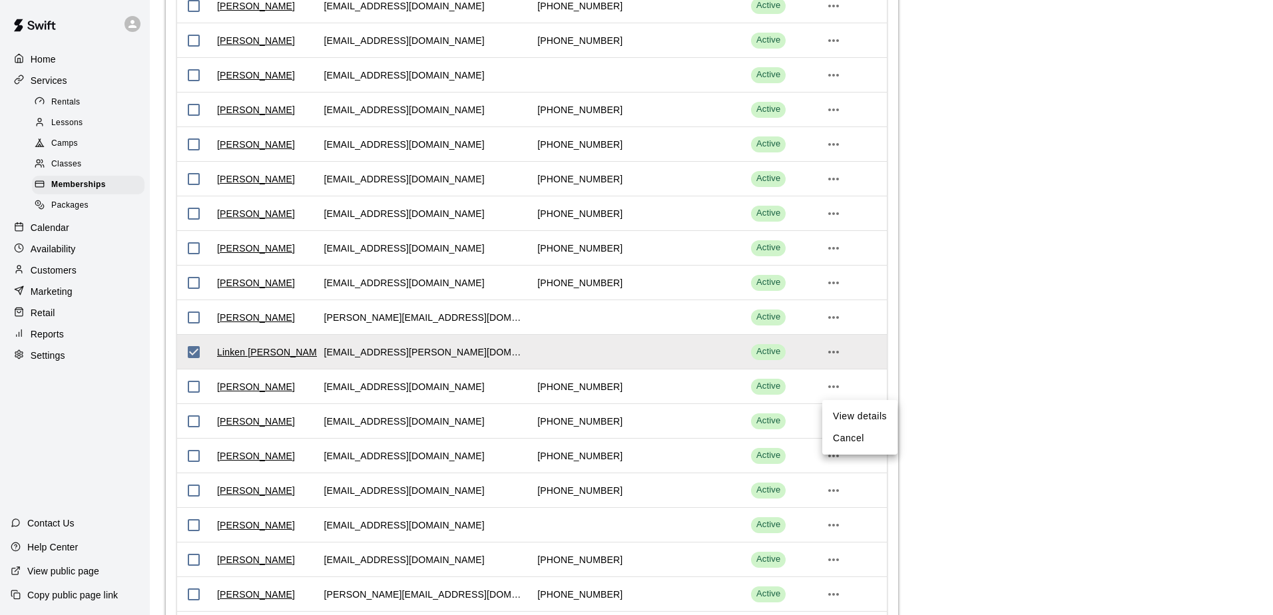
click at [861, 417] on li "View details" at bounding box center [859, 416] width 75 height 22
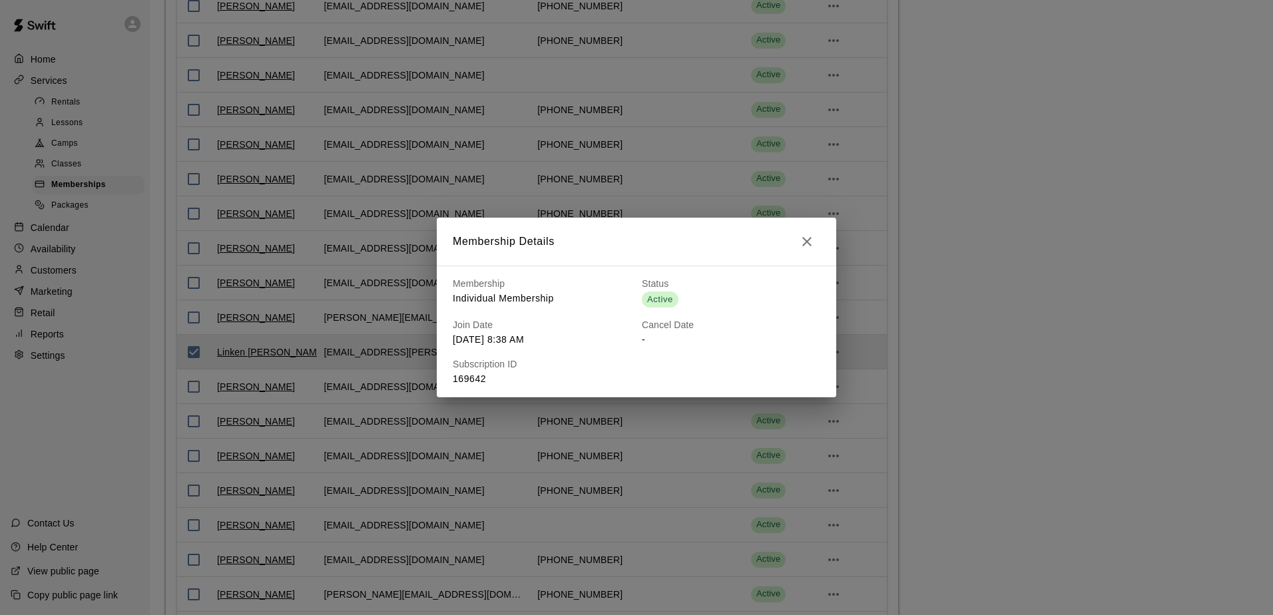
click at [807, 240] on icon "button" at bounding box center [806, 241] width 9 height 9
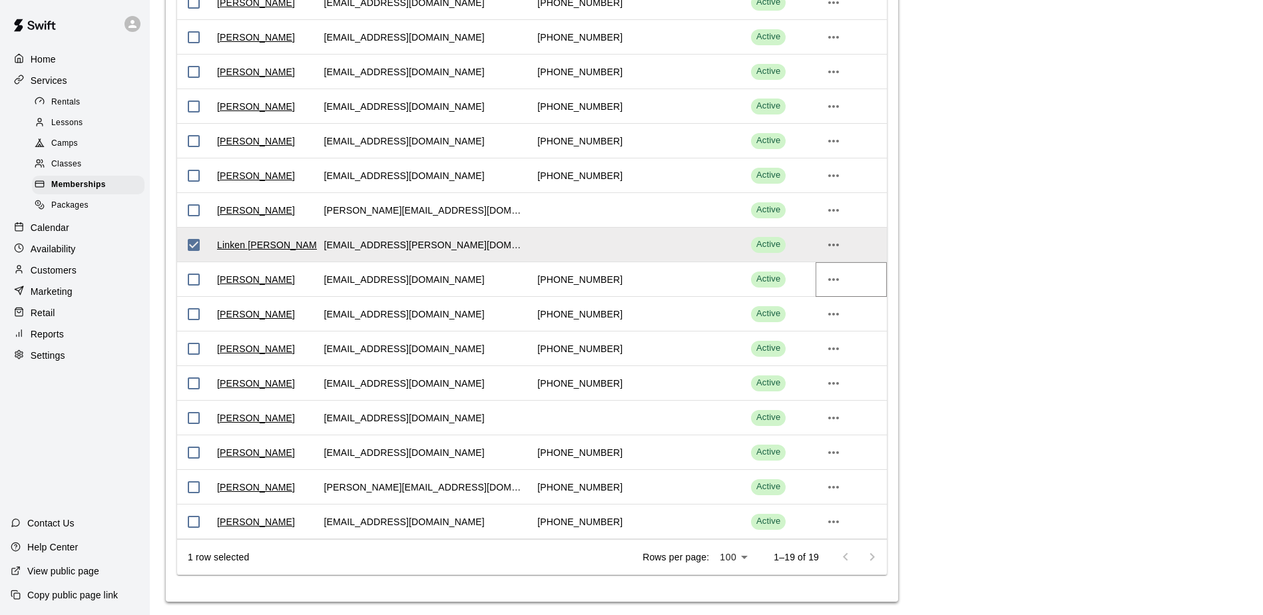
scroll to position [1975, 0]
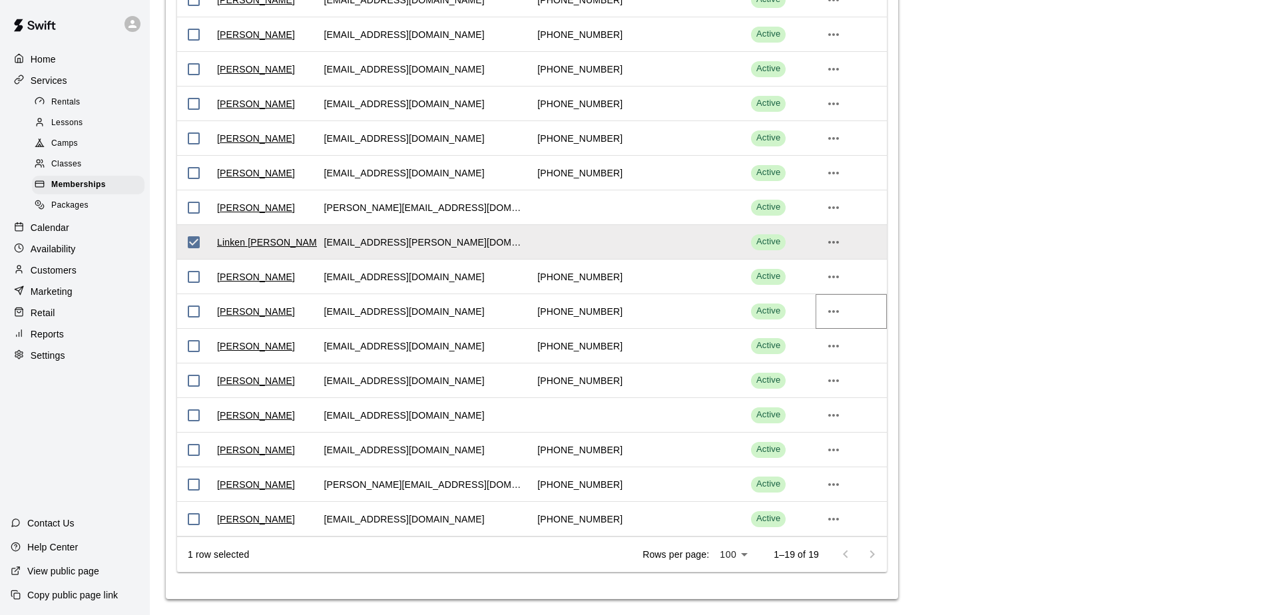
click at [835, 311] on icon "more actions" at bounding box center [833, 311] width 16 height 16
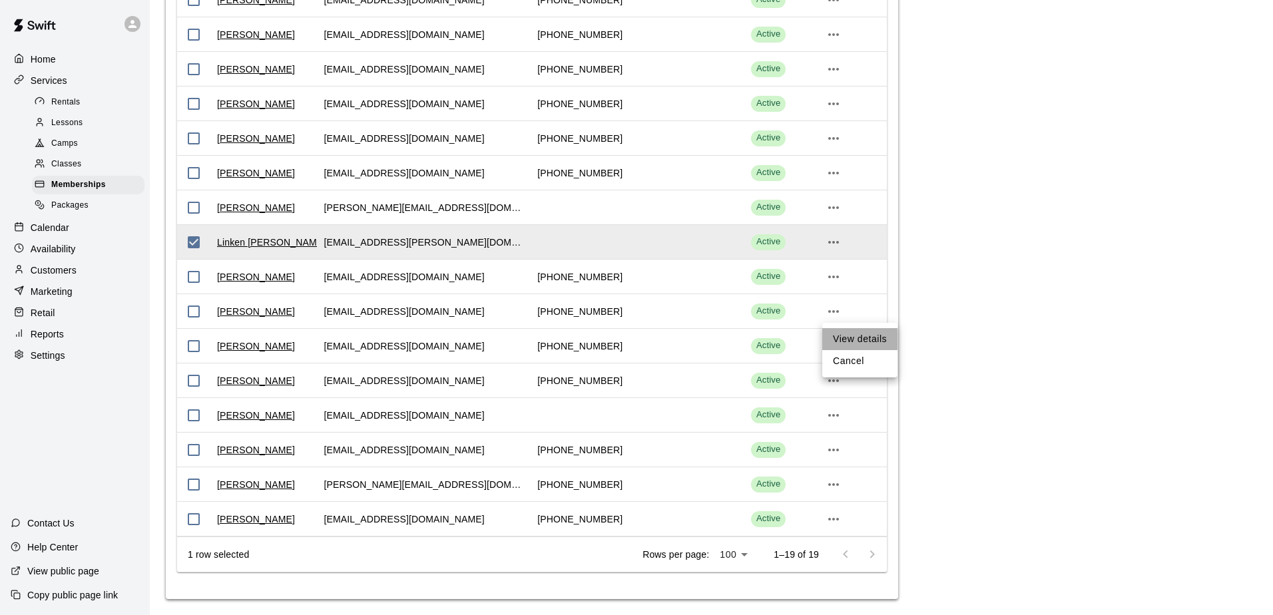
click at [863, 336] on li "View details" at bounding box center [859, 339] width 75 height 22
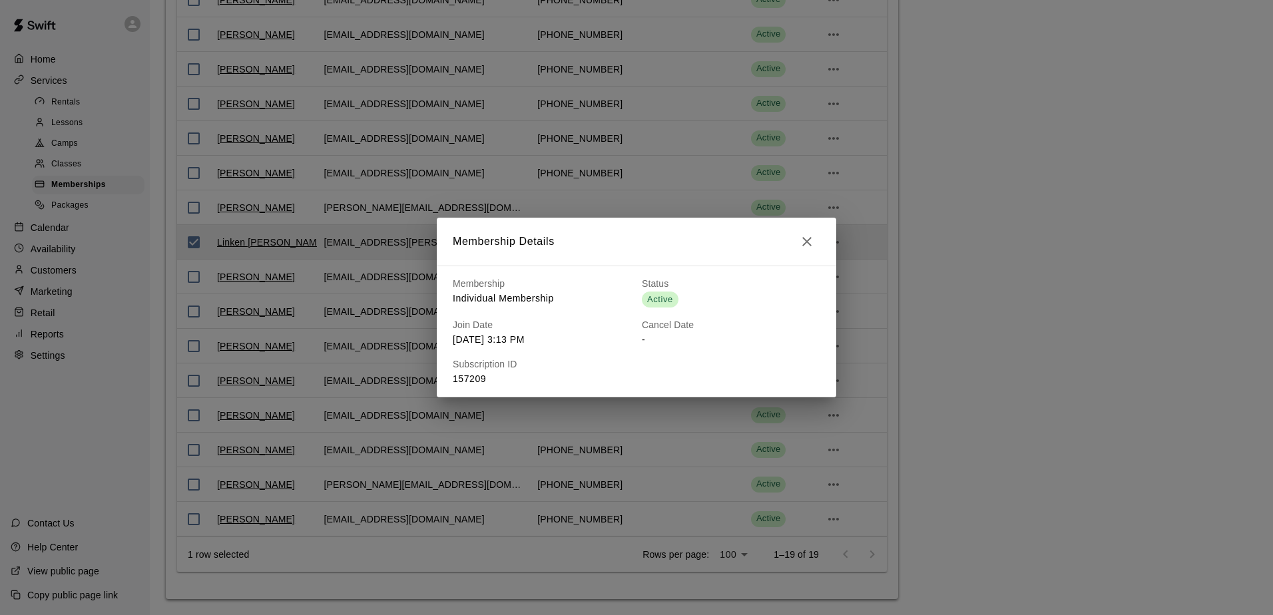
click at [807, 239] on icon "button" at bounding box center [807, 242] width 16 height 16
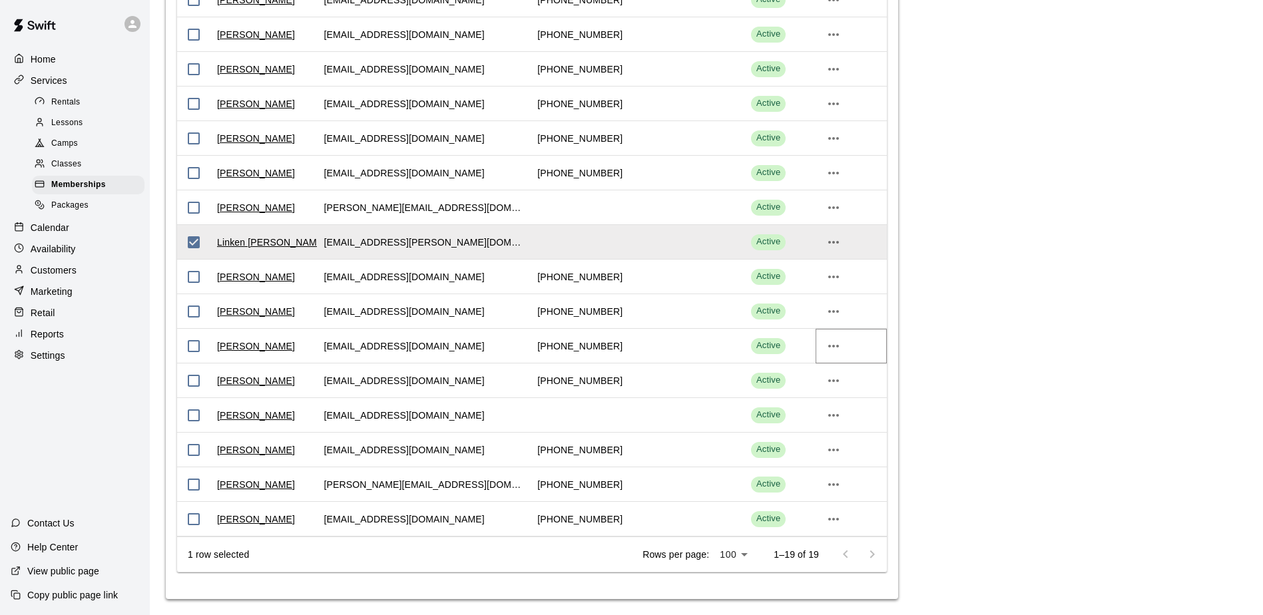
click at [833, 347] on icon "more actions" at bounding box center [833, 346] width 11 height 3
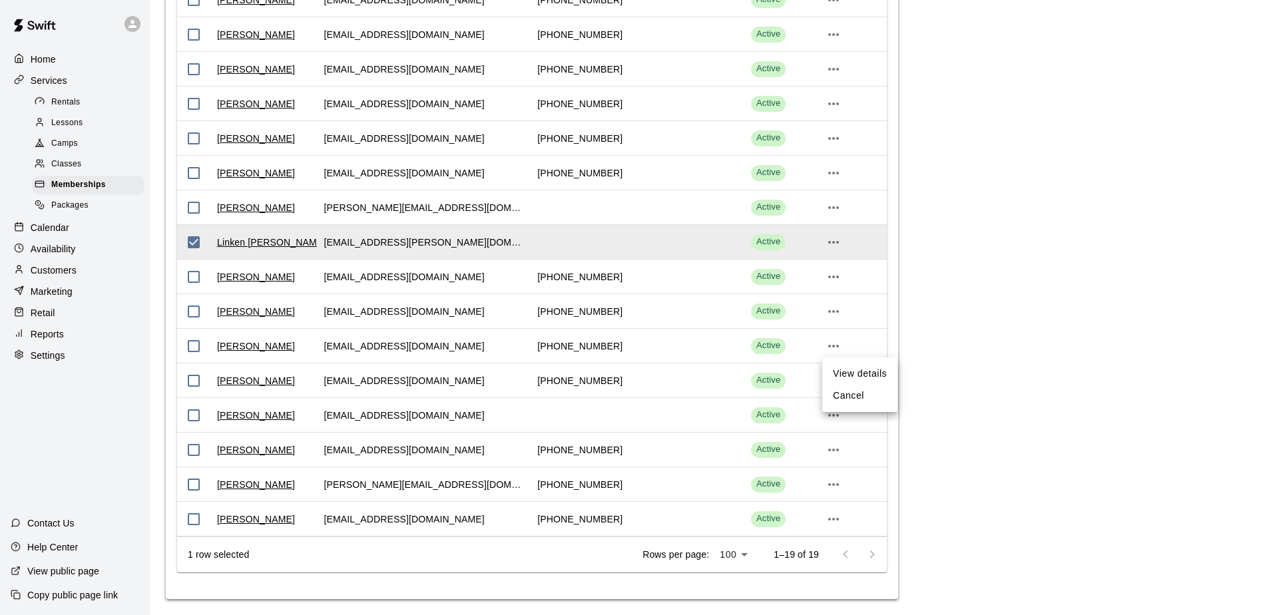
click at [854, 372] on li "View details" at bounding box center [859, 374] width 75 height 22
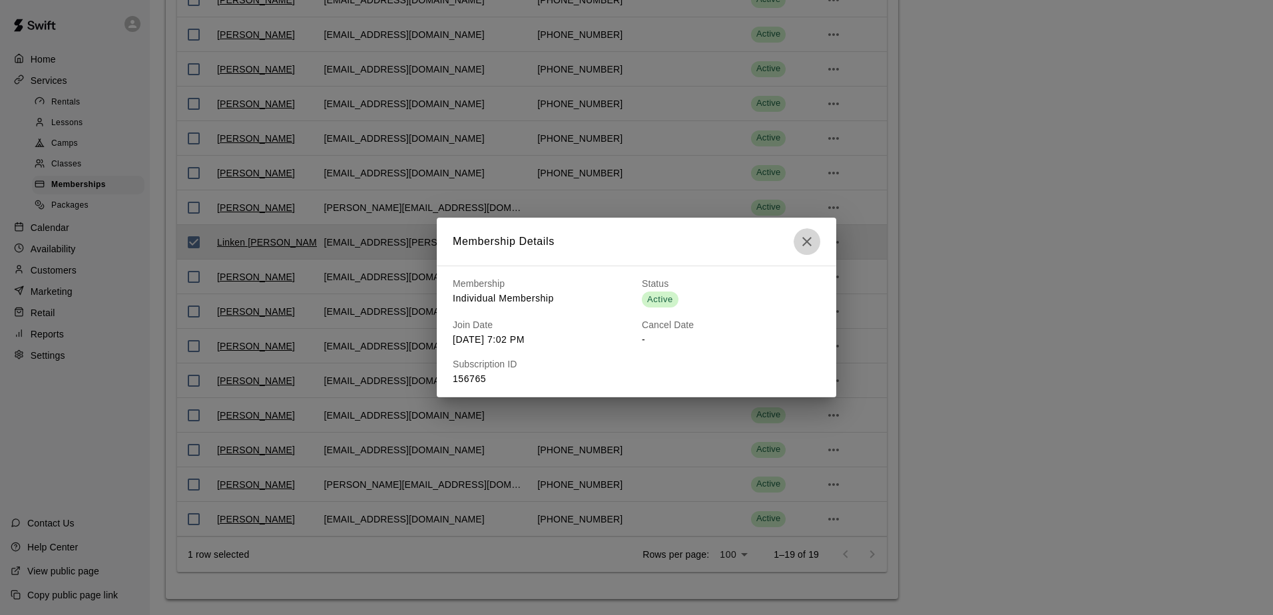
click at [809, 242] on icon "button" at bounding box center [807, 242] width 16 height 16
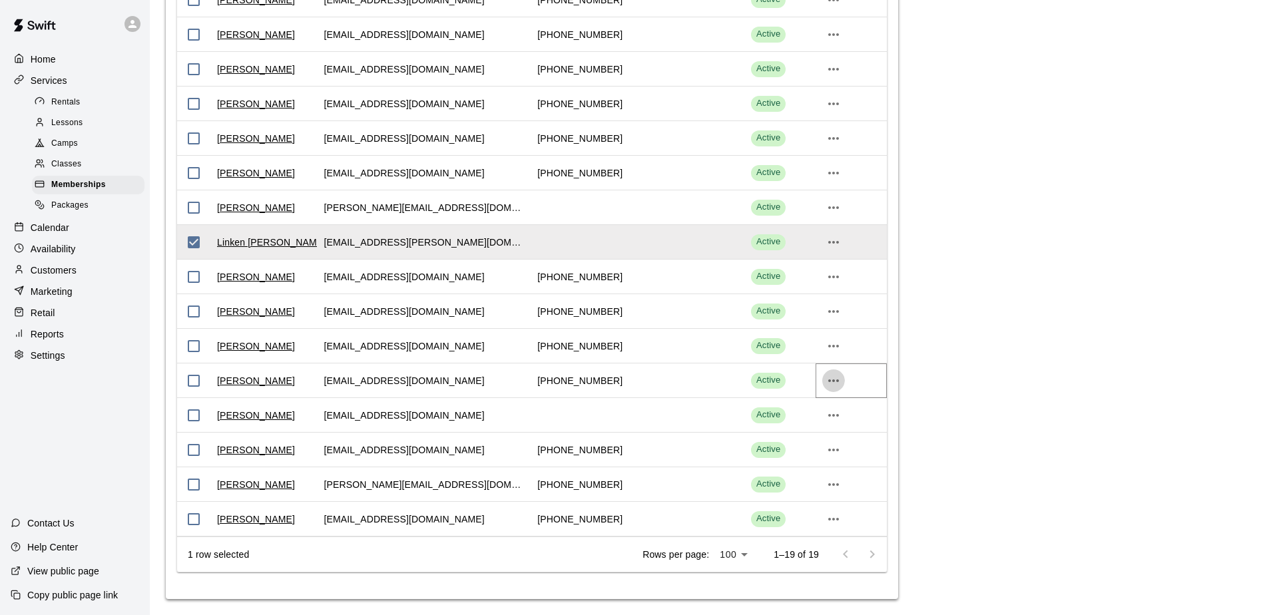
click at [843, 381] on button "more actions" at bounding box center [833, 380] width 23 height 23
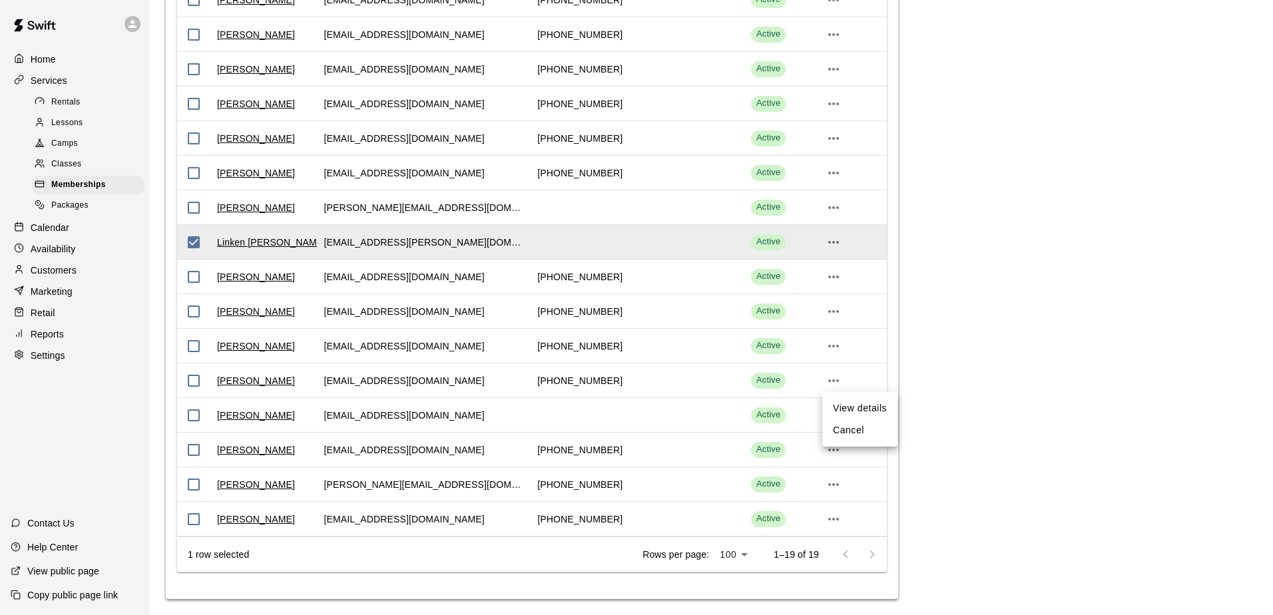
click at [845, 407] on li "View details" at bounding box center [859, 408] width 75 height 22
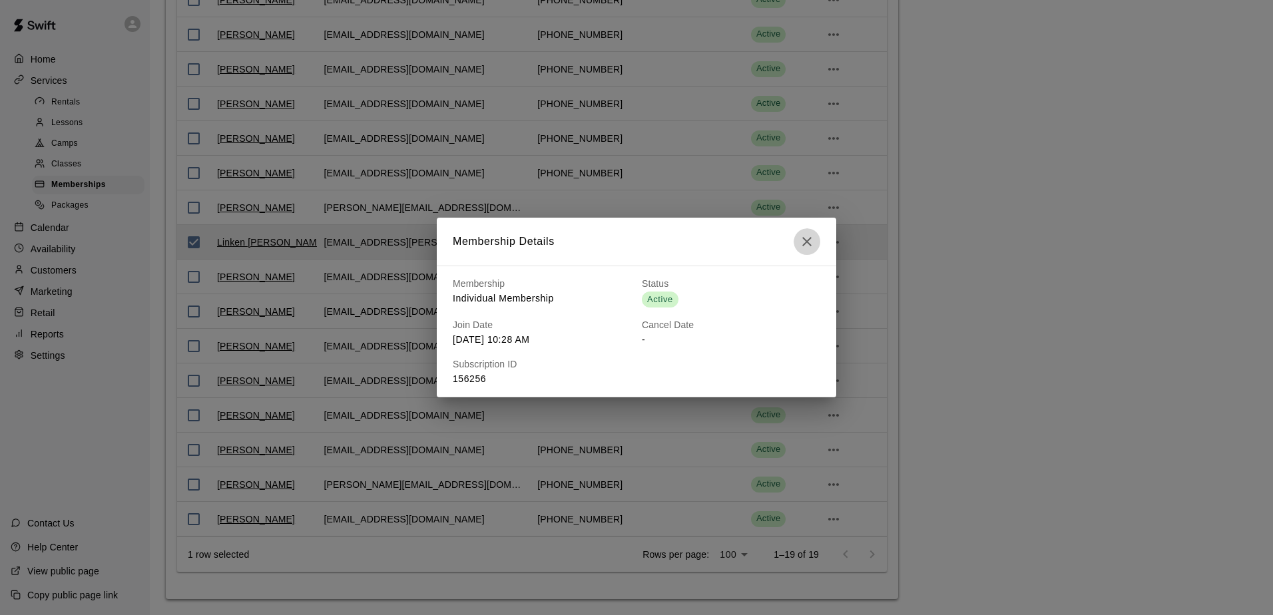
click at [812, 241] on icon "button" at bounding box center [807, 242] width 16 height 16
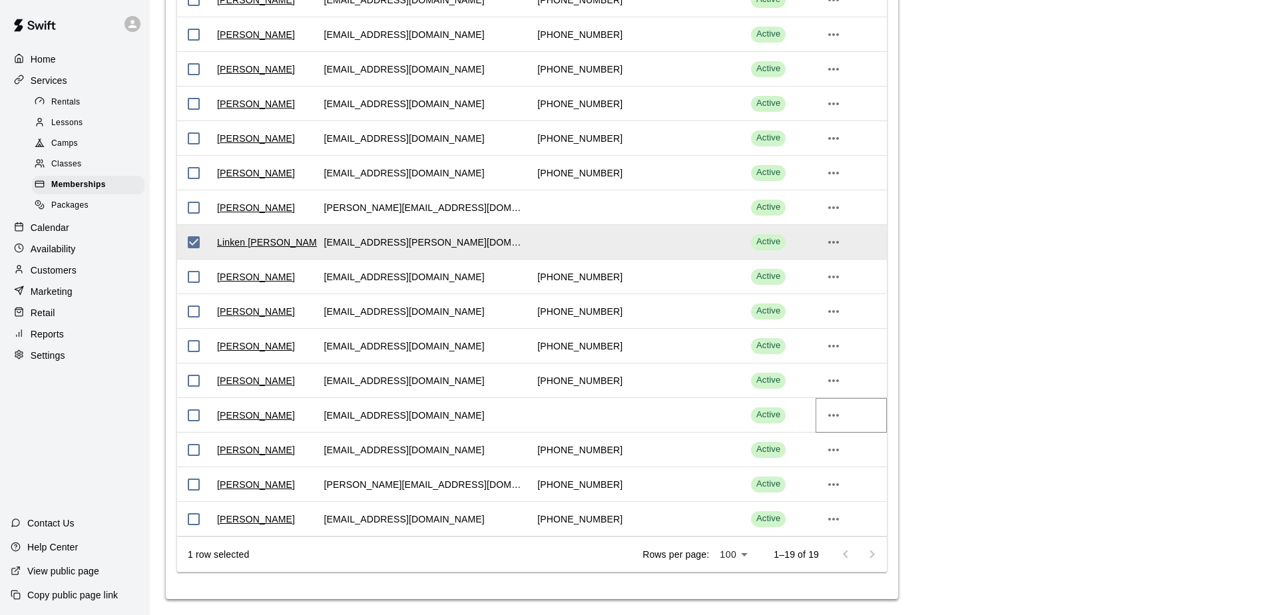
click at [835, 415] on icon "more actions" at bounding box center [833, 415] width 16 height 16
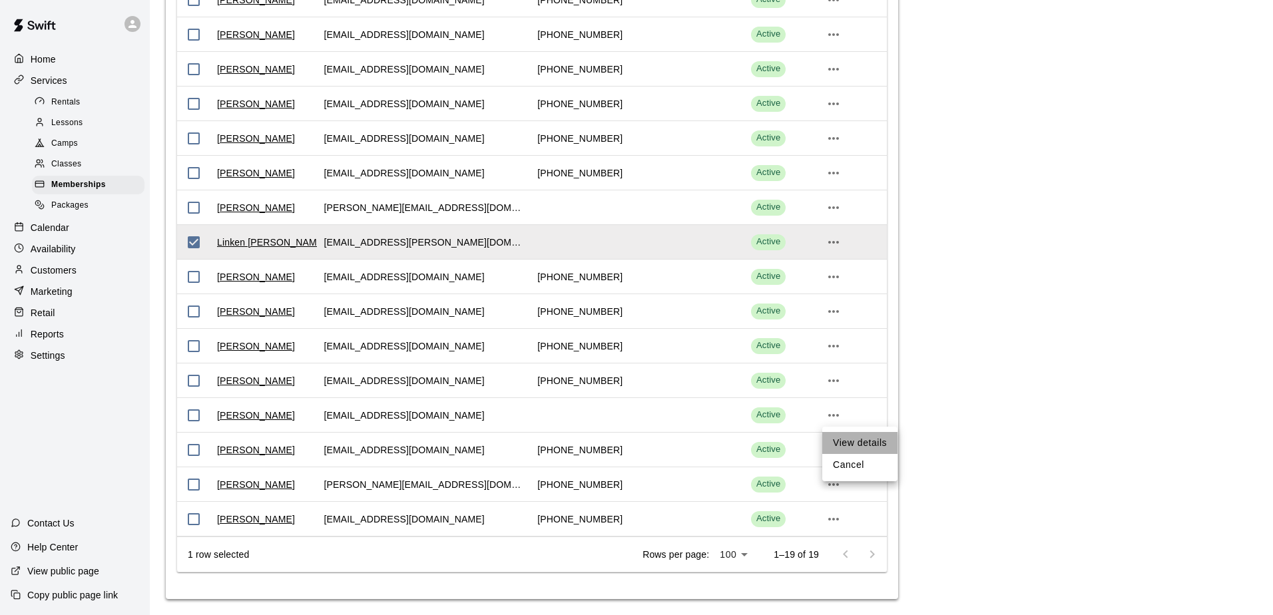
click at [855, 439] on li "View details" at bounding box center [859, 443] width 75 height 22
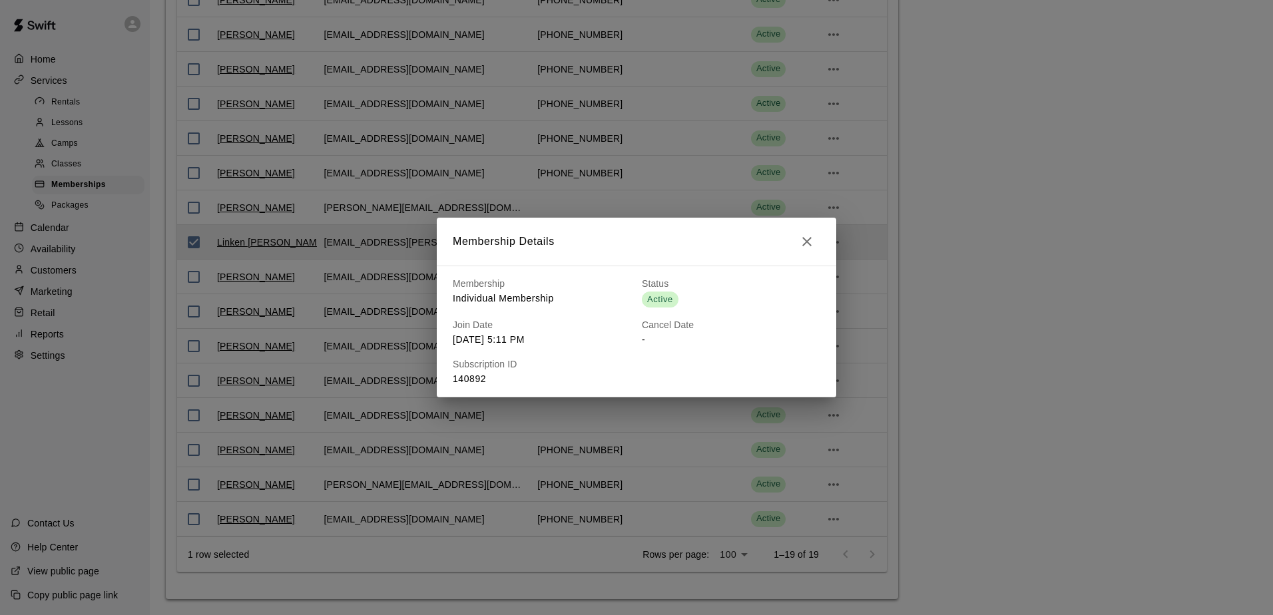
click at [810, 241] on icon "button" at bounding box center [807, 242] width 16 height 16
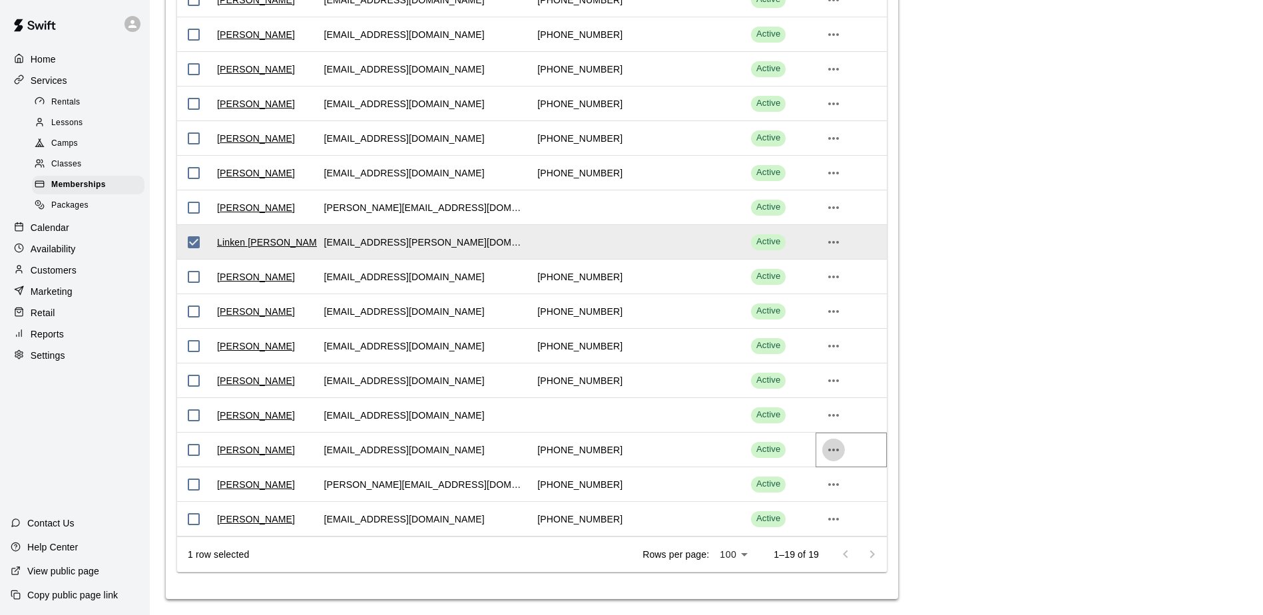
click at [831, 451] on icon "more actions" at bounding box center [833, 450] width 16 height 16
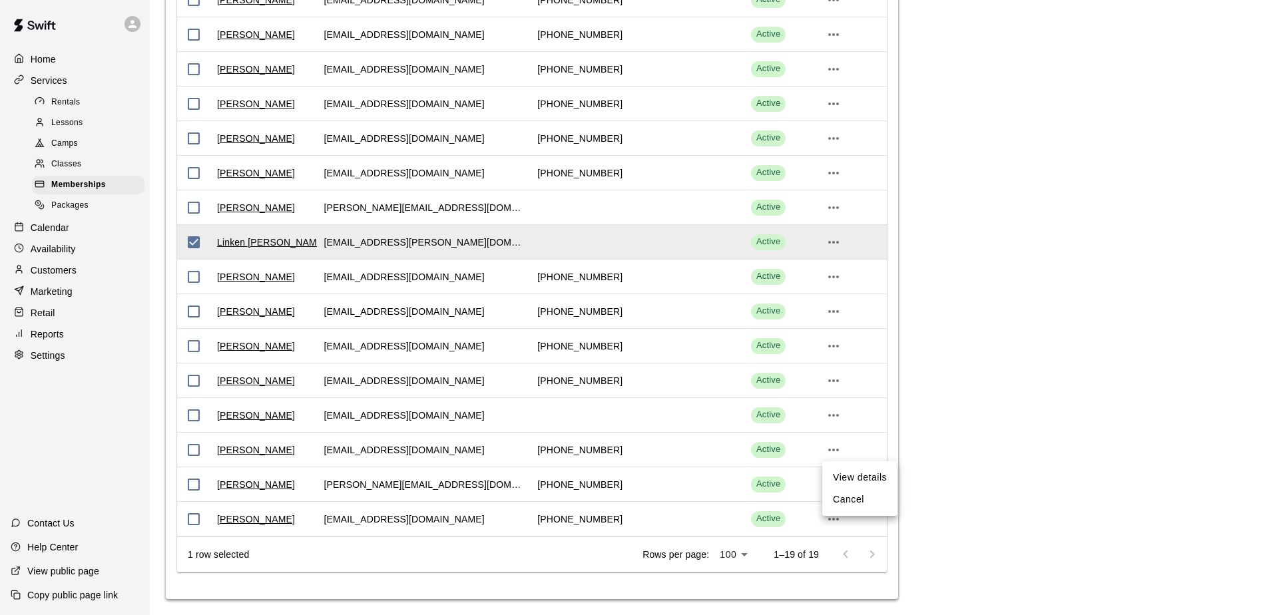
click at [855, 475] on li "View details" at bounding box center [859, 478] width 75 height 22
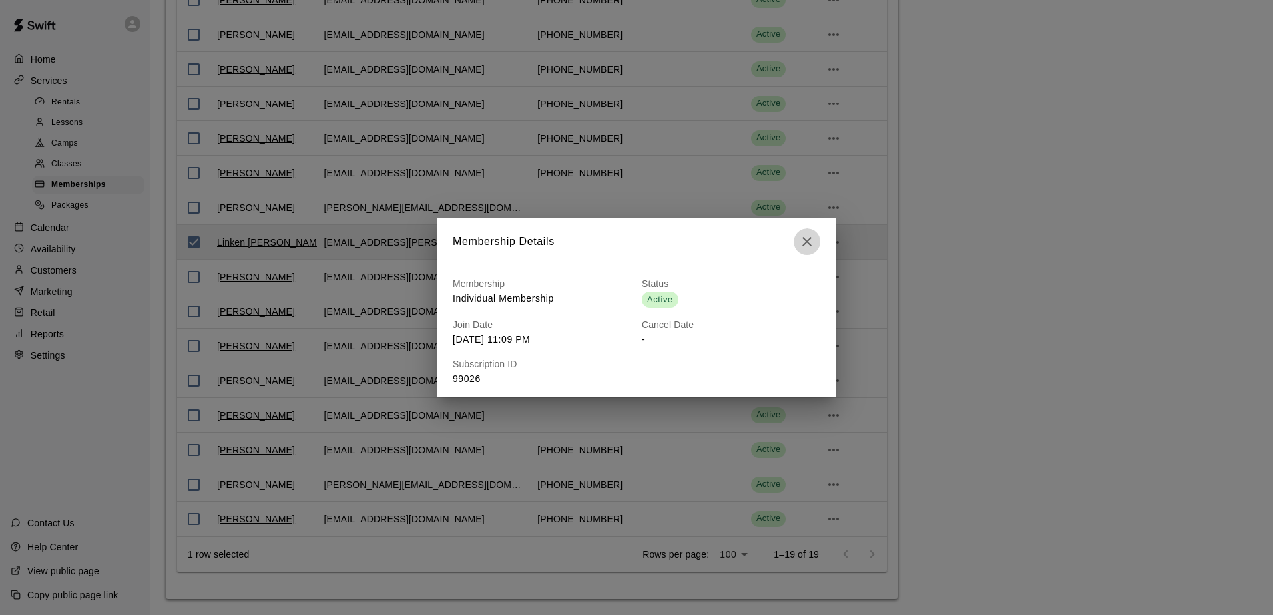
click at [807, 245] on icon "button" at bounding box center [807, 242] width 16 height 16
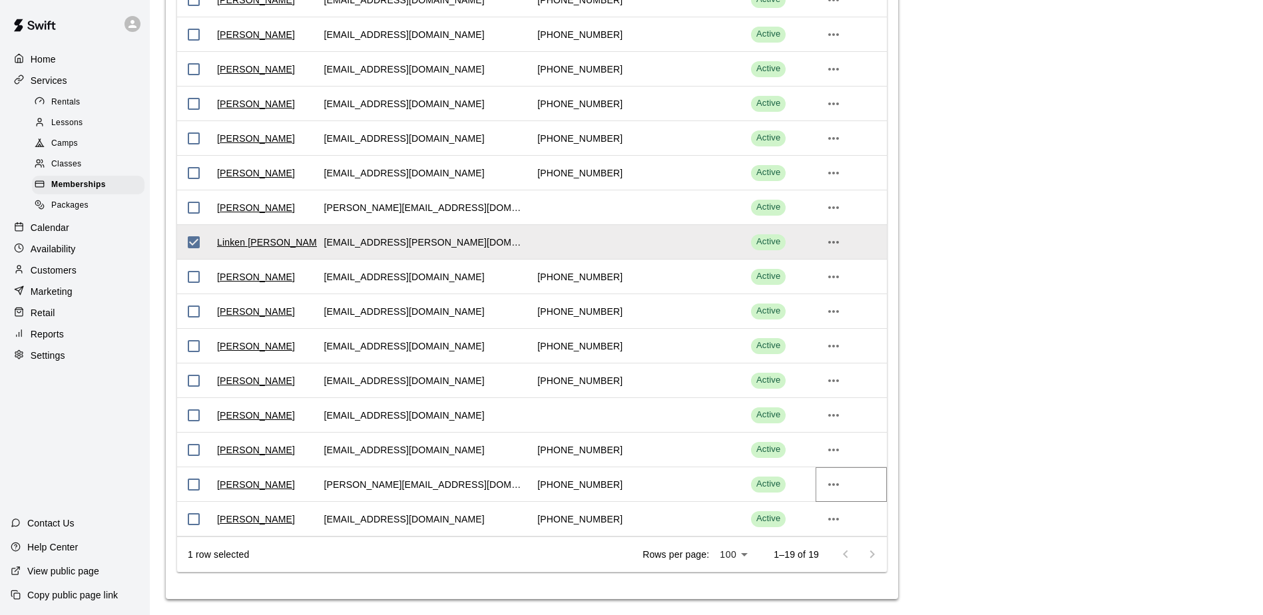
click at [834, 486] on icon "more actions" at bounding box center [833, 485] width 16 height 16
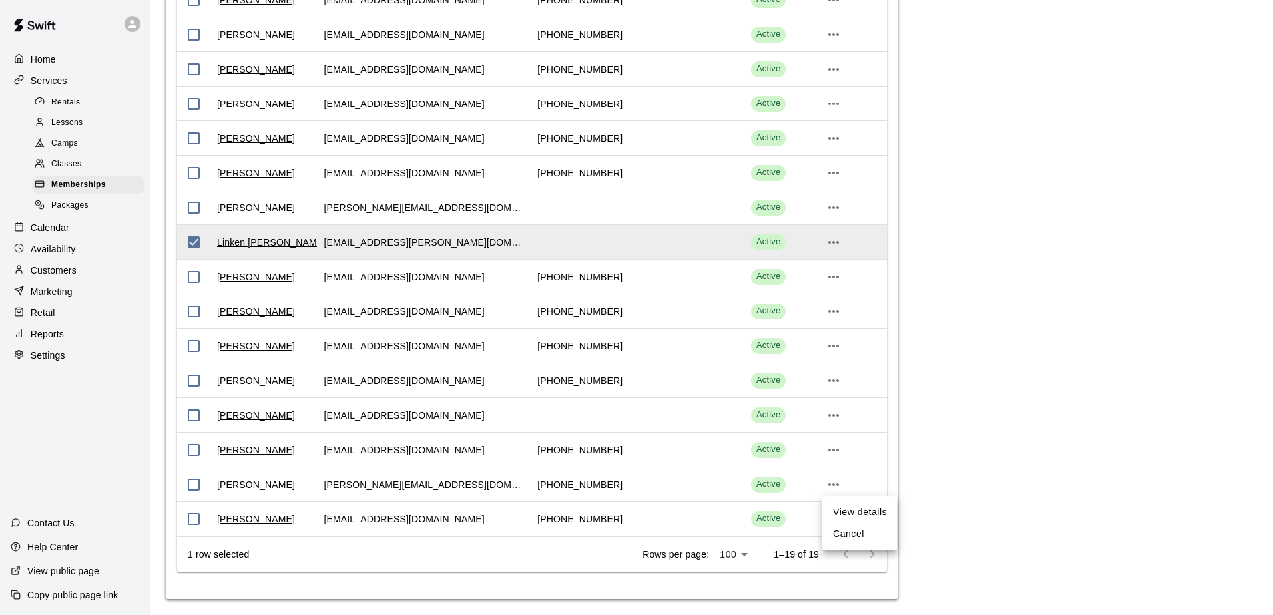
click at [863, 511] on li "View details" at bounding box center [859, 512] width 75 height 22
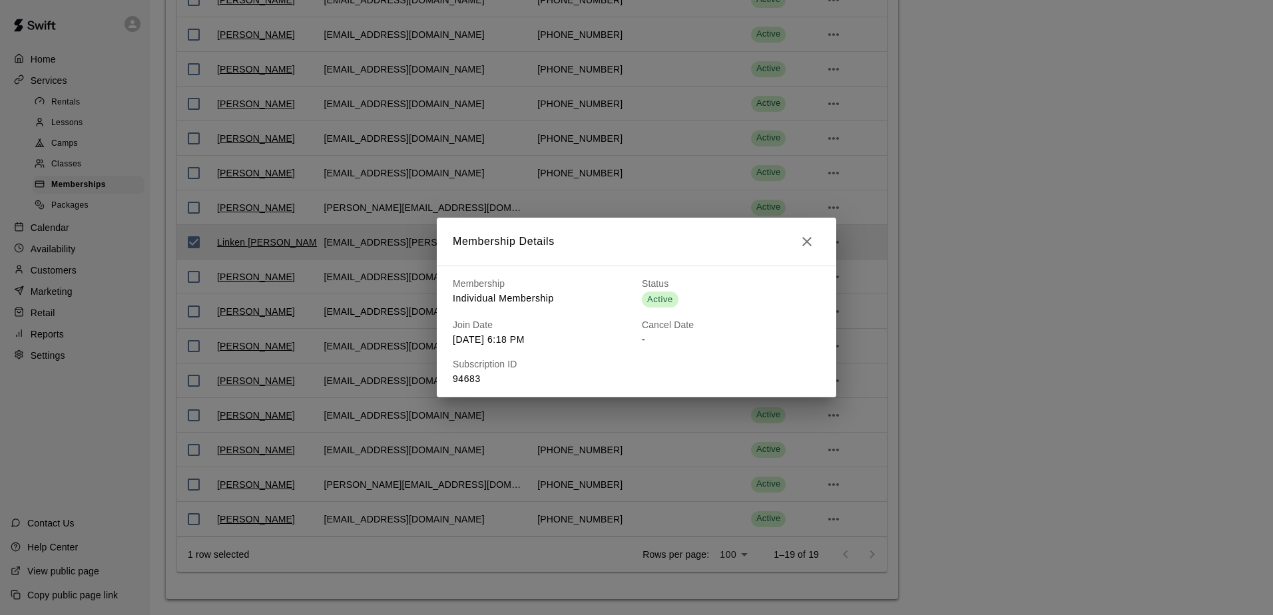
click at [809, 245] on icon "button" at bounding box center [806, 241] width 9 height 9
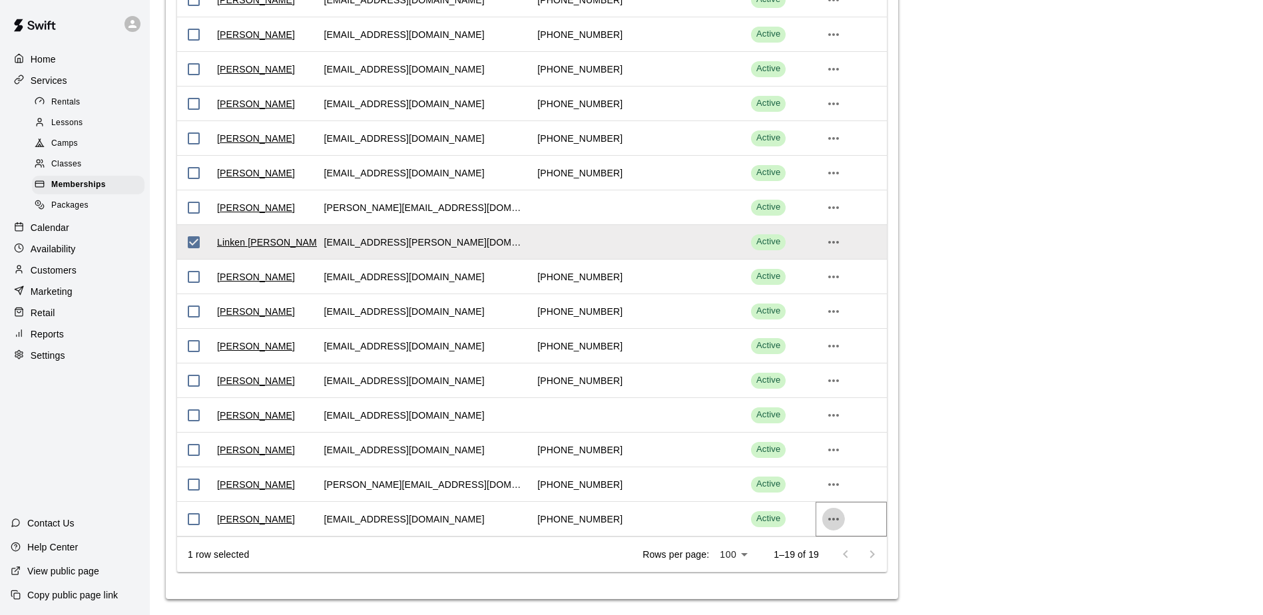
click at [834, 524] on icon "more actions" at bounding box center [833, 519] width 16 height 16
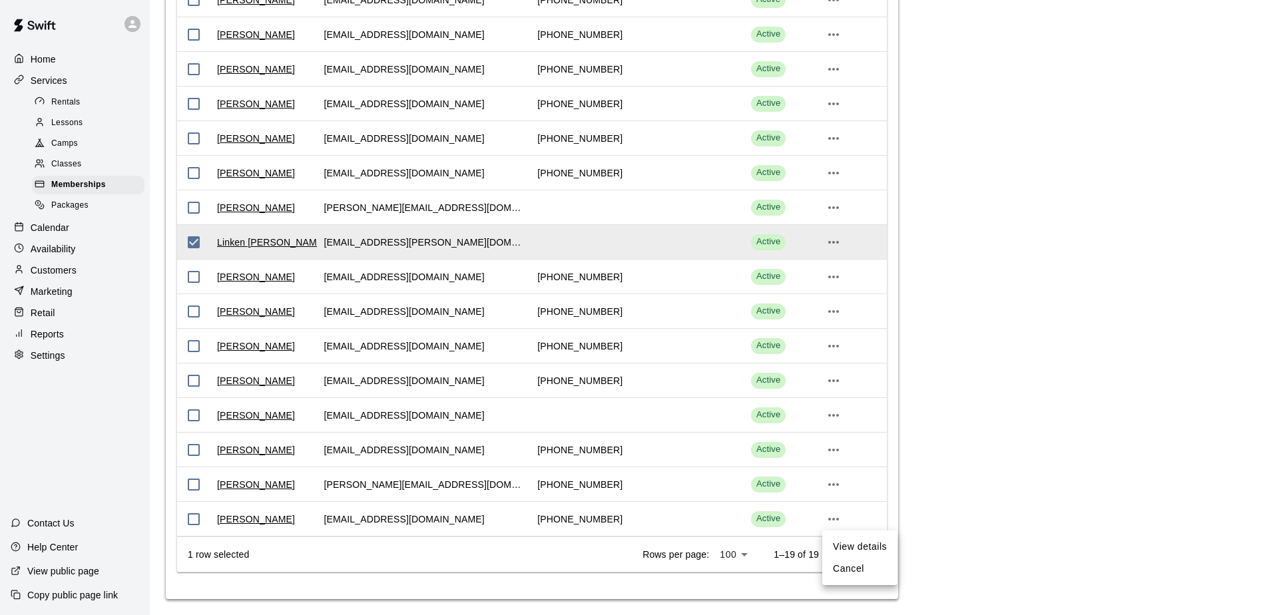
click at [856, 547] on li "View details" at bounding box center [859, 547] width 75 height 22
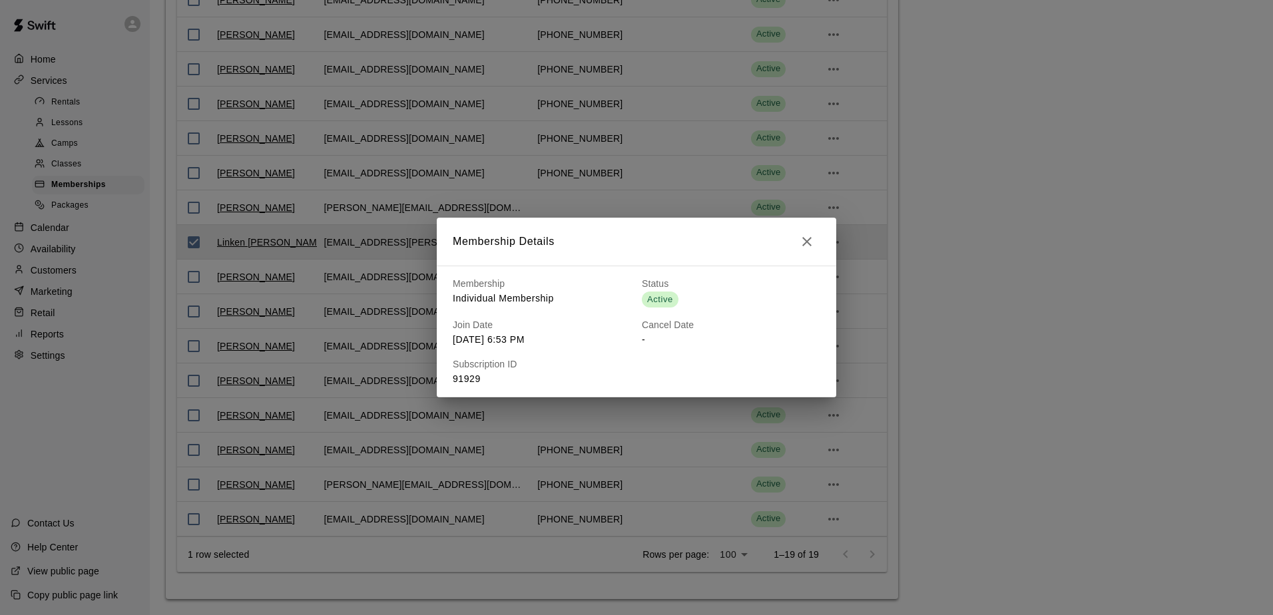
click at [811, 241] on icon "button" at bounding box center [807, 242] width 16 height 16
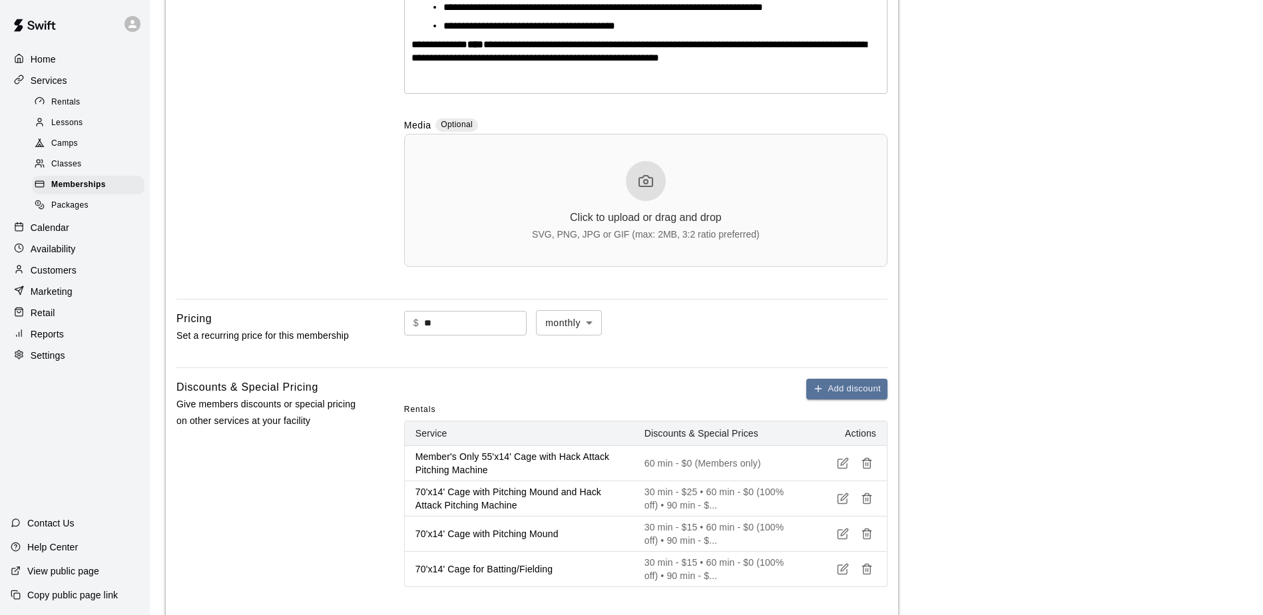
scroll to position [0, 0]
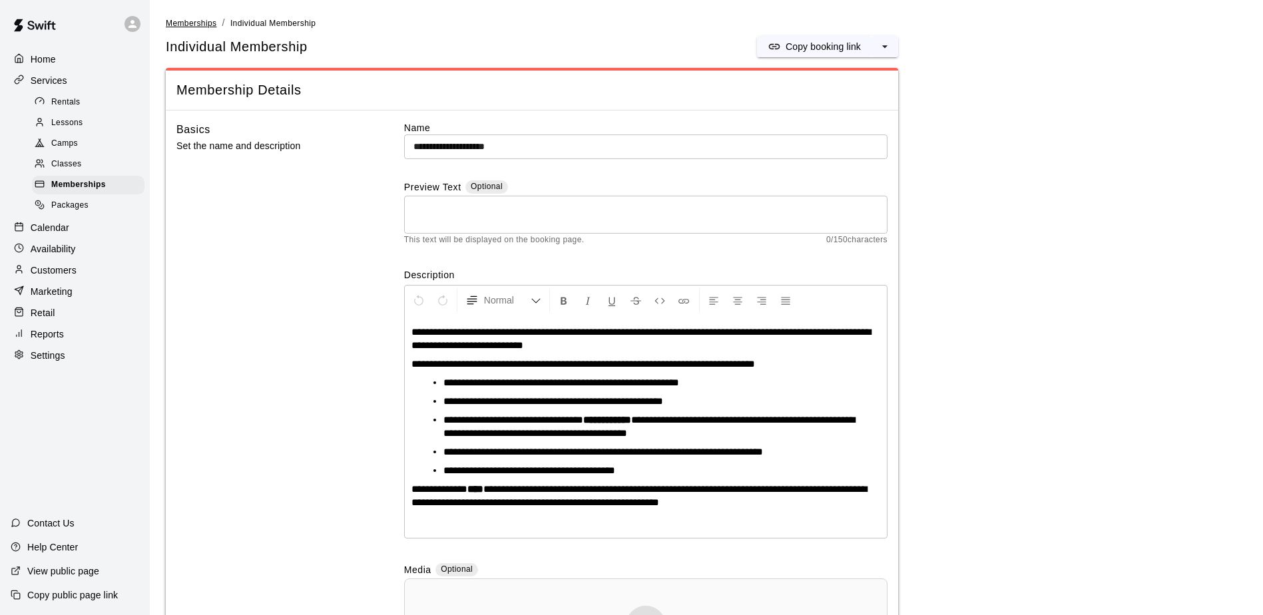
click at [199, 24] on span "Memberships" at bounding box center [191, 23] width 51 height 9
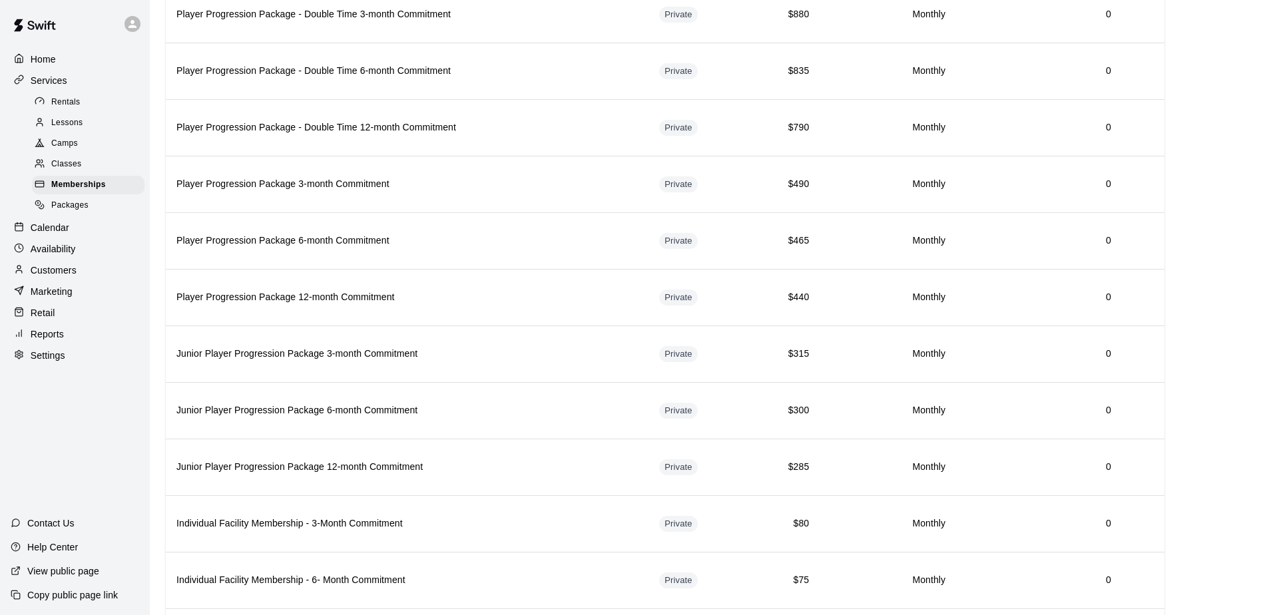
scroll to position [1423, 0]
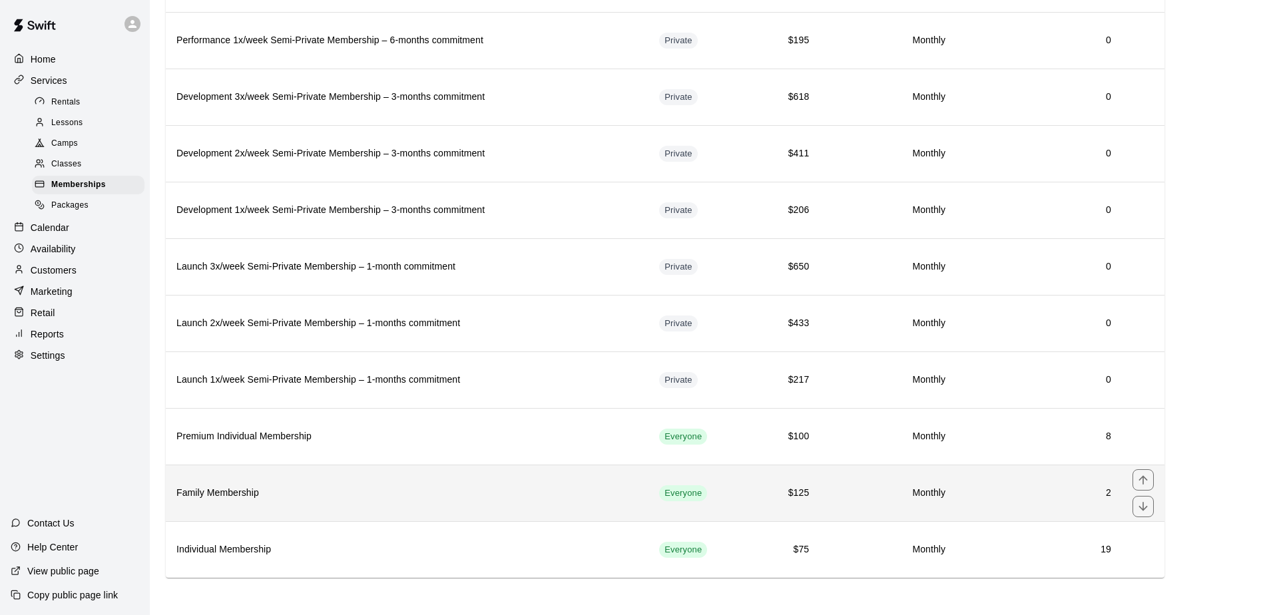
click at [255, 493] on h6 "Family Membership" at bounding box center [406, 493] width 461 height 15
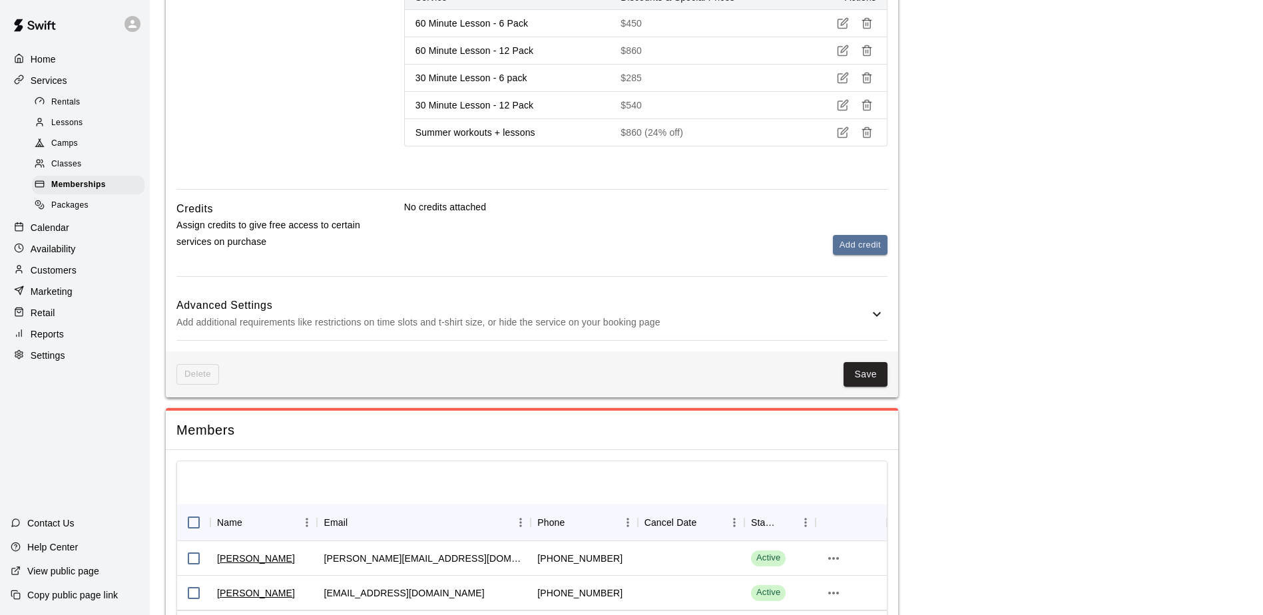
scroll to position [1414, 0]
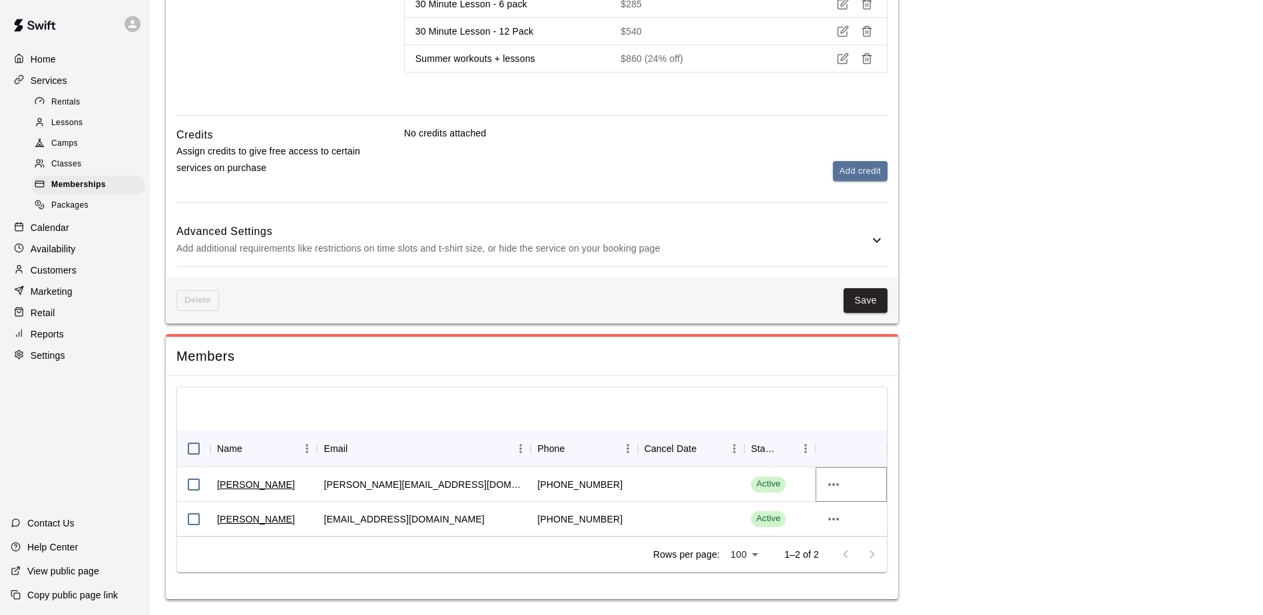
click at [837, 485] on icon "more actions" at bounding box center [833, 484] width 11 height 3
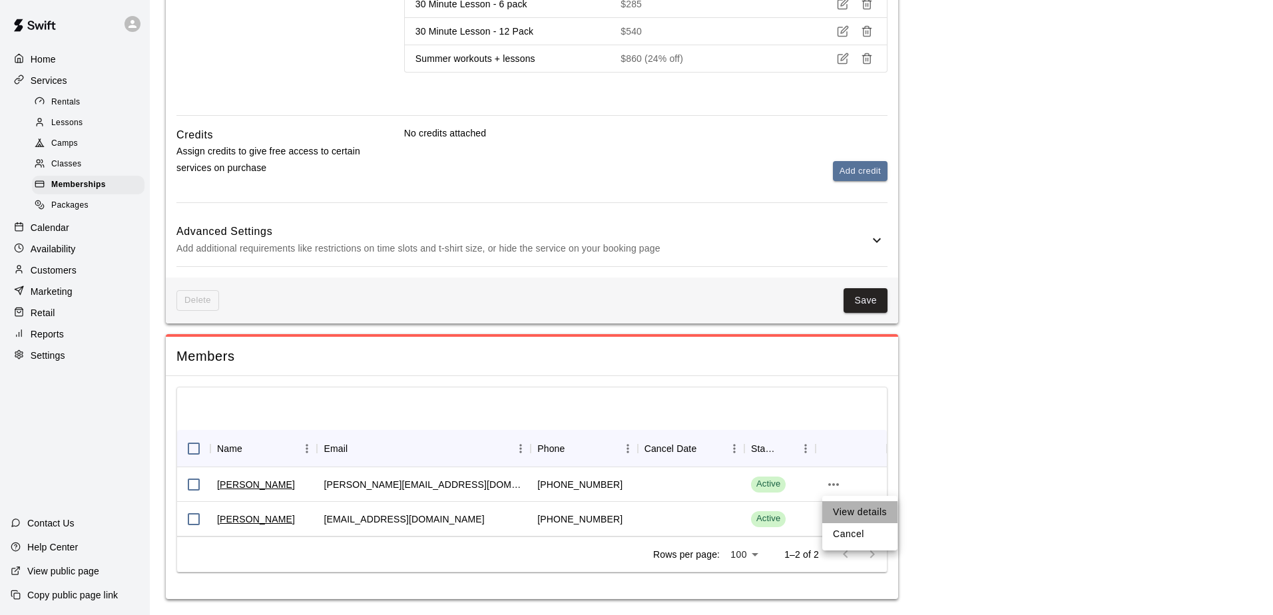
click at [859, 513] on li "View details" at bounding box center [859, 512] width 75 height 22
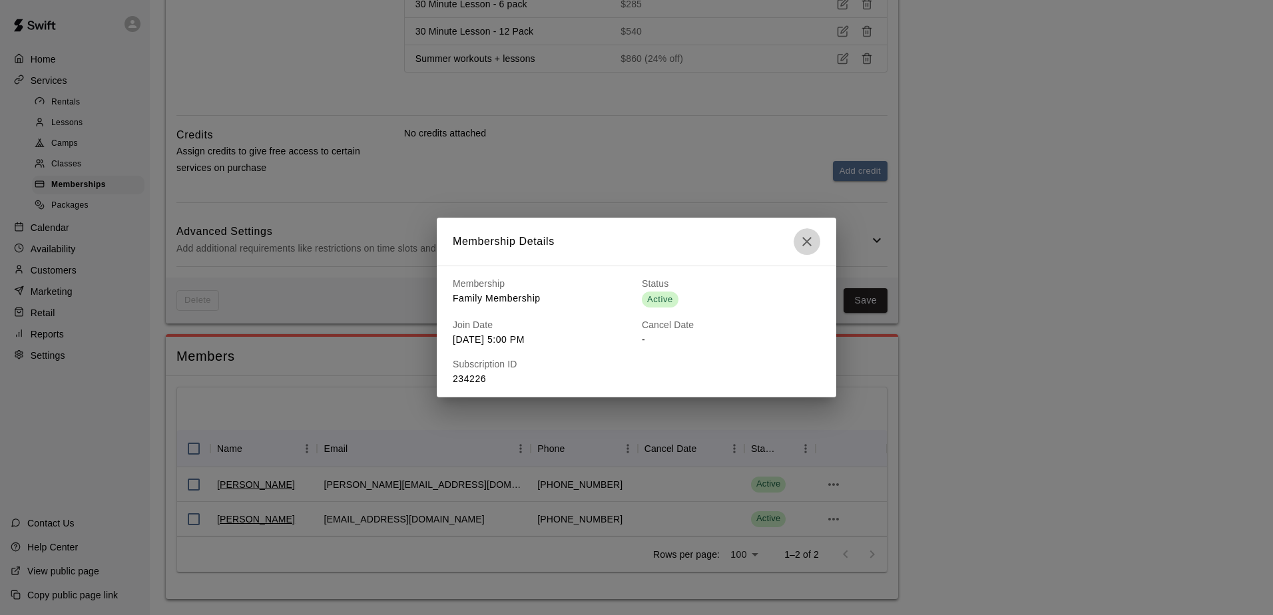
click at [805, 242] on icon "button" at bounding box center [807, 242] width 16 height 16
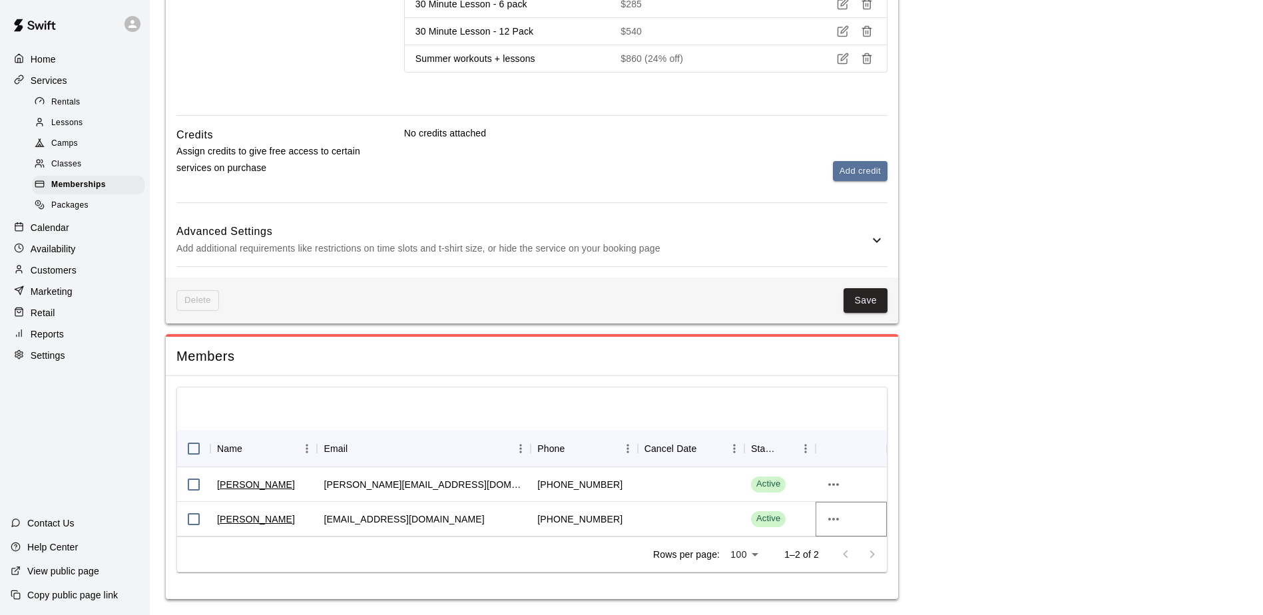
click at [833, 524] on icon "more actions" at bounding box center [833, 519] width 16 height 16
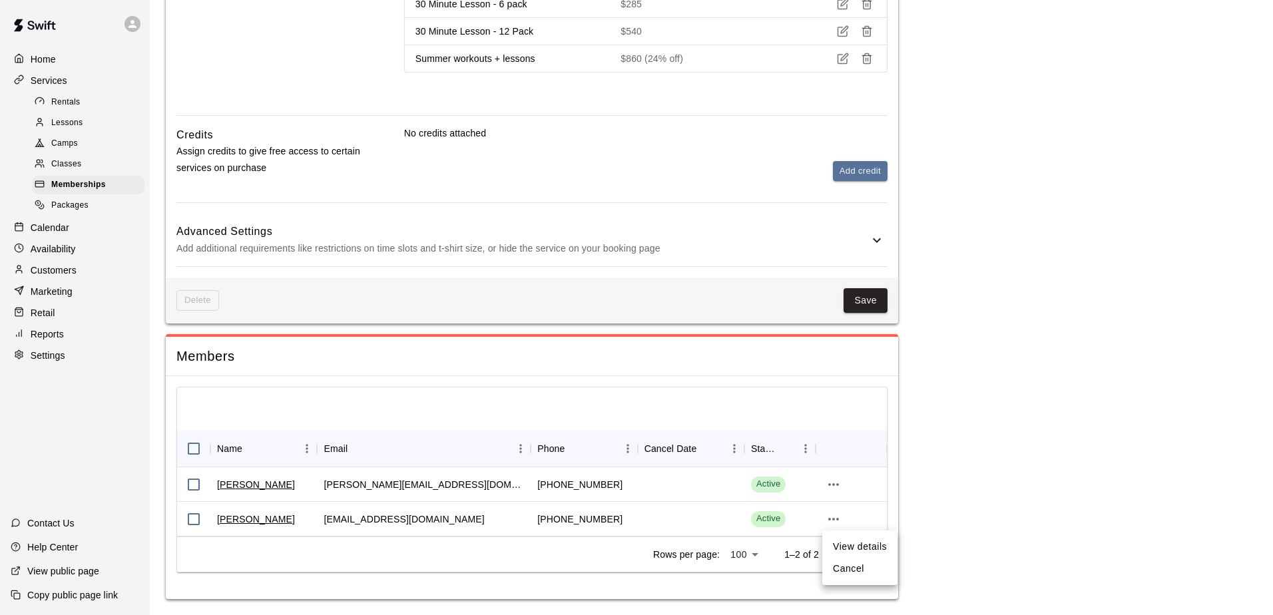
click at [850, 545] on li "View details" at bounding box center [859, 547] width 75 height 22
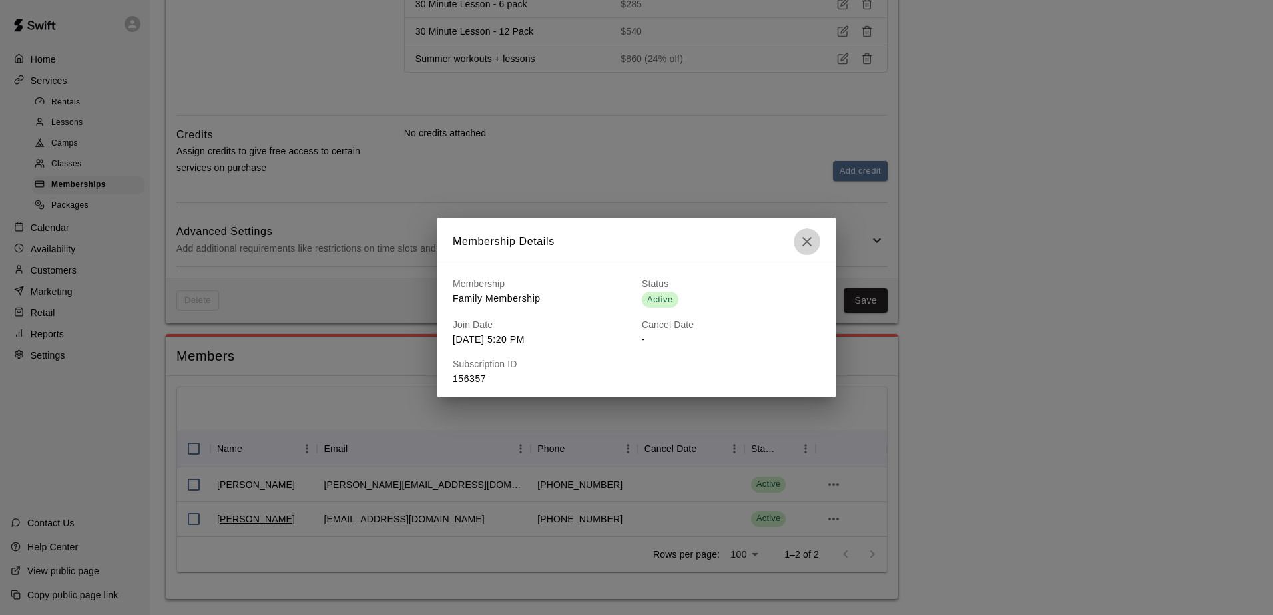
click at [805, 246] on icon "button" at bounding box center [807, 242] width 16 height 16
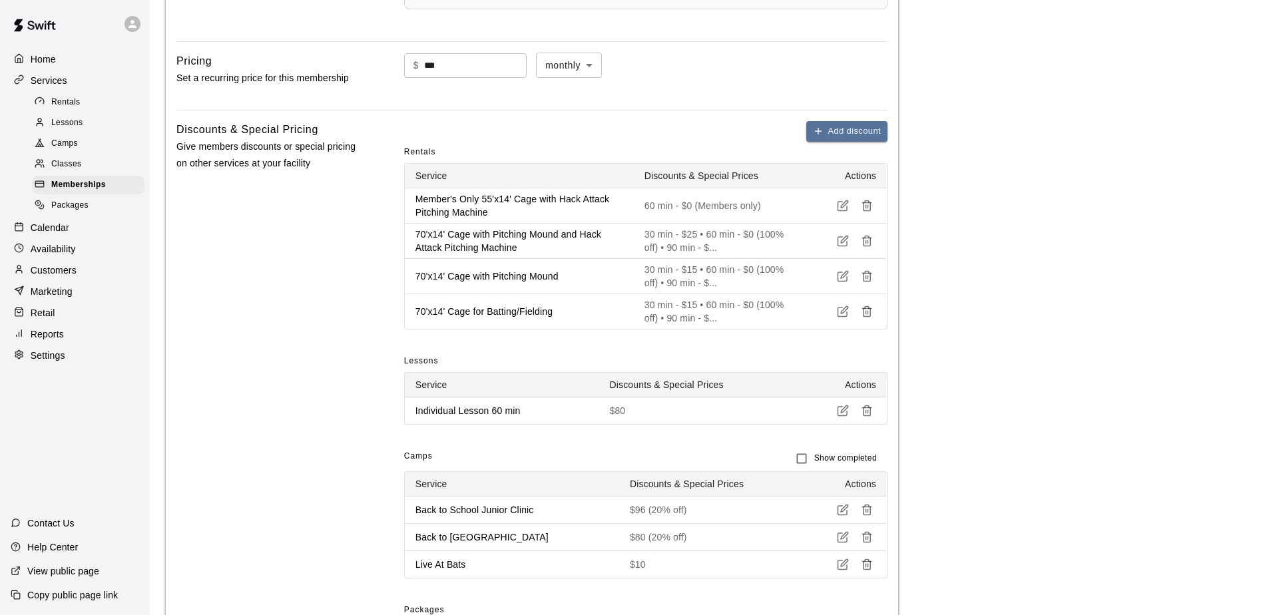
scroll to position [0, 0]
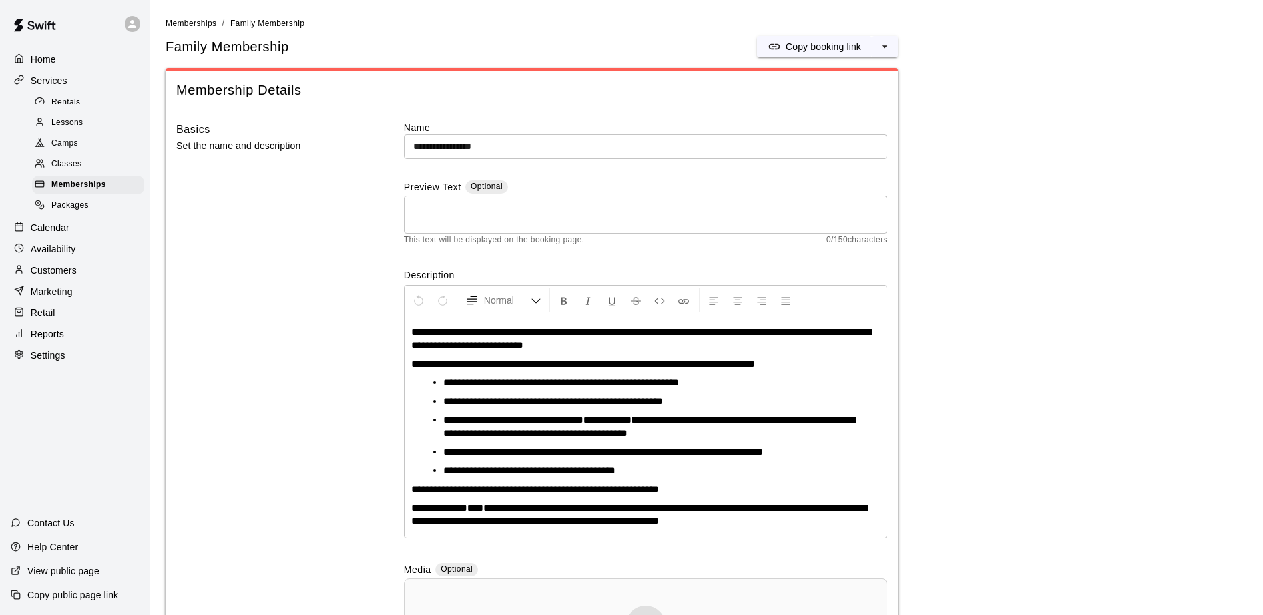
click at [192, 23] on span "Memberships" at bounding box center [191, 23] width 51 height 9
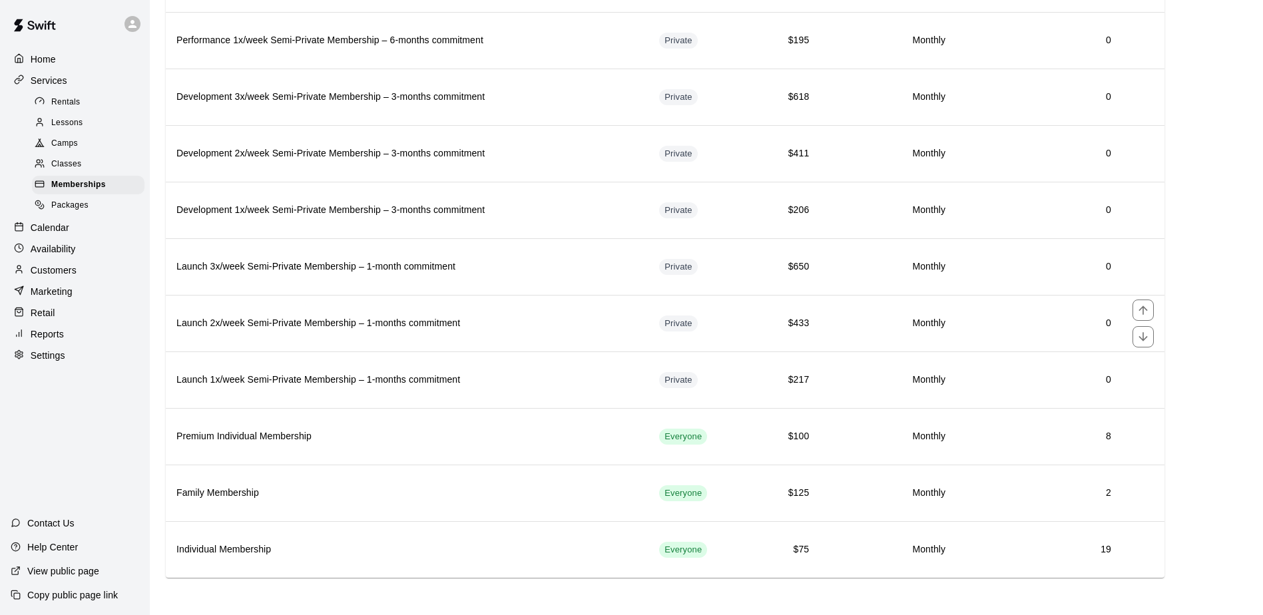
scroll to position [1423, 0]
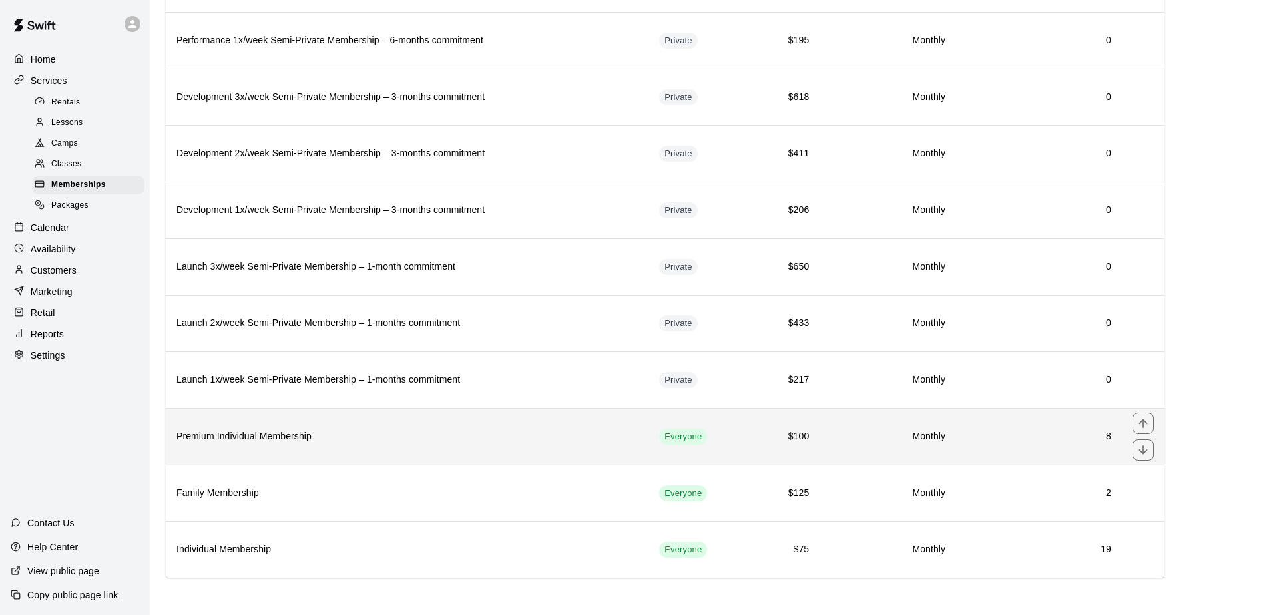
click at [290, 437] on h6 "Premium Individual Membership" at bounding box center [406, 436] width 461 height 15
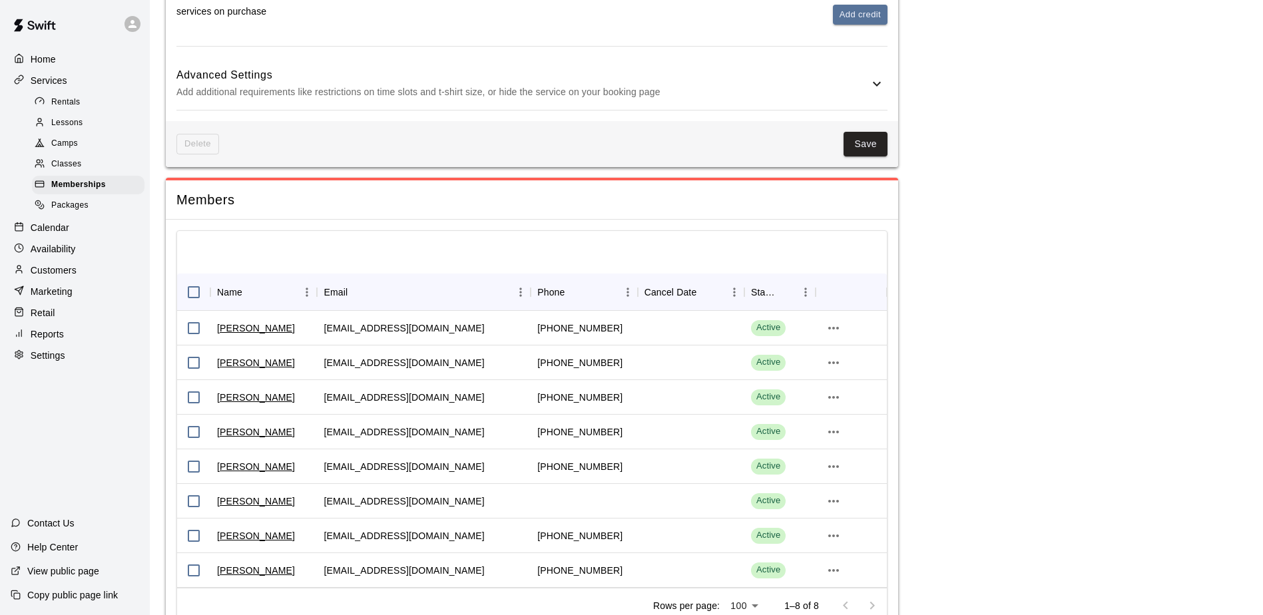
scroll to position [1635, 0]
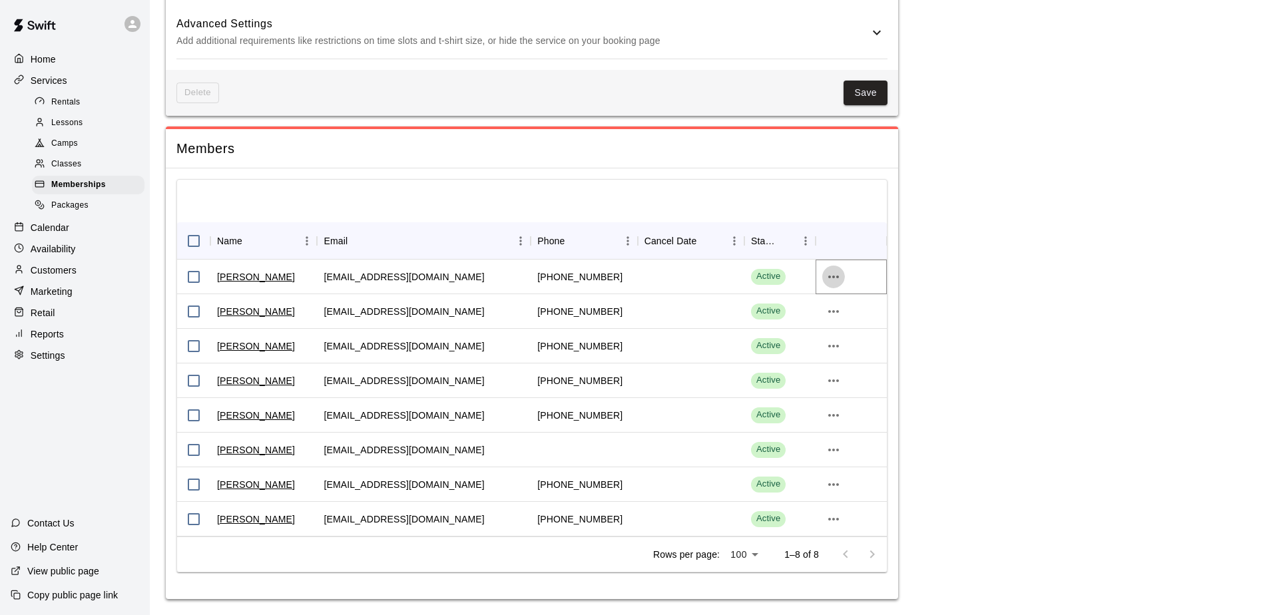
click at [834, 282] on icon "more actions" at bounding box center [833, 277] width 16 height 16
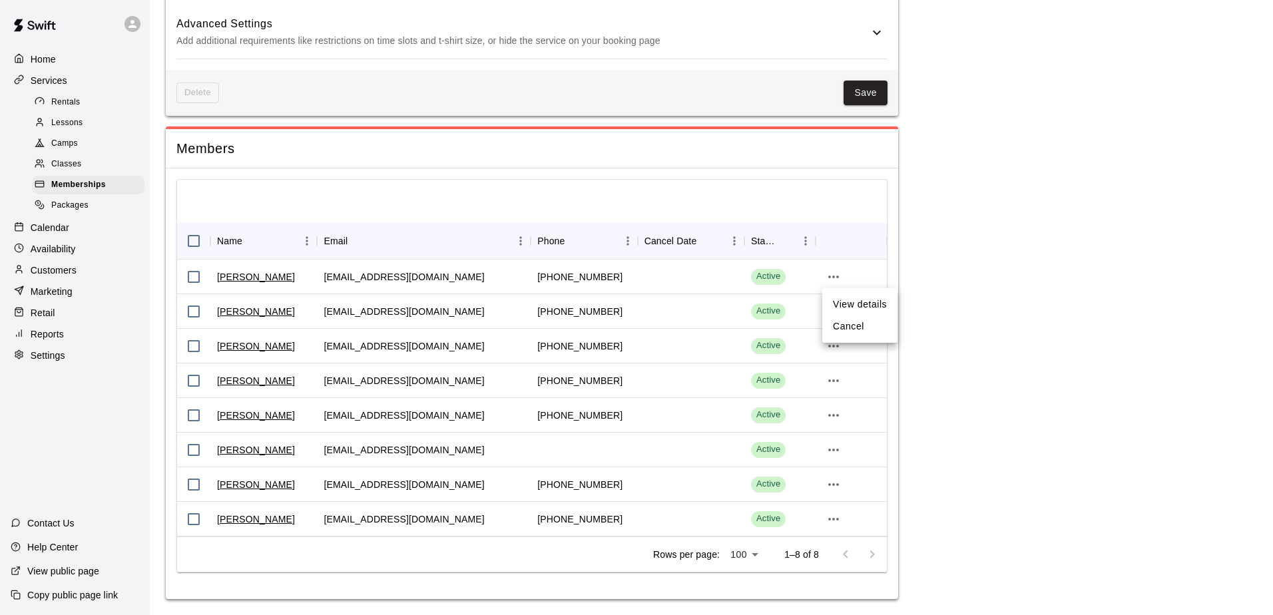
click at [848, 305] on li "View details" at bounding box center [859, 305] width 75 height 22
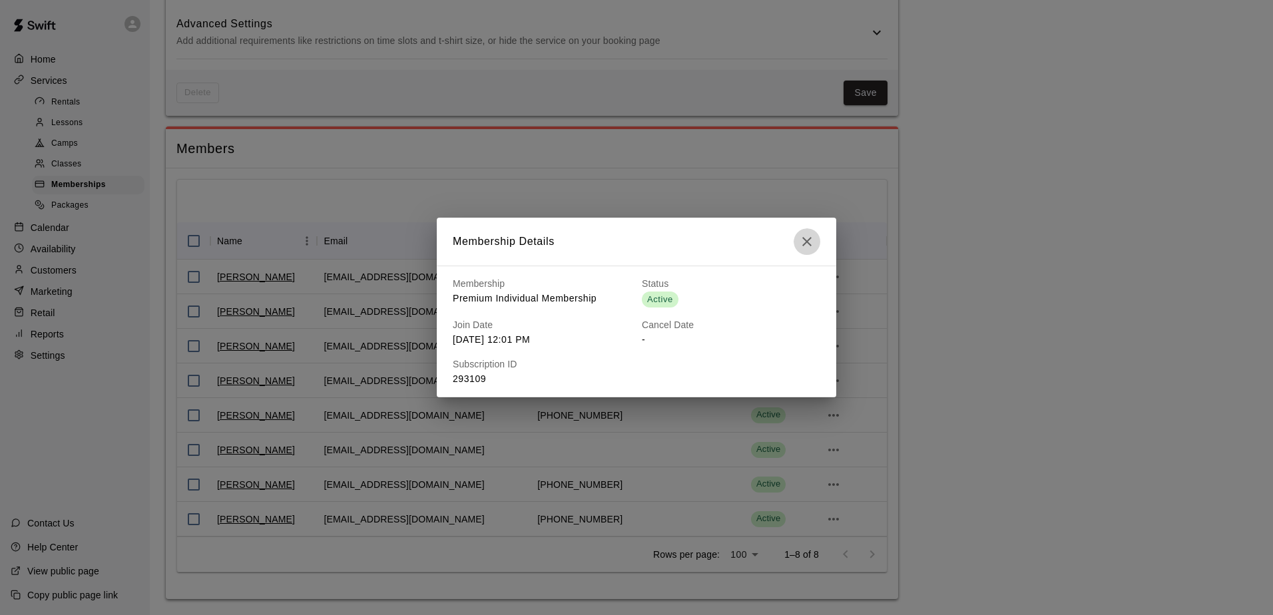
click at [811, 244] on icon "button" at bounding box center [807, 242] width 16 height 16
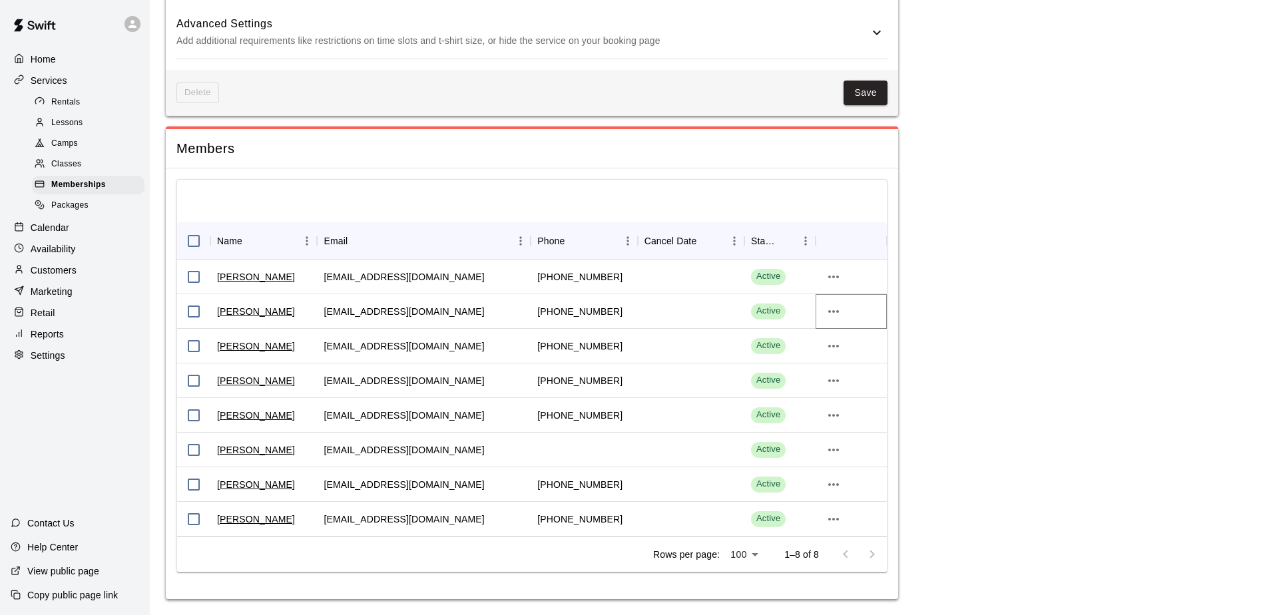
click at [836, 312] on icon "more actions" at bounding box center [833, 311] width 16 height 16
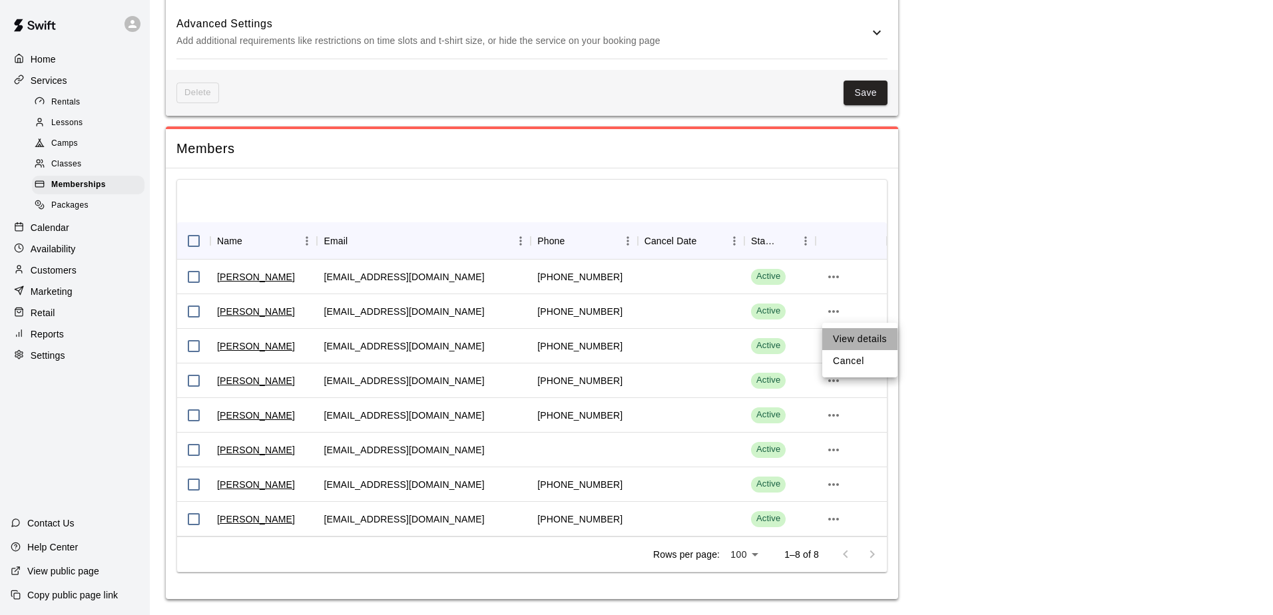
click at [851, 334] on li "View details" at bounding box center [859, 339] width 75 height 22
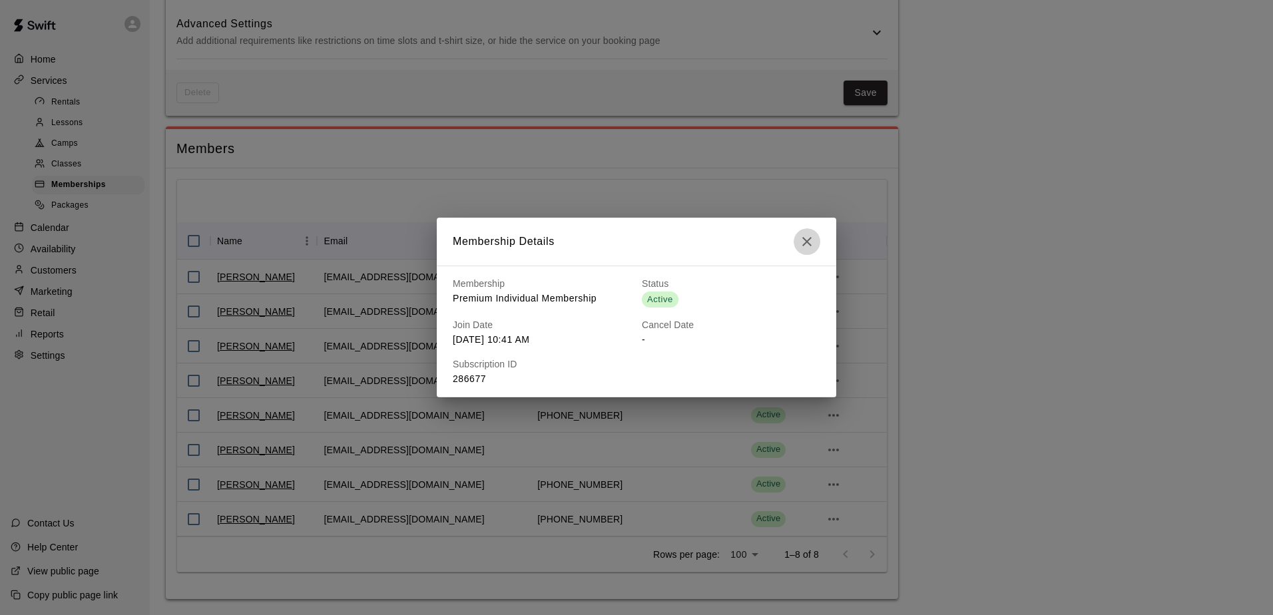
click at [805, 242] on icon "button" at bounding box center [807, 242] width 16 height 16
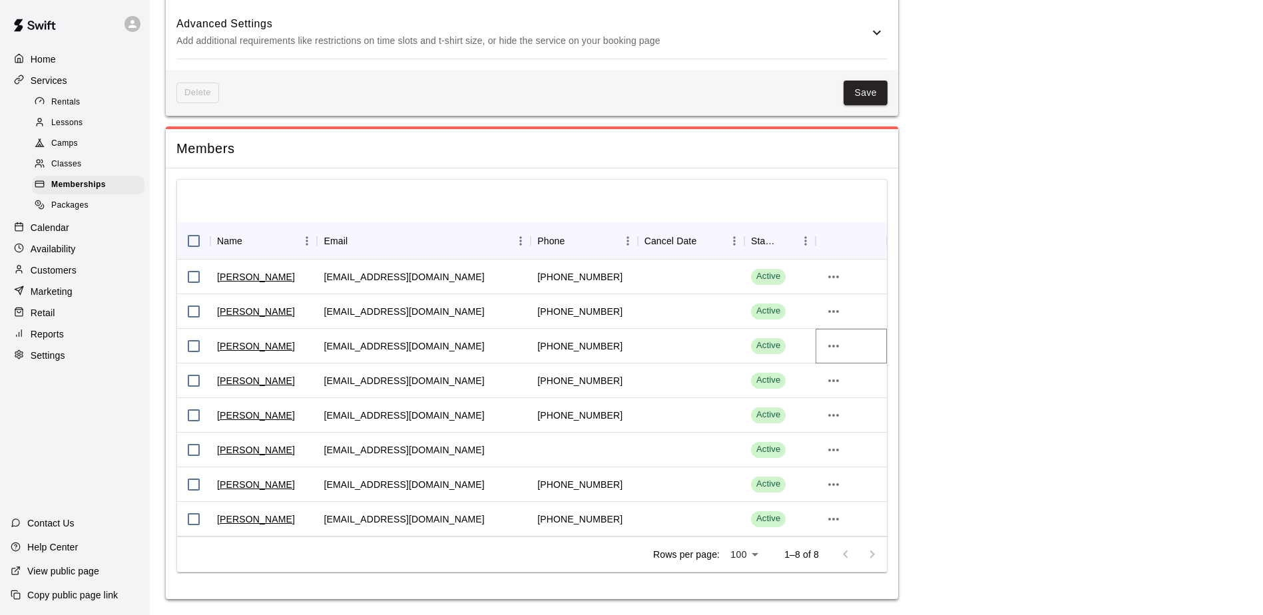
click at [835, 345] on icon "more actions" at bounding box center [833, 346] width 16 height 16
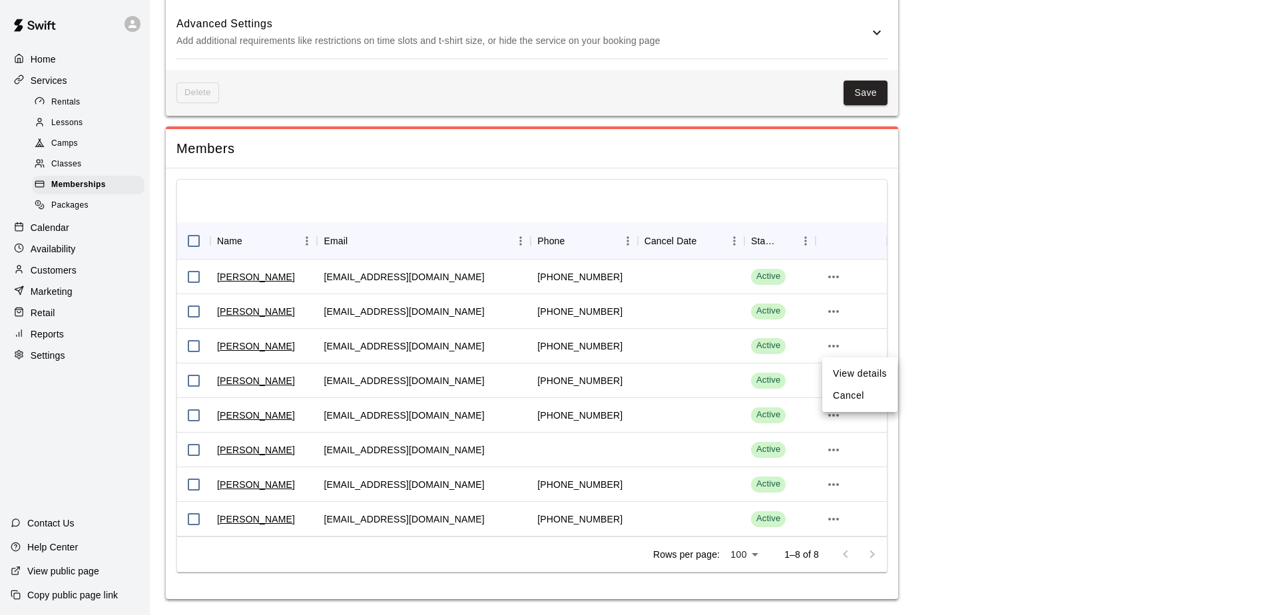
click at [868, 367] on li "View details" at bounding box center [859, 374] width 75 height 22
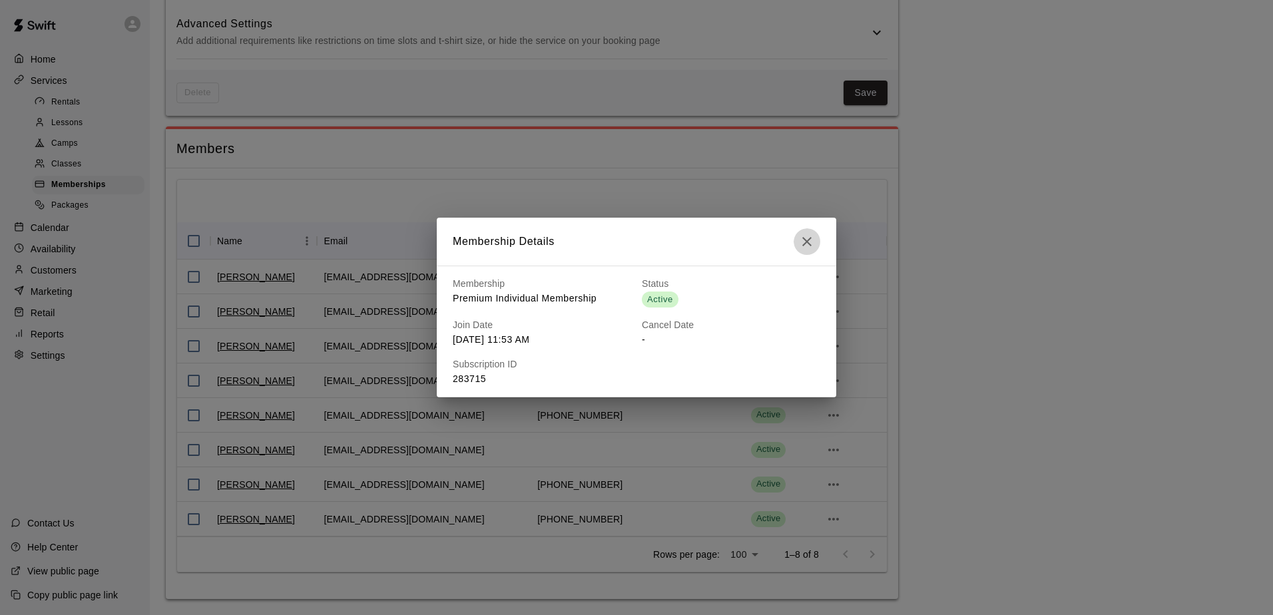
click at [807, 237] on icon "button" at bounding box center [807, 242] width 16 height 16
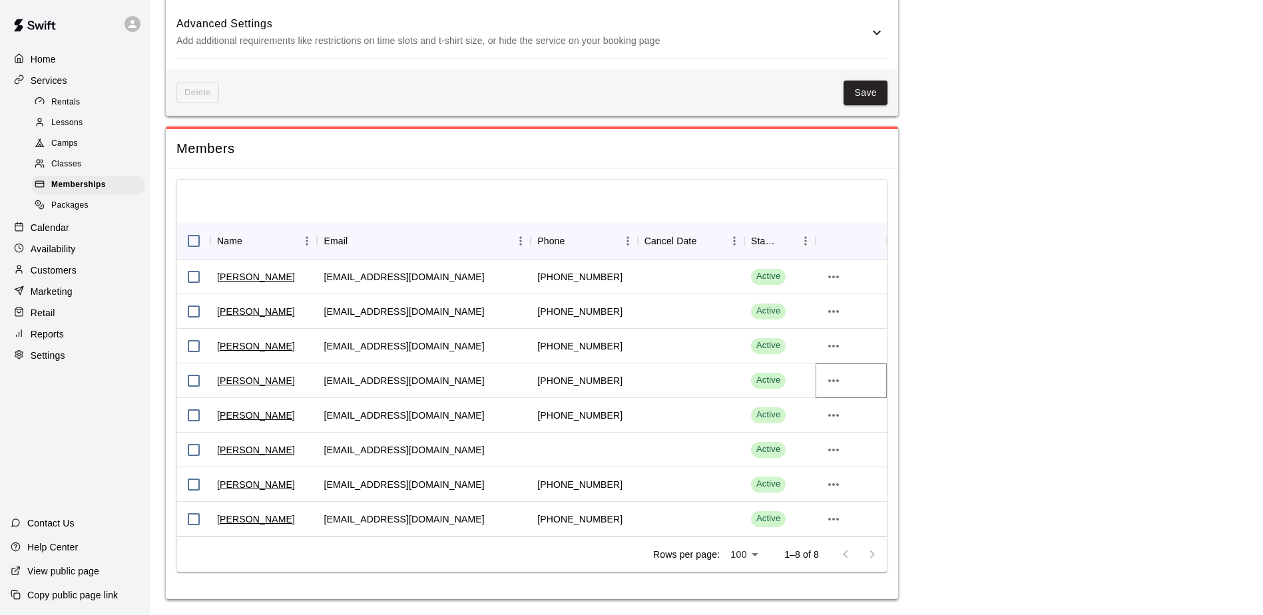
click at [841, 379] on icon "more actions" at bounding box center [833, 381] width 16 height 16
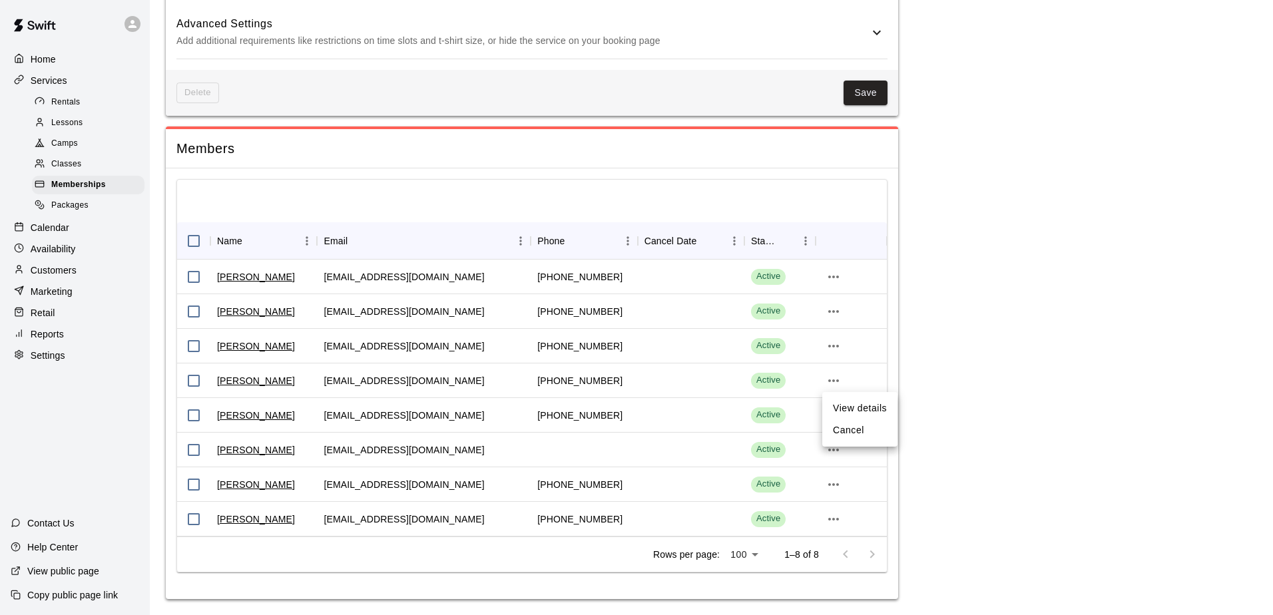
click at [869, 403] on li "View details" at bounding box center [859, 408] width 75 height 22
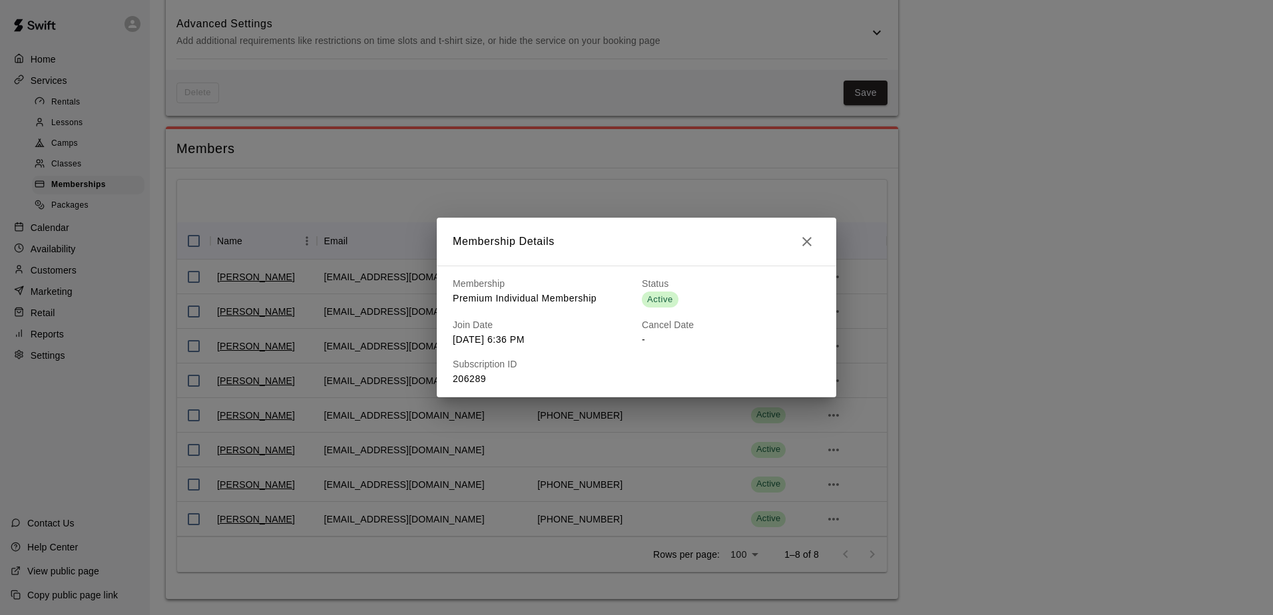
click at [805, 243] on icon "button" at bounding box center [806, 241] width 9 height 9
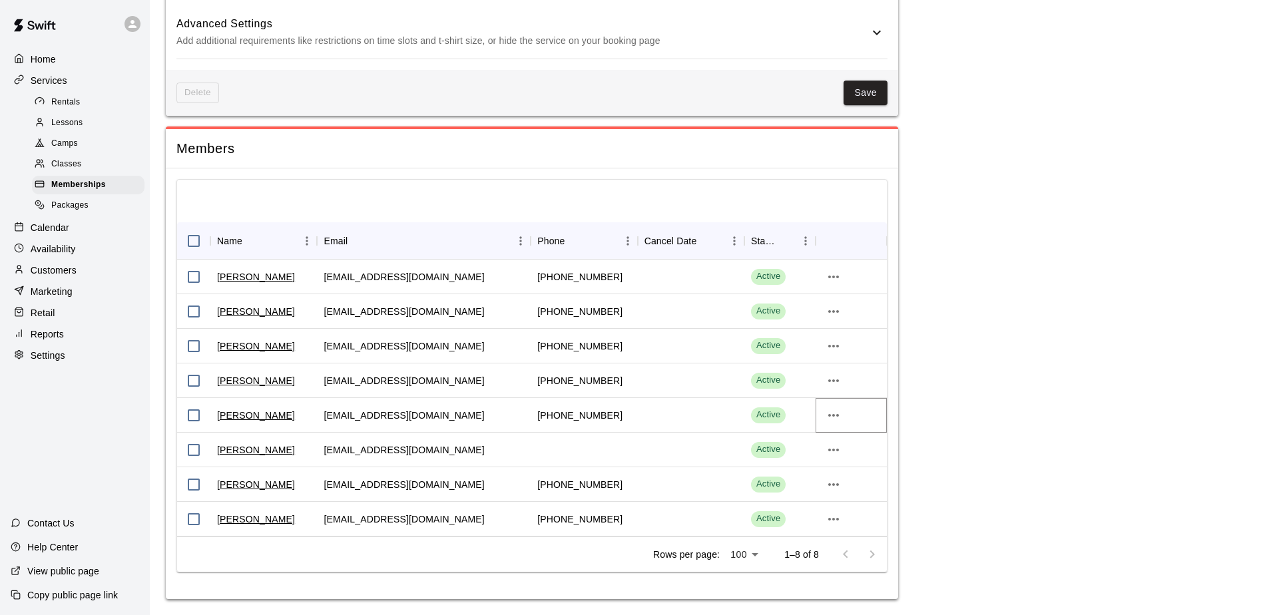
click at [831, 415] on icon "more actions" at bounding box center [833, 415] width 16 height 16
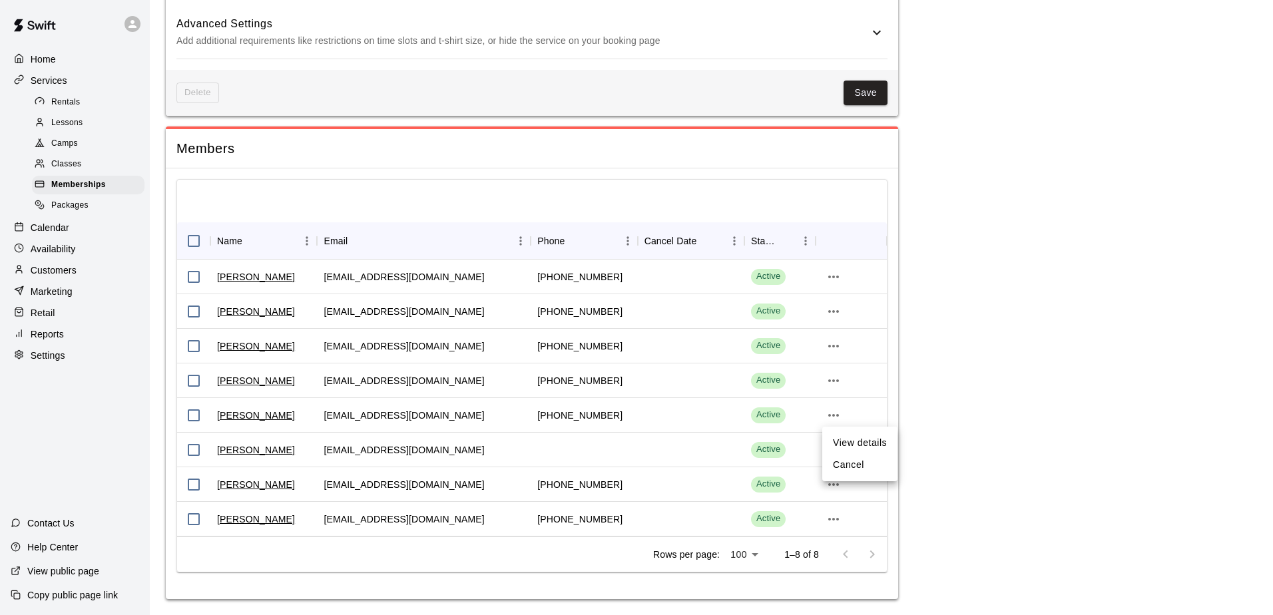
click at [854, 441] on li "View details" at bounding box center [859, 443] width 75 height 22
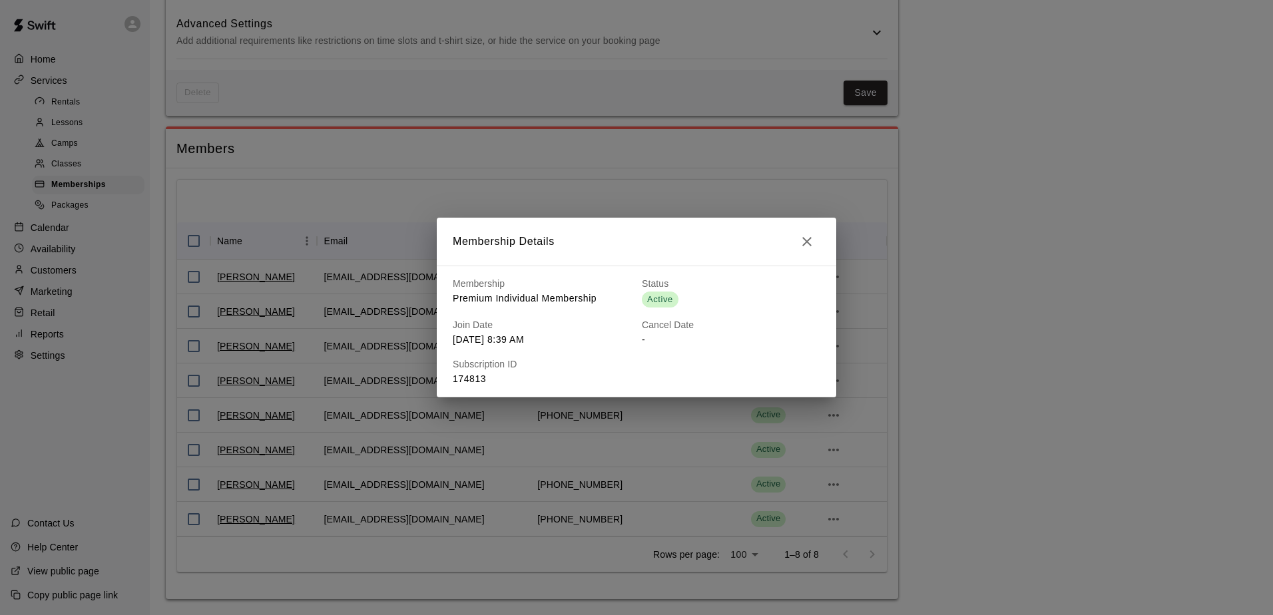
click at [811, 242] on icon "button" at bounding box center [807, 242] width 16 height 16
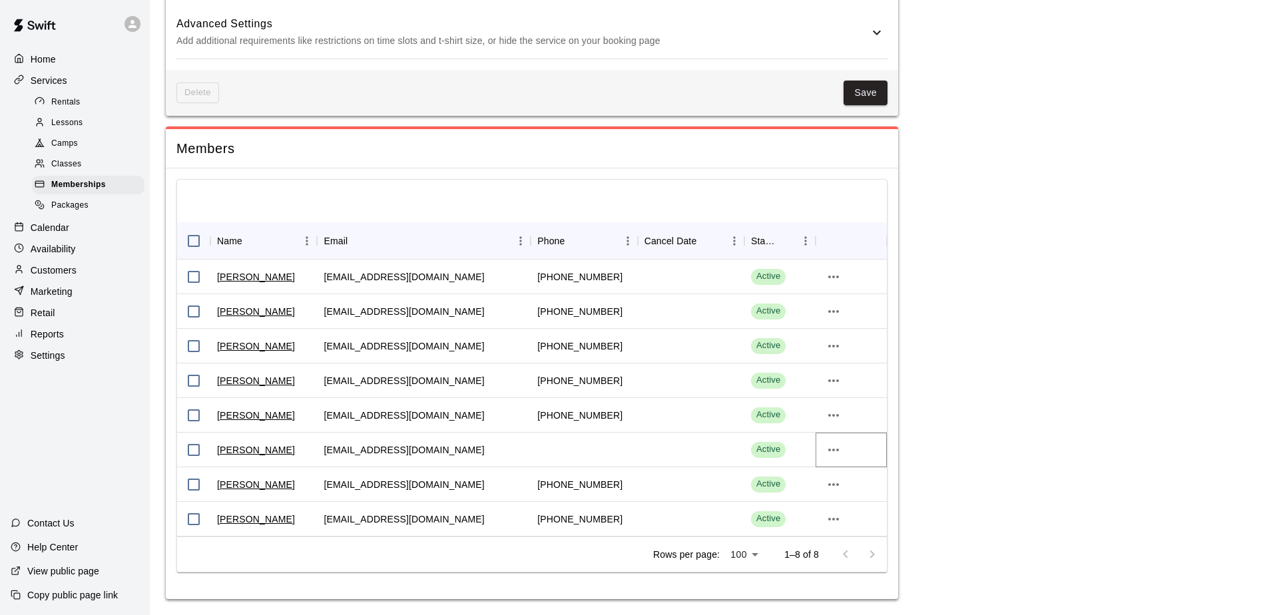
click at [835, 451] on icon "more actions" at bounding box center [833, 450] width 16 height 16
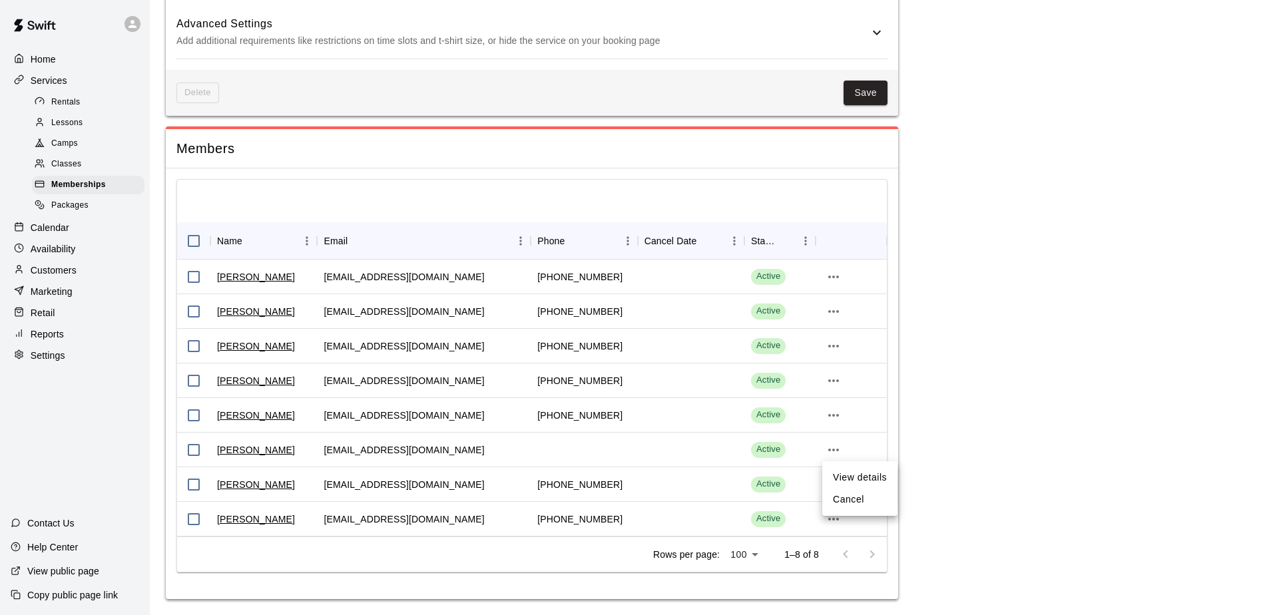
click at [856, 472] on li "View details" at bounding box center [859, 478] width 75 height 22
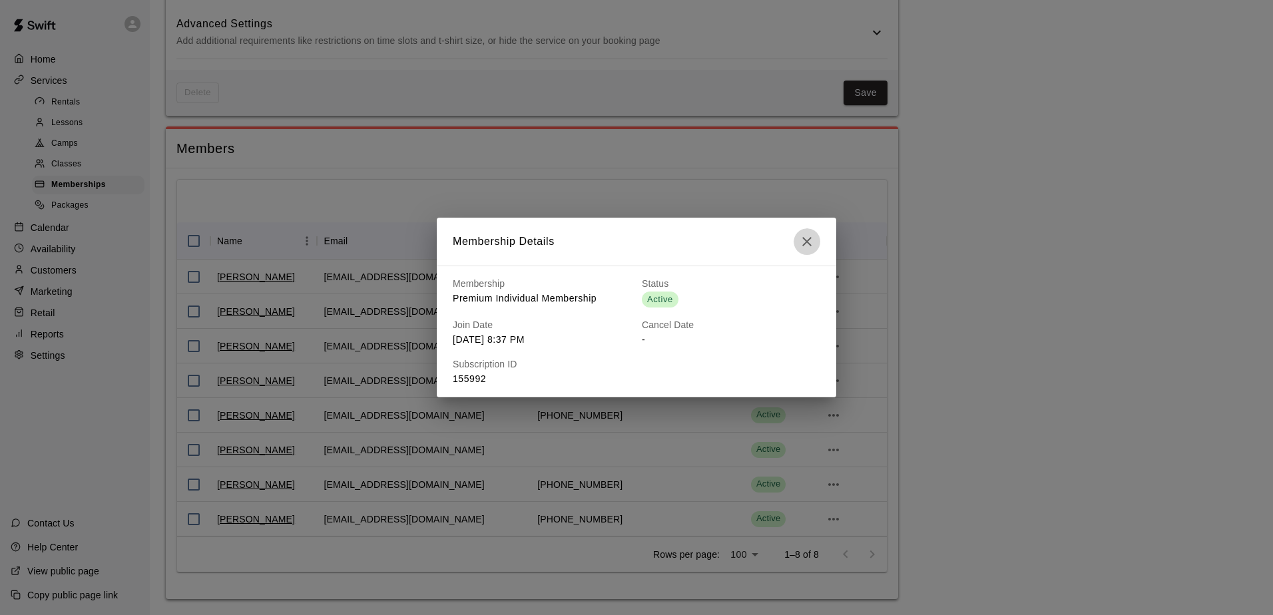
drag, startPoint x: 807, startPoint y: 246, endPoint x: 823, endPoint y: 243, distance: 15.5
click at [809, 245] on icon "button" at bounding box center [807, 242] width 16 height 16
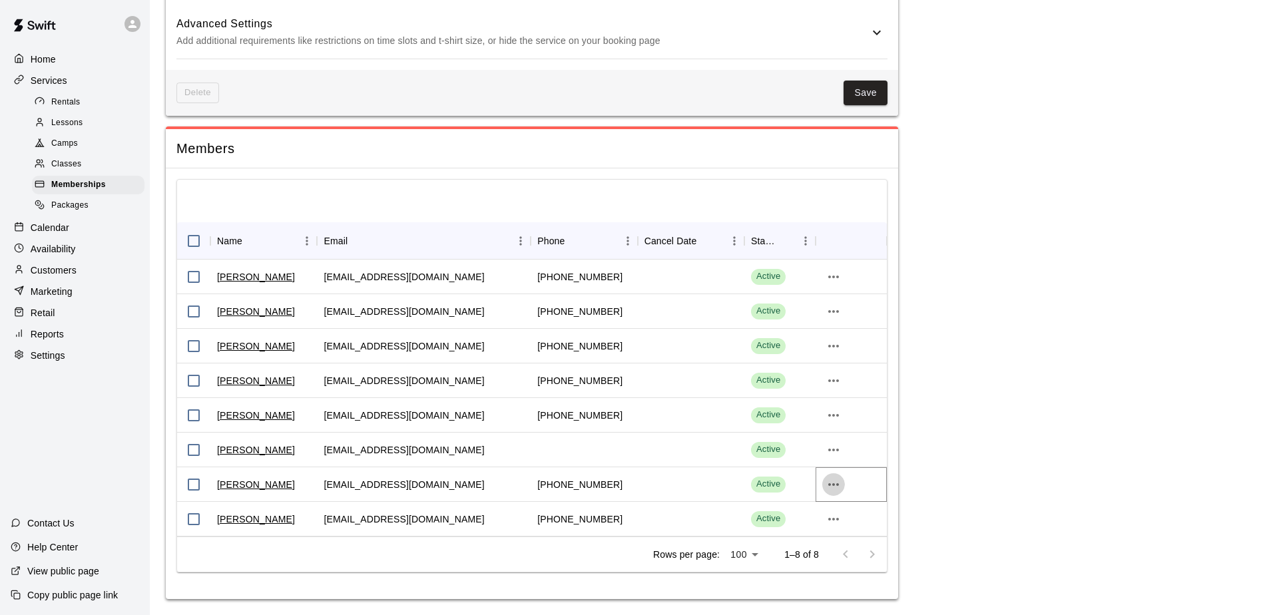
click at [837, 486] on icon "more actions" at bounding box center [833, 485] width 16 height 16
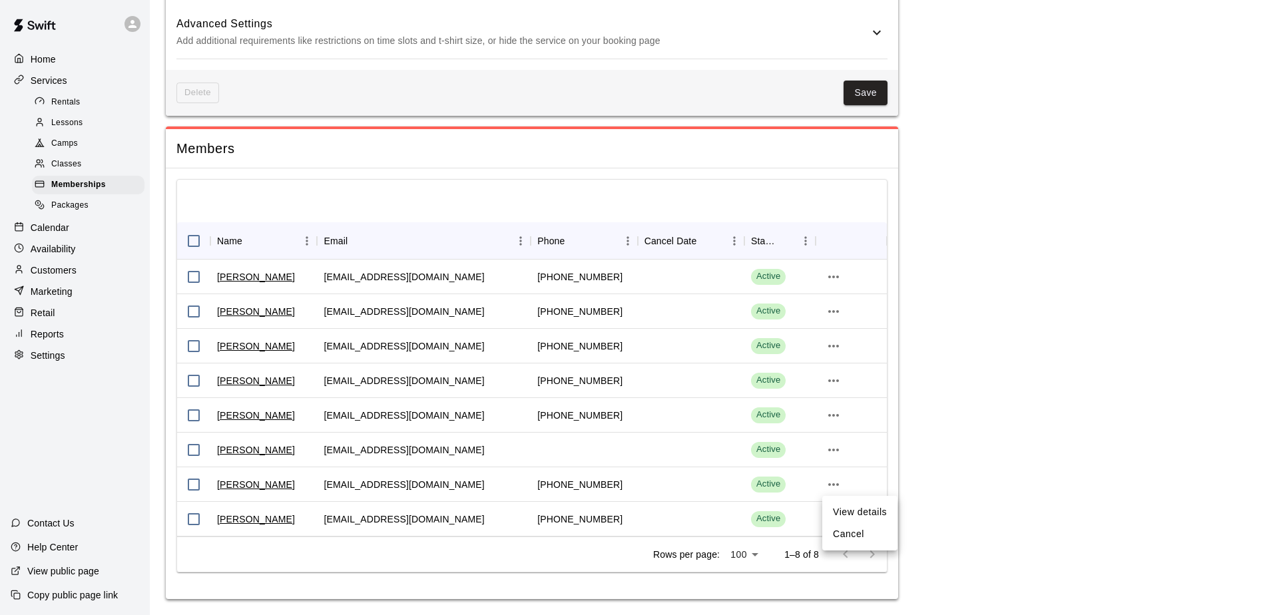
click at [853, 513] on li "View details" at bounding box center [859, 512] width 75 height 22
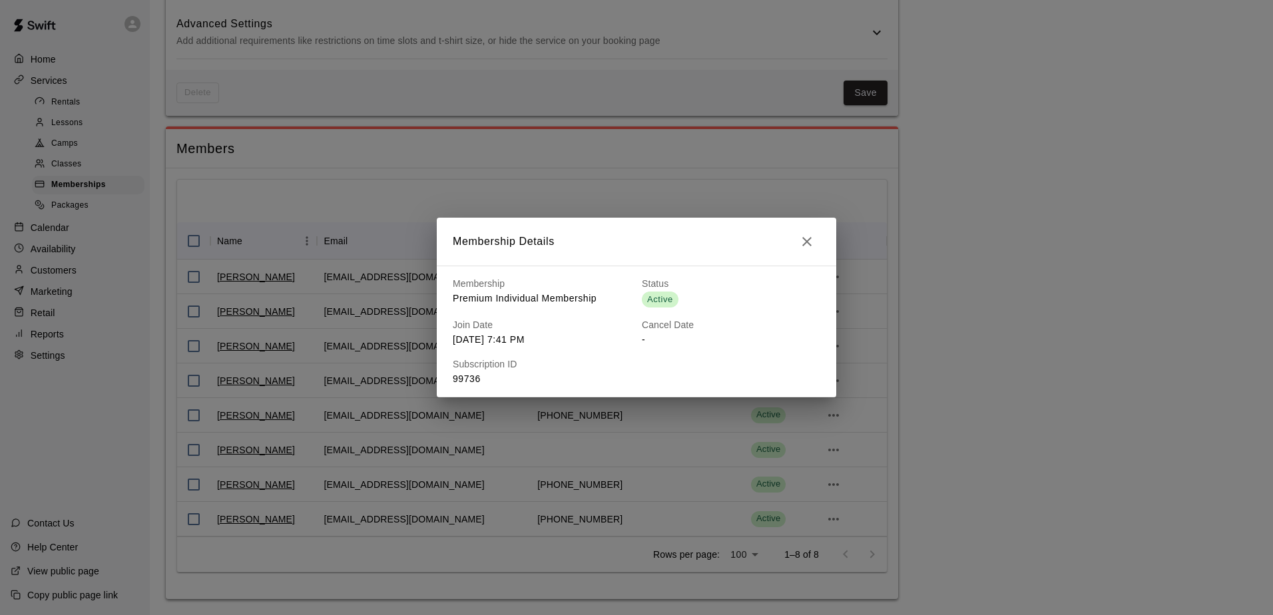
click at [810, 241] on icon "button" at bounding box center [807, 242] width 16 height 16
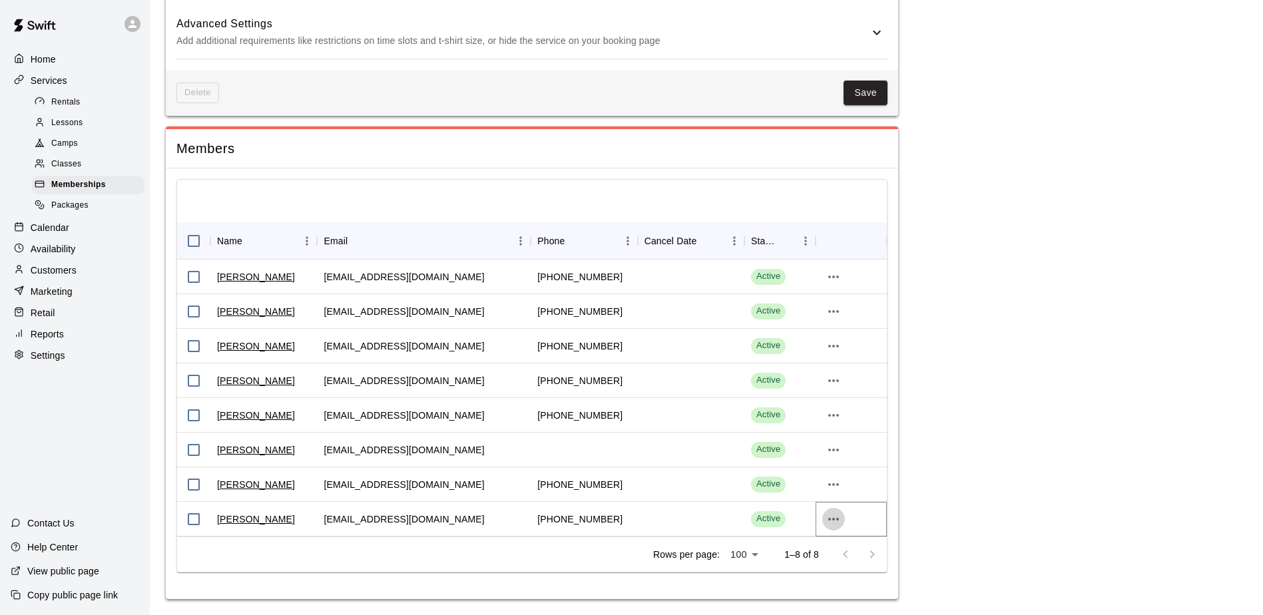
click at [837, 513] on icon "more actions" at bounding box center [833, 519] width 16 height 16
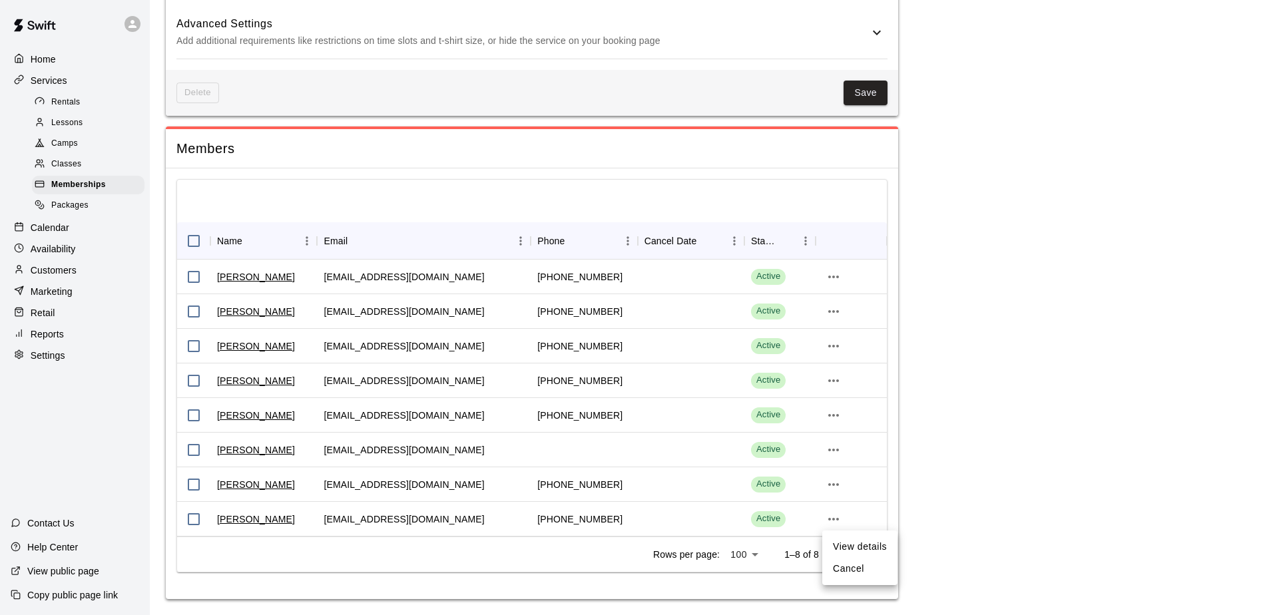
click at [845, 544] on li "View details" at bounding box center [859, 547] width 75 height 22
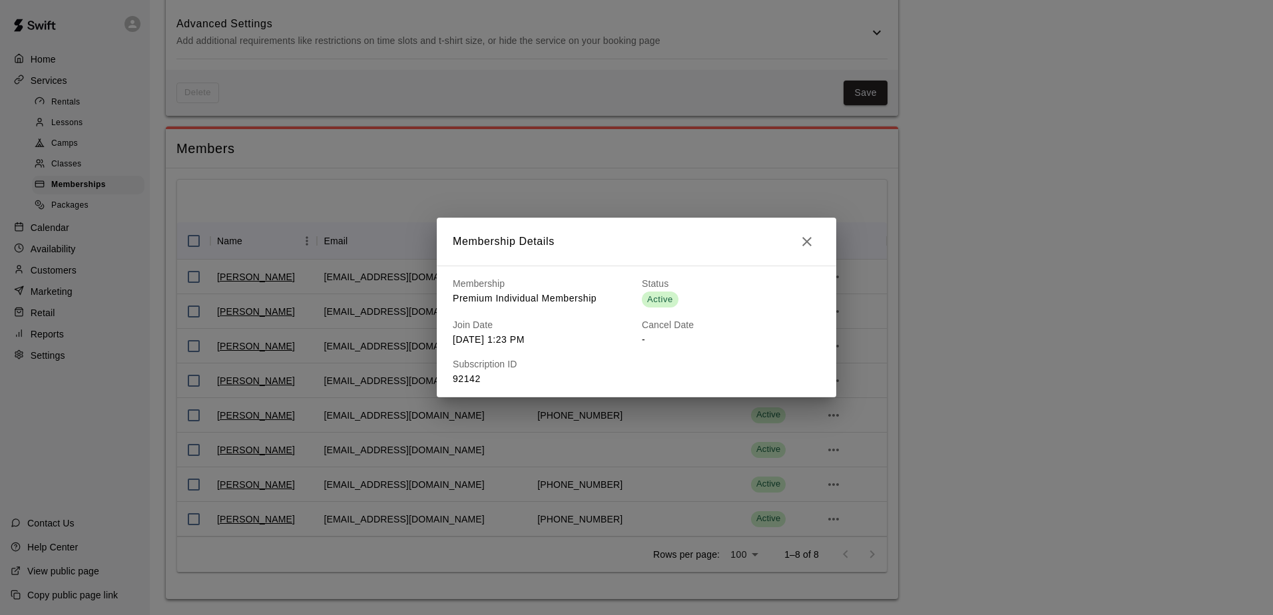
click at [811, 241] on icon "button" at bounding box center [807, 242] width 16 height 16
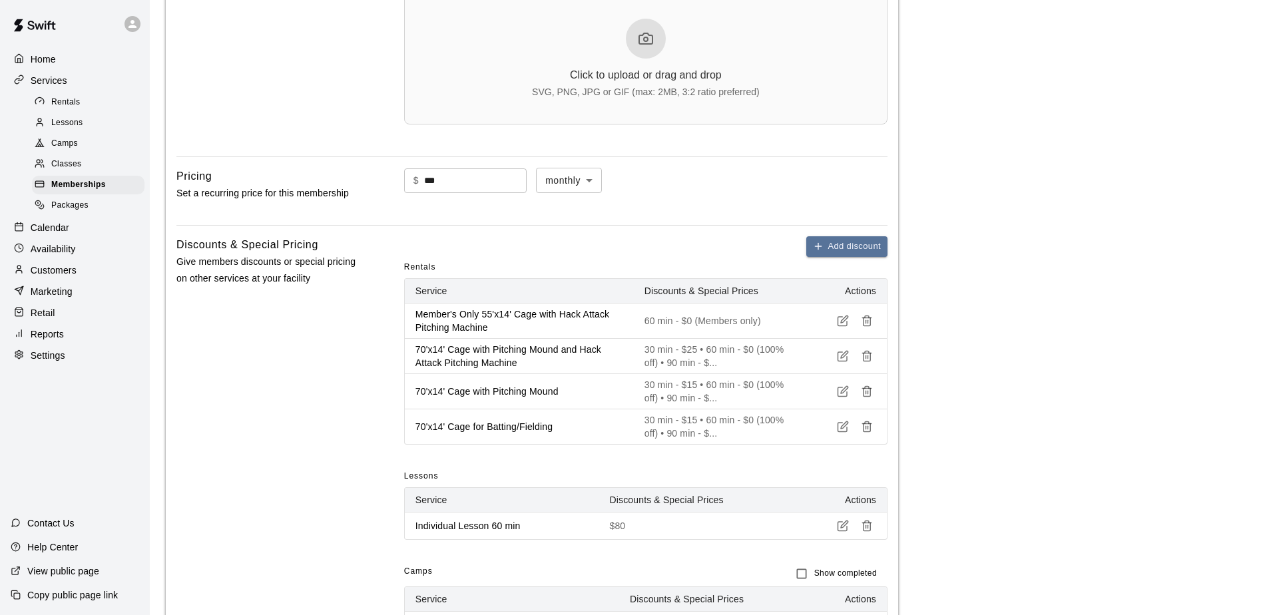
scroll to position [0, 0]
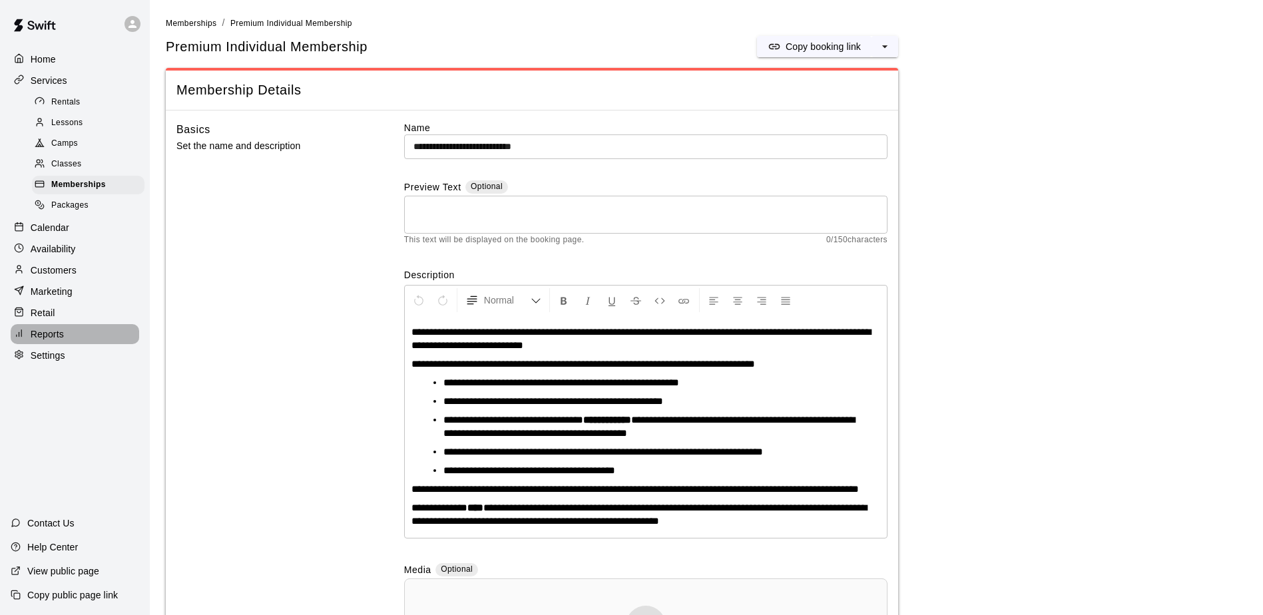
click at [45, 341] on p "Reports" at bounding box center [47, 333] width 33 height 13
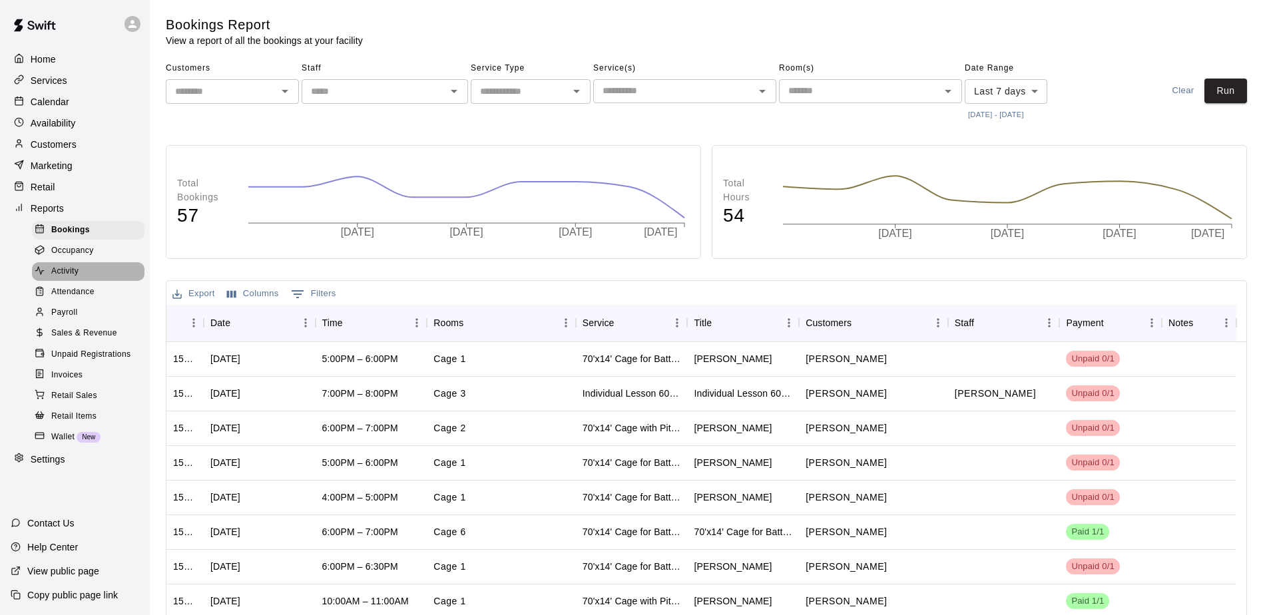
click at [75, 278] on span "Activity" at bounding box center [64, 271] width 27 height 13
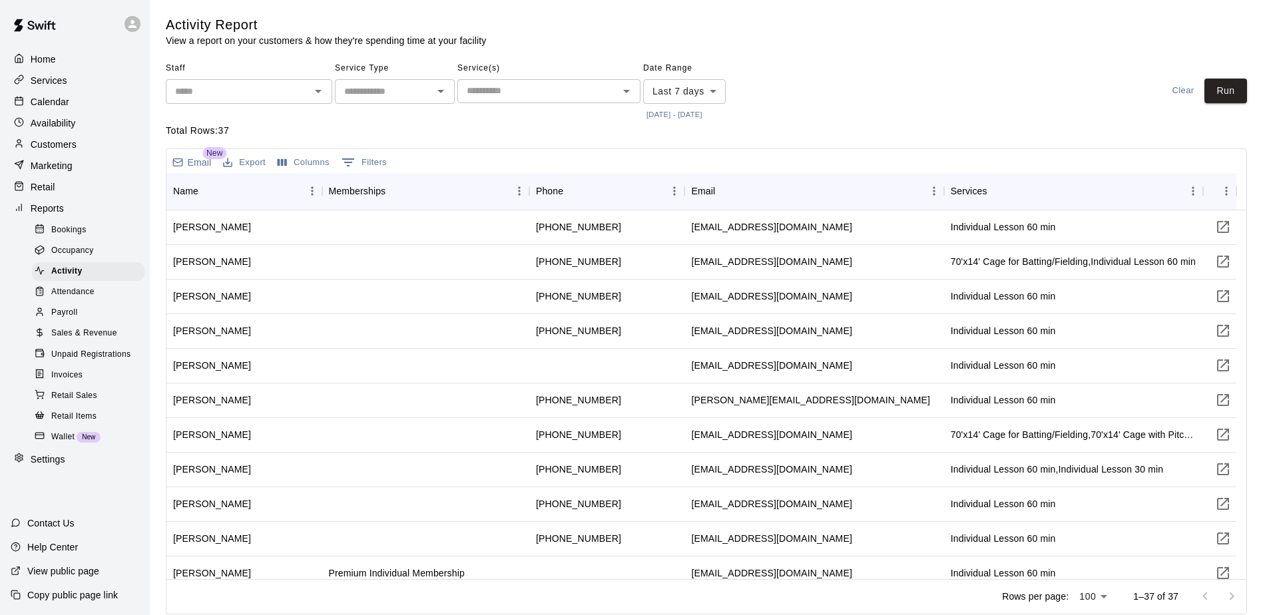
click at [626, 89] on icon "Open" at bounding box center [626, 91] width 16 height 16
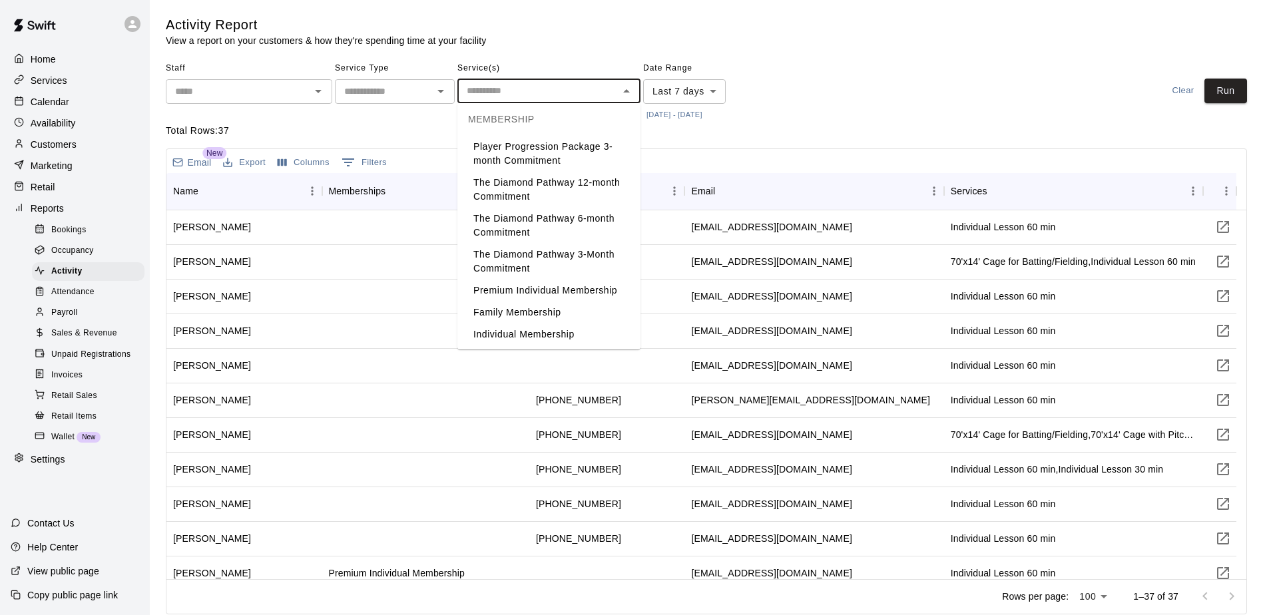
scroll to position [2380, 0]
click at [75, 236] on span "Bookings" at bounding box center [68, 230] width 35 height 13
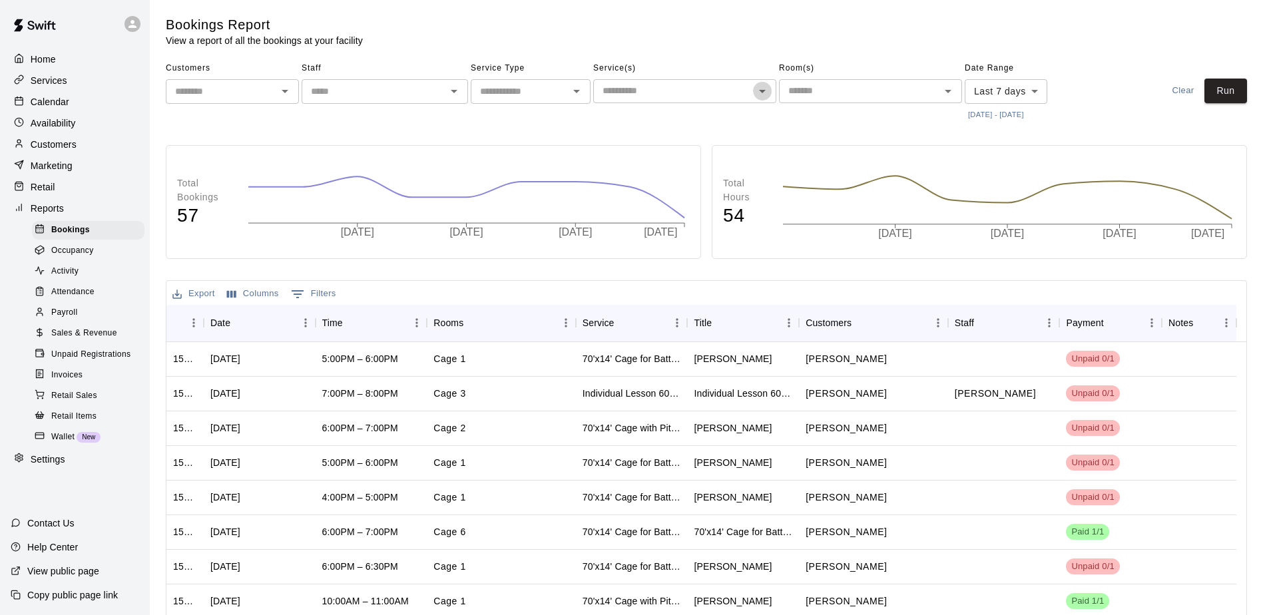
click at [763, 93] on icon "Open" at bounding box center [762, 91] width 16 height 16
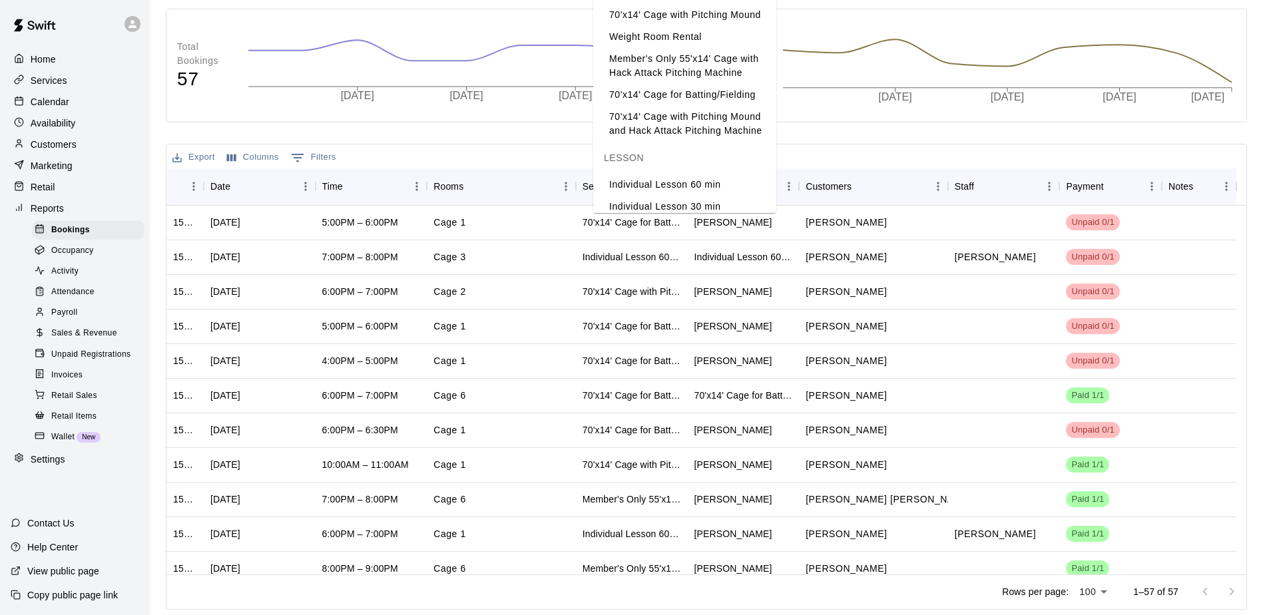
click at [56, 82] on p "Services" at bounding box center [49, 80] width 37 height 13
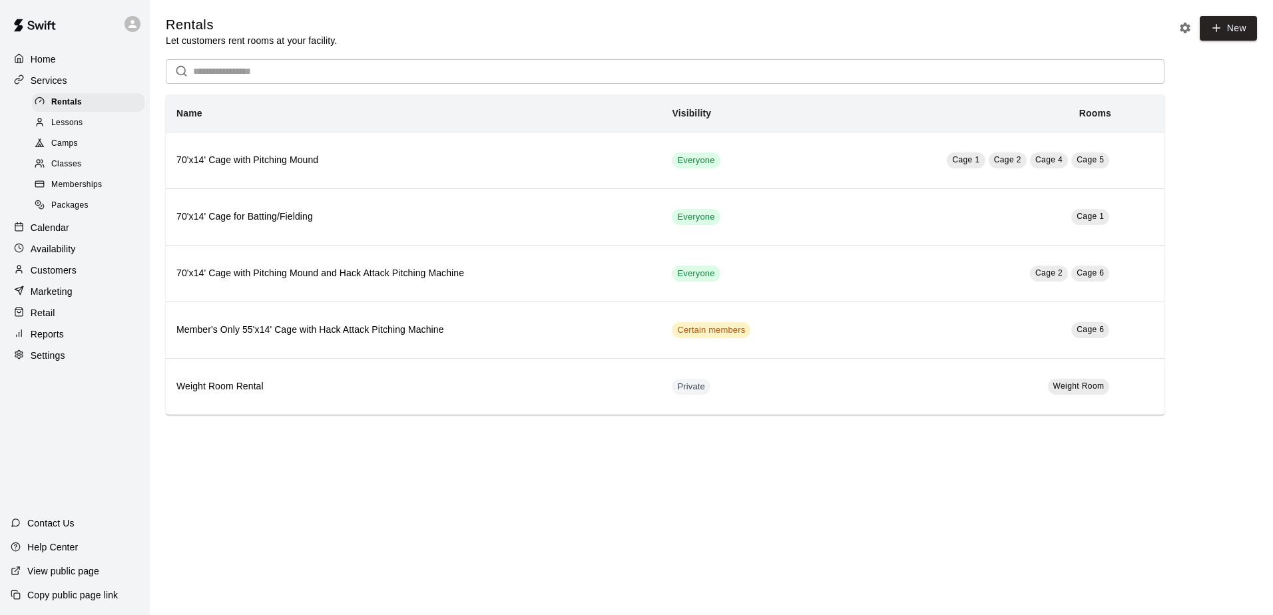
click at [80, 167] on span "Classes" at bounding box center [66, 164] width 30 height 13
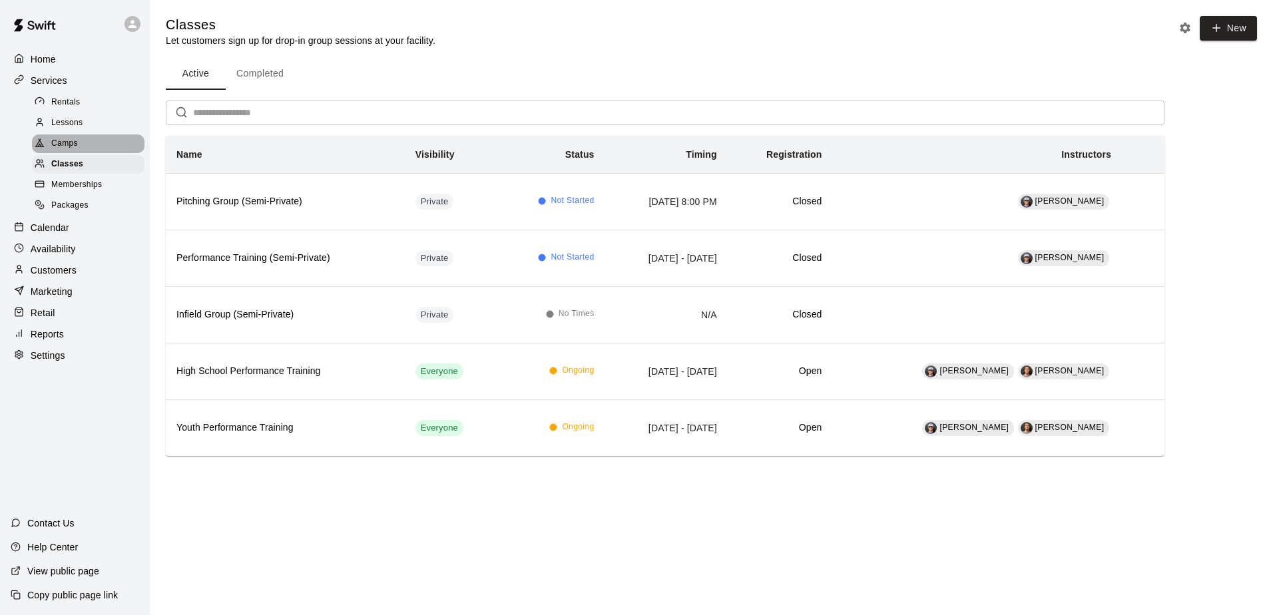
click at [77, 147] on span "Camps" at bounding box center [64, 143] width 27 height 13
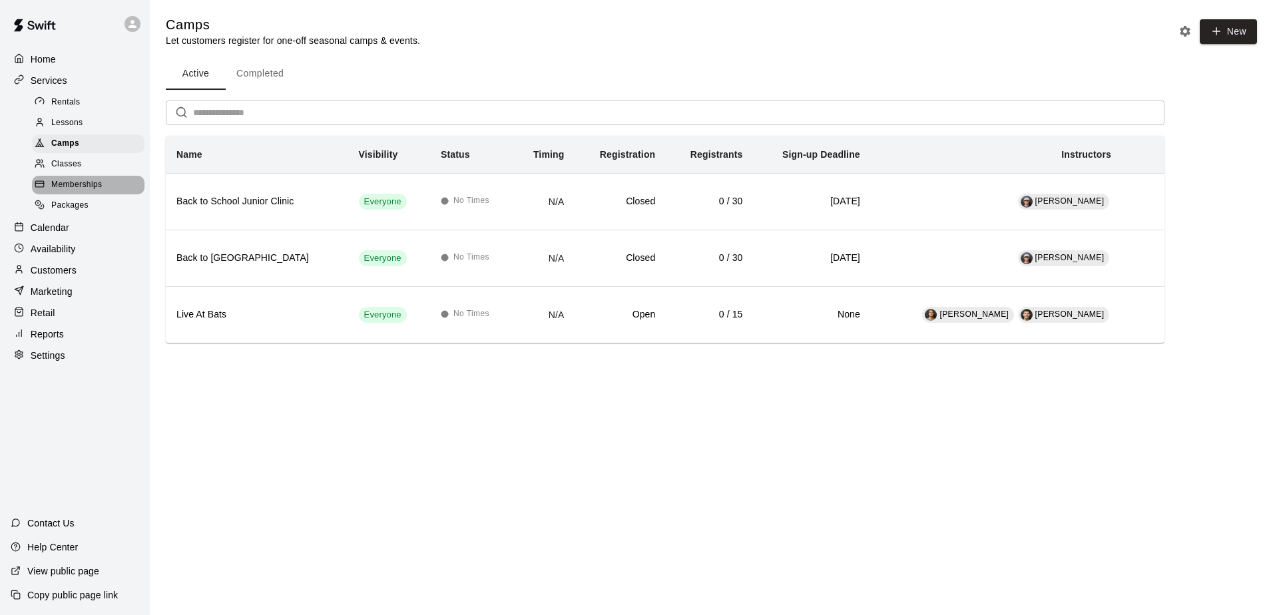
click at [84, 188] on span "Memberships" at bounding box center [76, 184] width 51 height 13
